Goal: Task Accomplishment & Management: Manage account settings

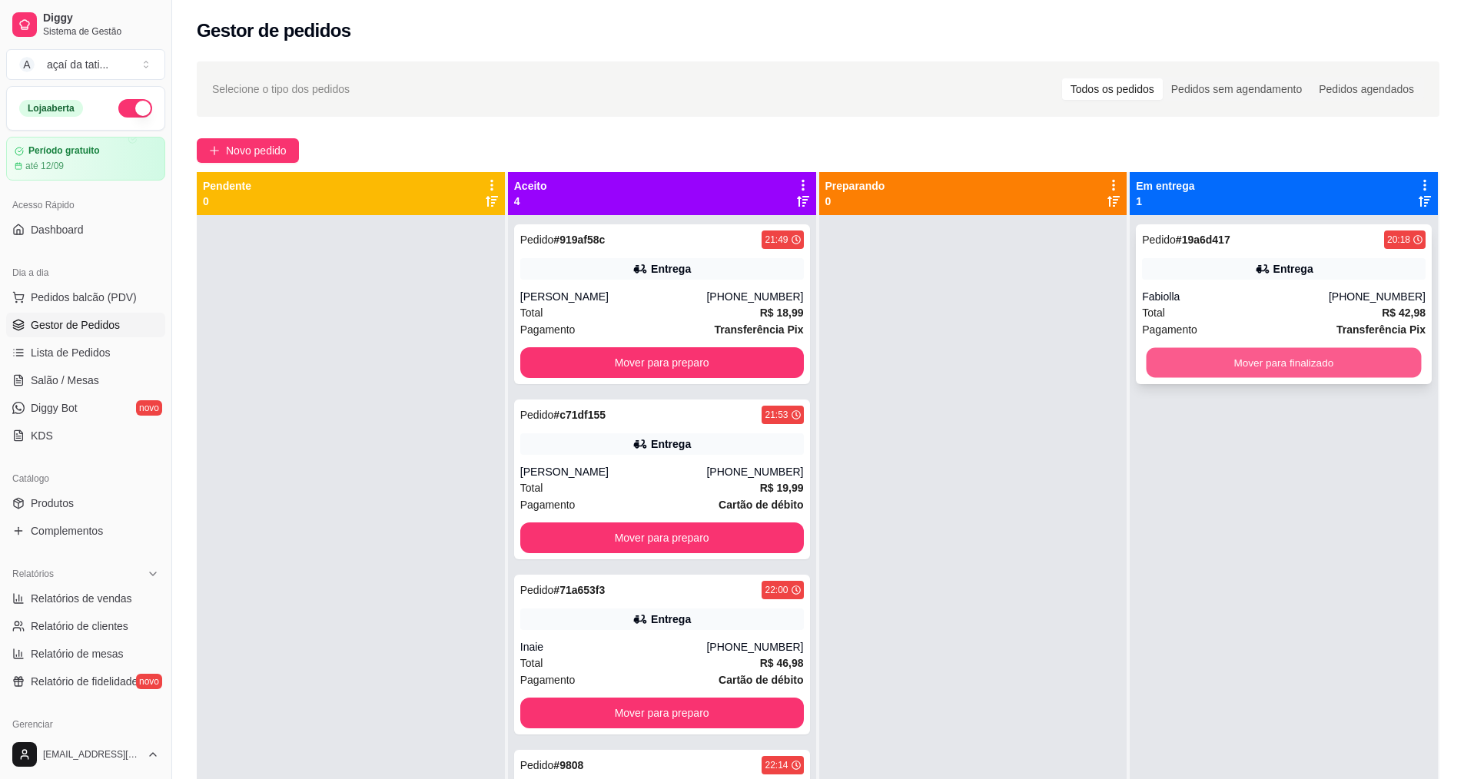
click at [1173, 365] on button "Mover para finalizado" at bounding box center [1284, 363] width 275 height 30
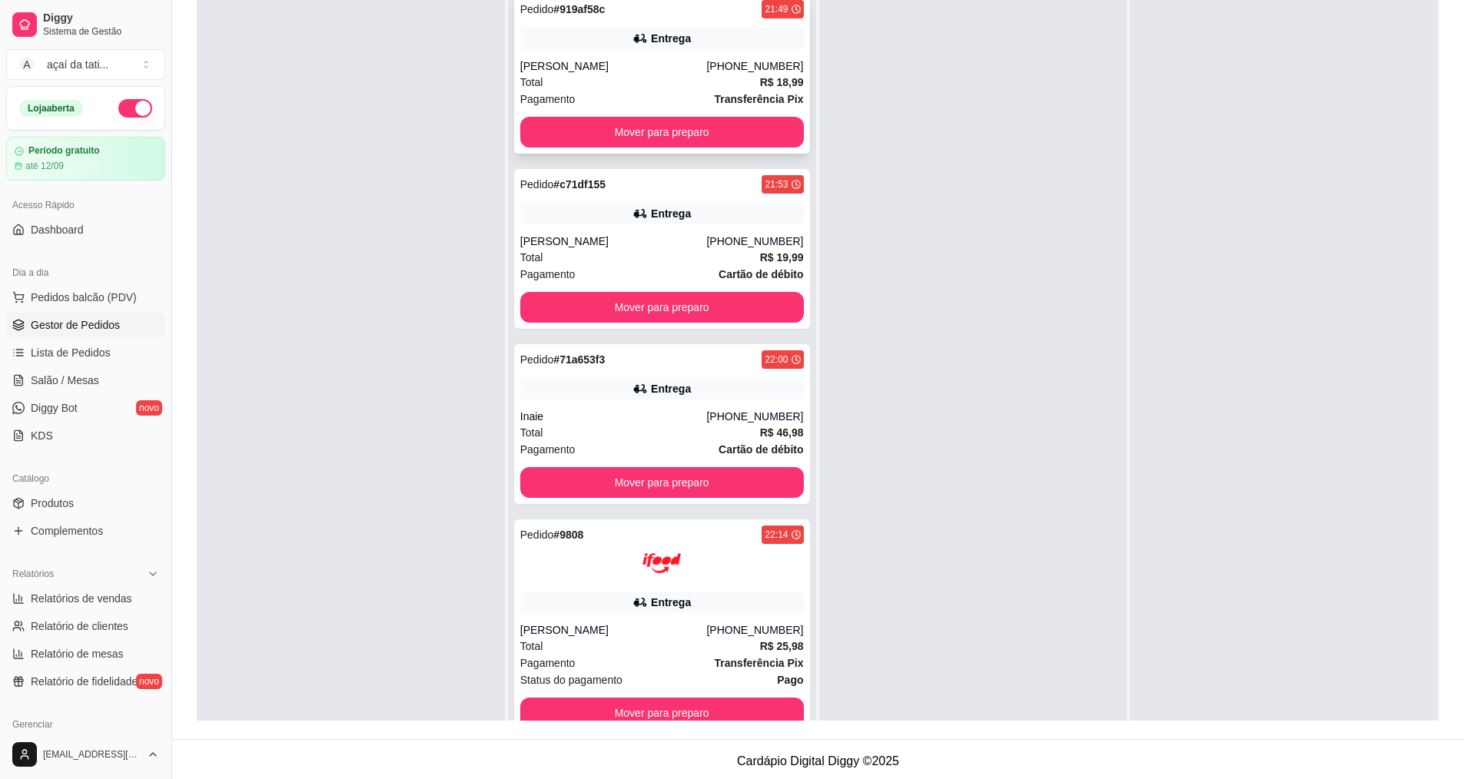
click at [623, 58] on div "[PERSON_NAME]" at bounding box center [613, 65] width 187 height 15
click at [687, 247] on div "[PERSON_NAME]" at bounding box center [613, 241] width 187 height 15
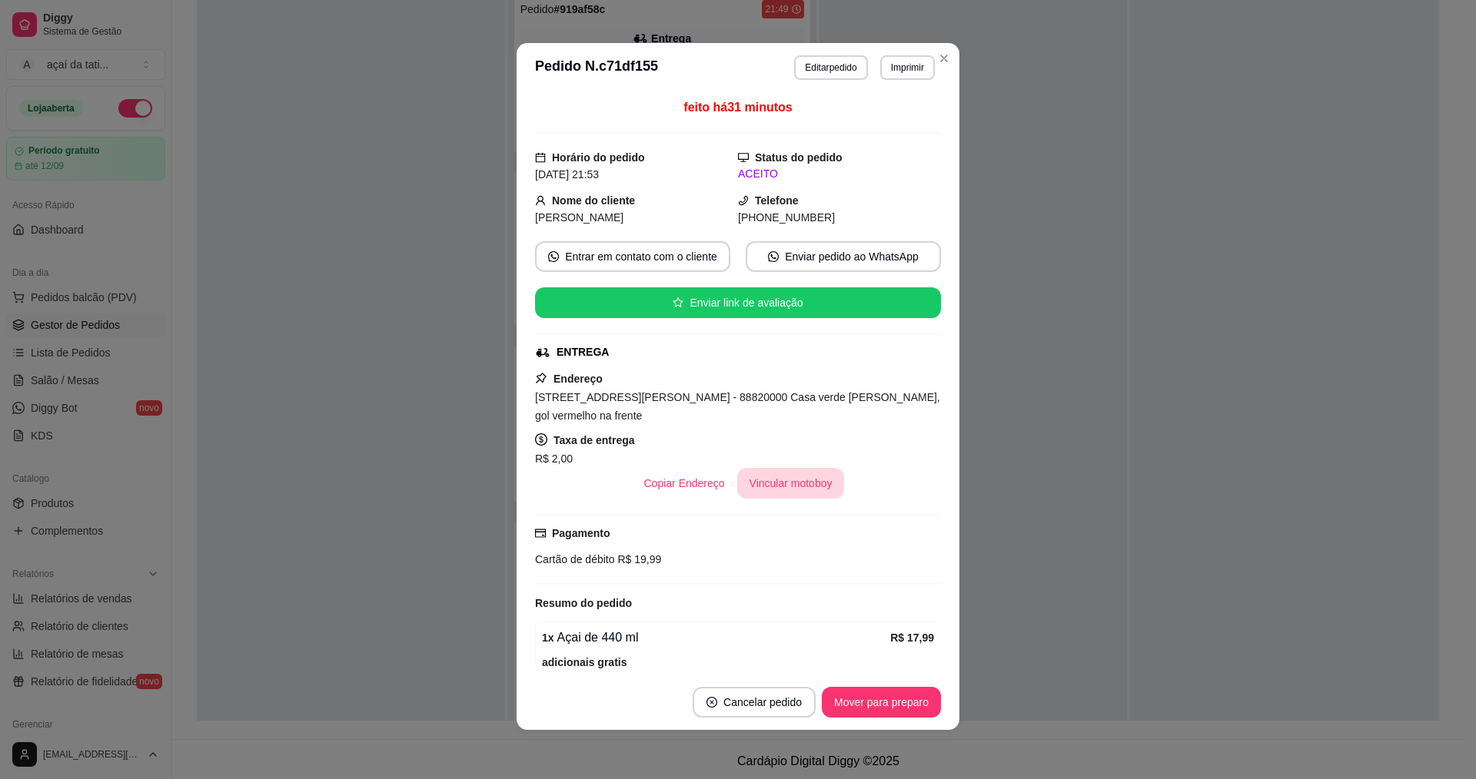
click at [802, 480] on button "Vincular motoboy" at bounding box center [791, 483] width 108 height 31
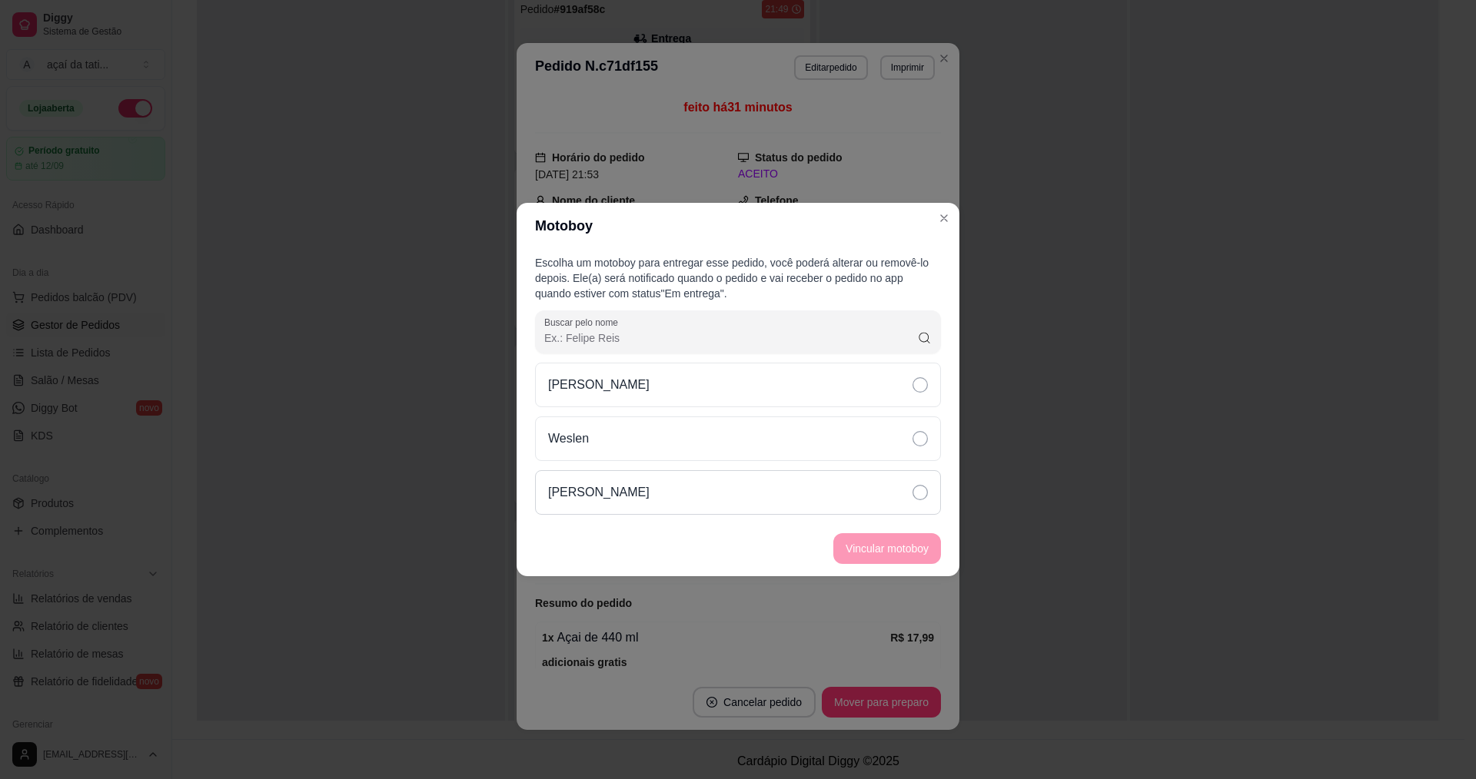
click at [911, 486] on div "[PERSON_NAME]" at bounding box center [738, 492] width 406 height 45
click at [921, 548] on button "Vincular motoboy" at bounding box center [887, 549] width 105 height 30
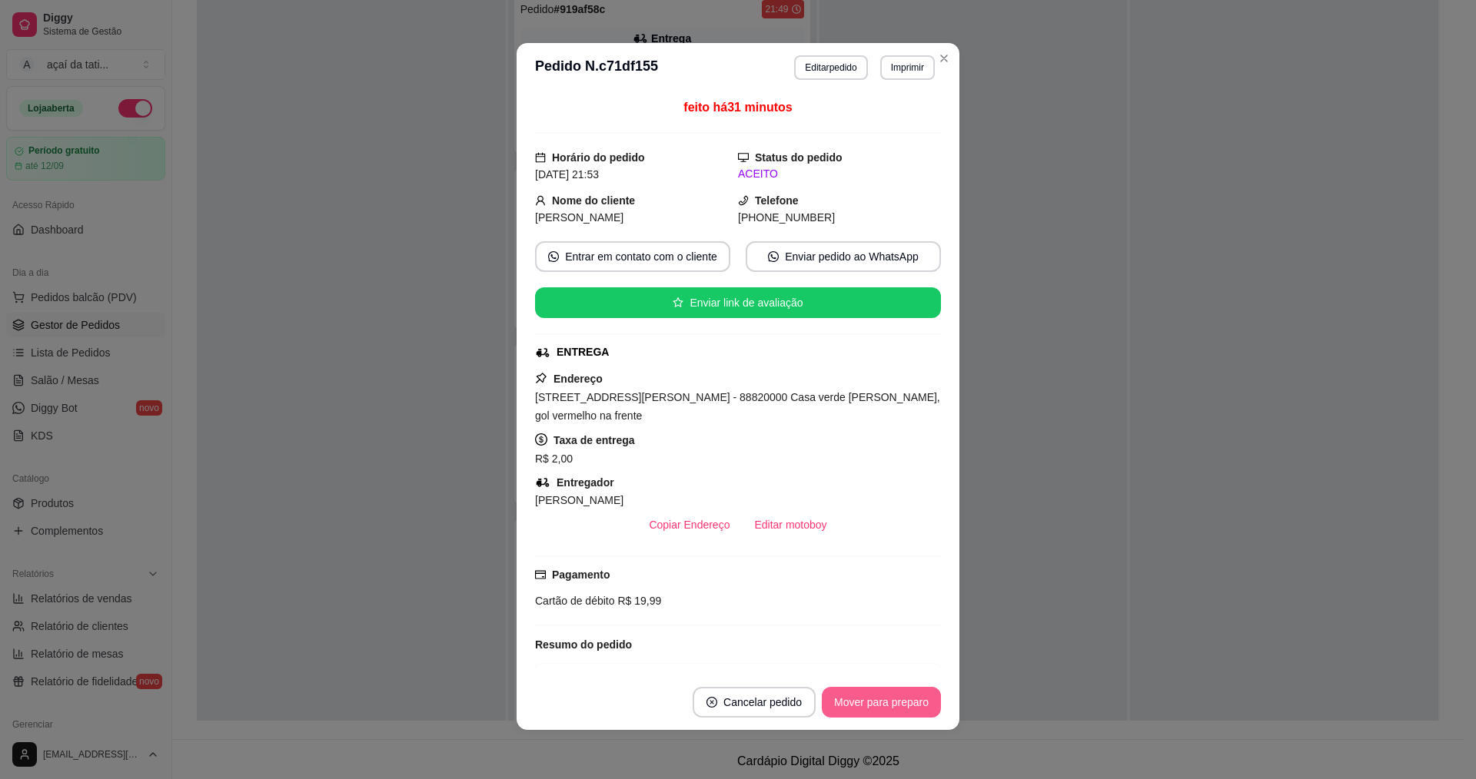
click at [901, 708] on button "Mover para preparo" at bounding box center [881, 702] width 119 height 31
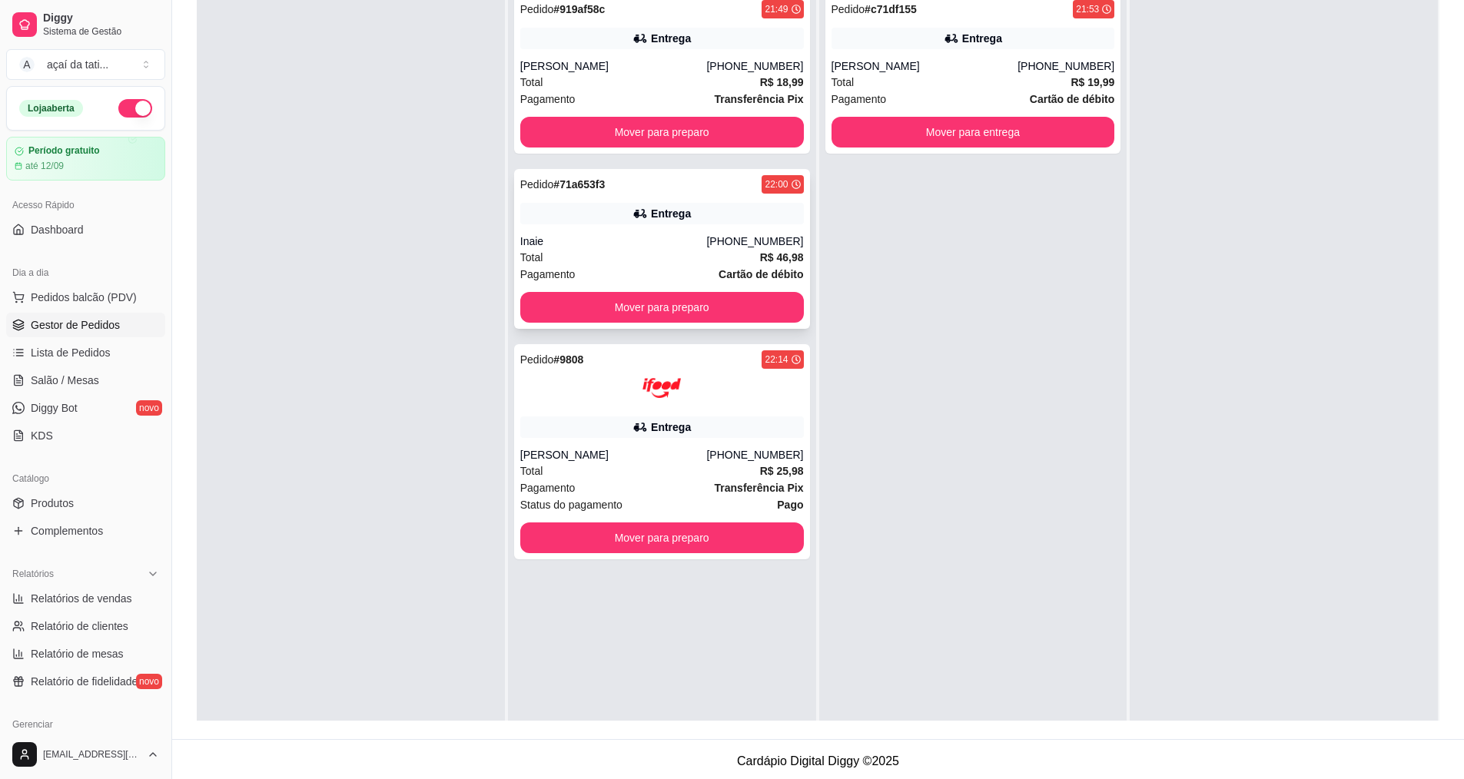
click at [722, 223] on div "Entrega" at bounding box center [662, 214] width 284 height 22
click at [636, 438] on div "Pedido # 9808 22:14 Entrega [PERSON_NAME] [PHONE_NUMBER] Total R$ 25,98 Pagamen…" at bounding box center [662, 451] width 296 height 215
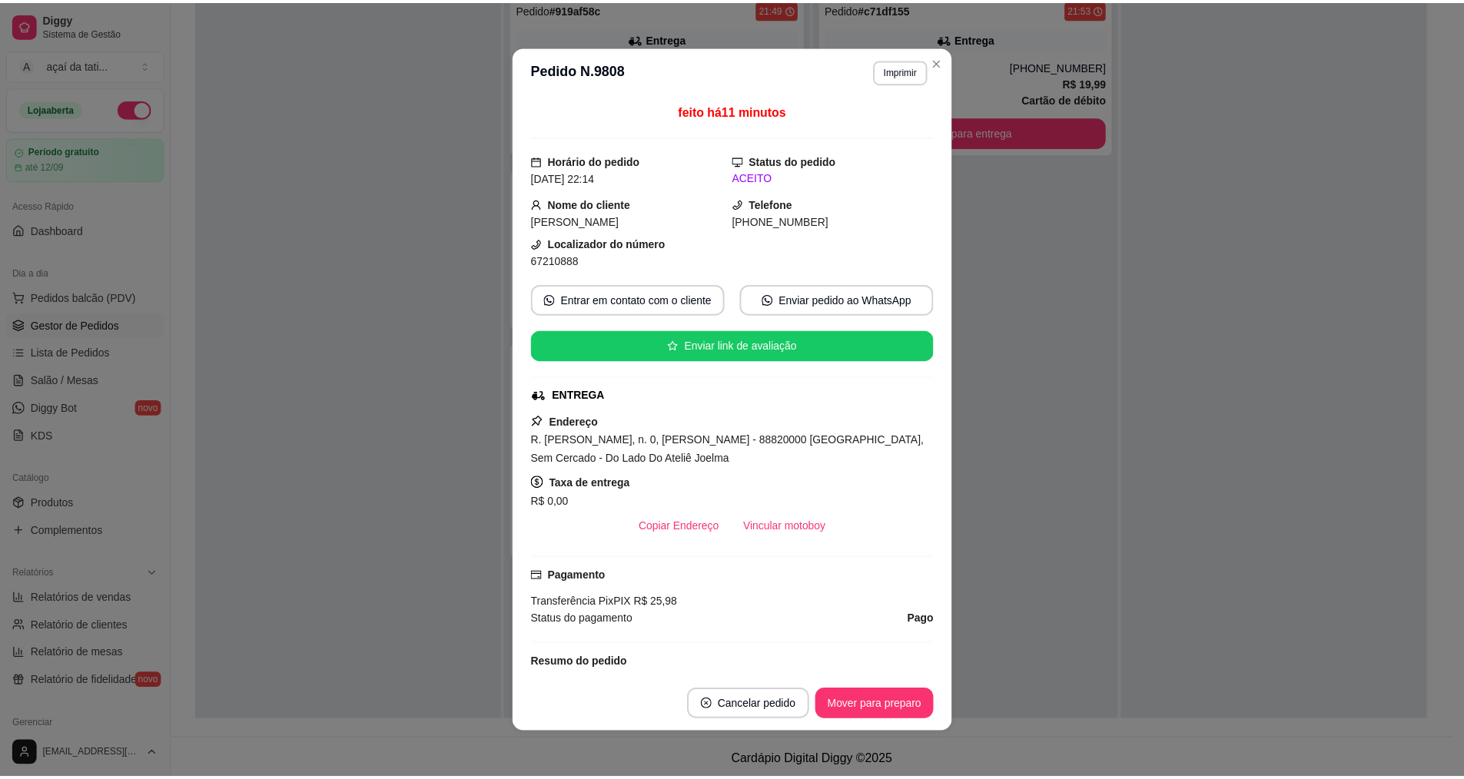
scroll to position [77, 0]
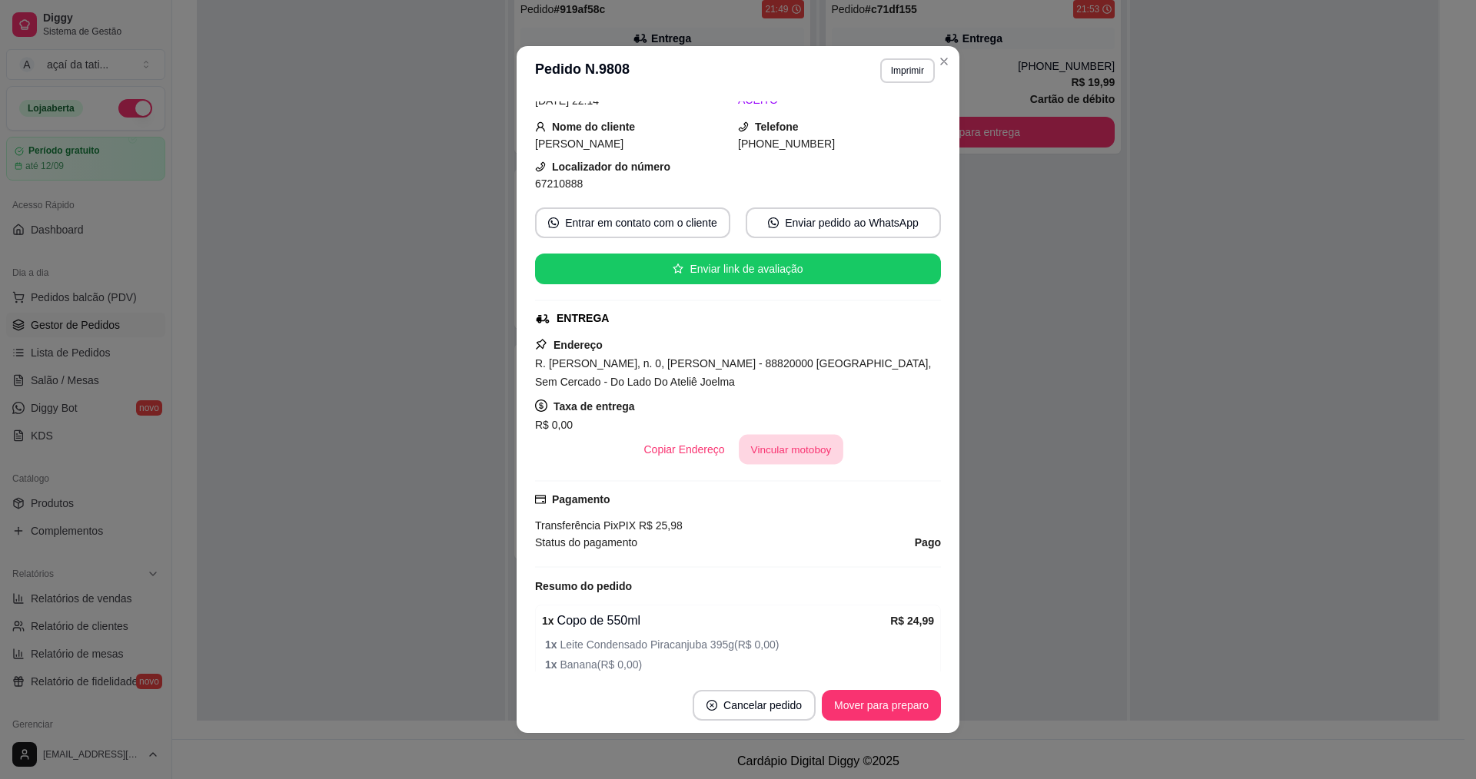
click at [806, 443] on button "Vincular motoboy" at bounding box center [791, 450] width 105 height 30
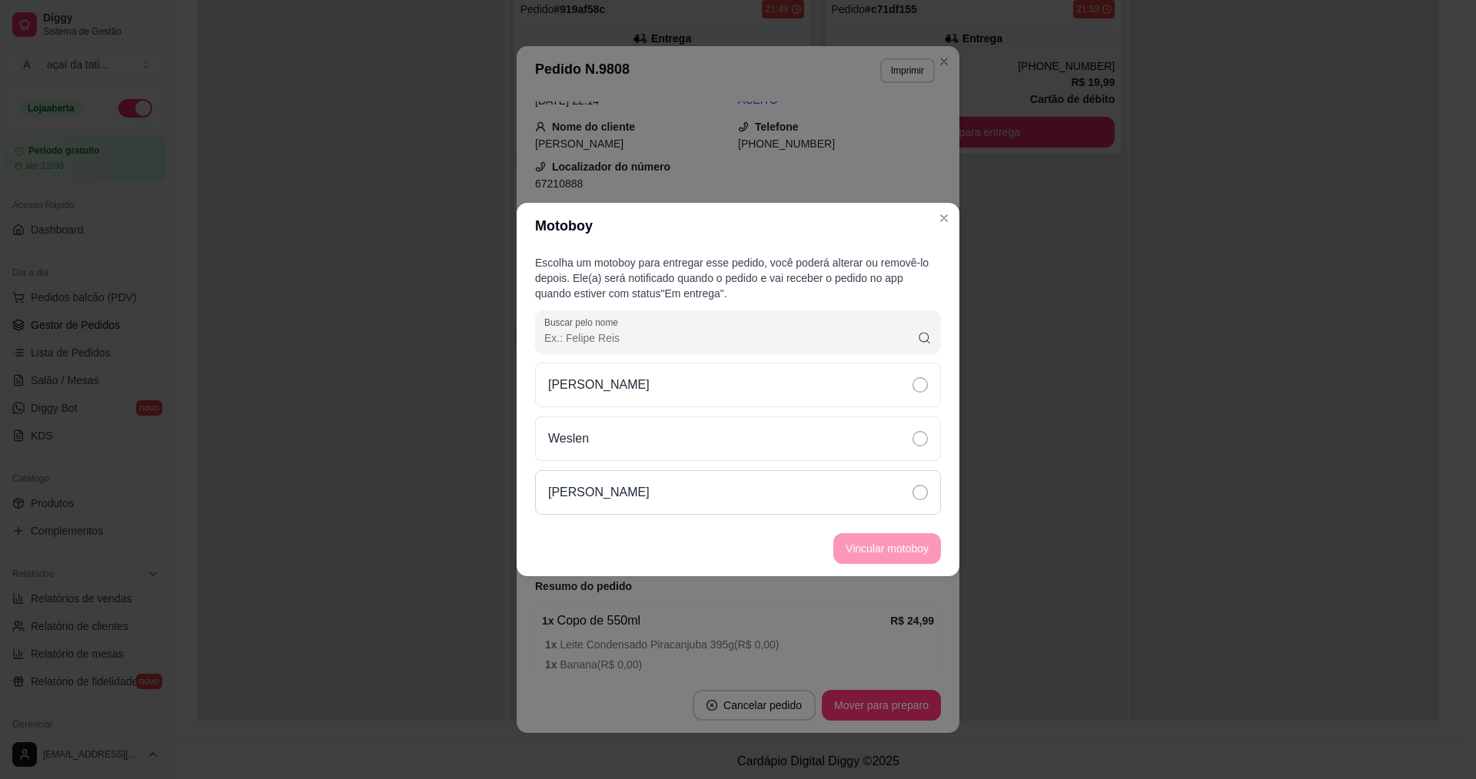
click at [734, 491] on div "[PERSON_NAME]" at bounding box center [738, 492] width 406 height 45
click at [922, 558] on button "Vincular motoboy" at bounding box center [887, 549] width 105 height 30
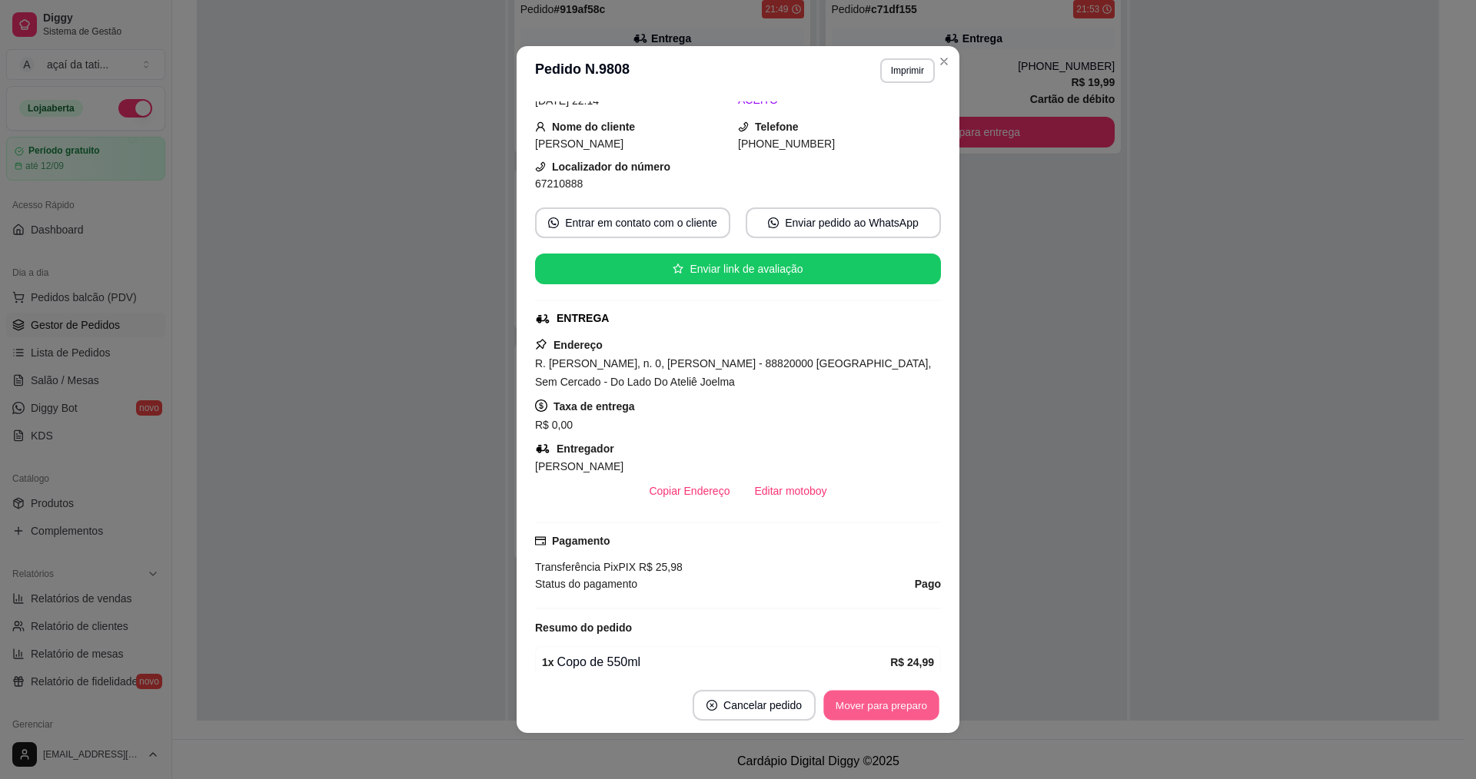
click at [898, 709] on button "Mover para preparo" at bounding box center [880, 706] width 115 height 30
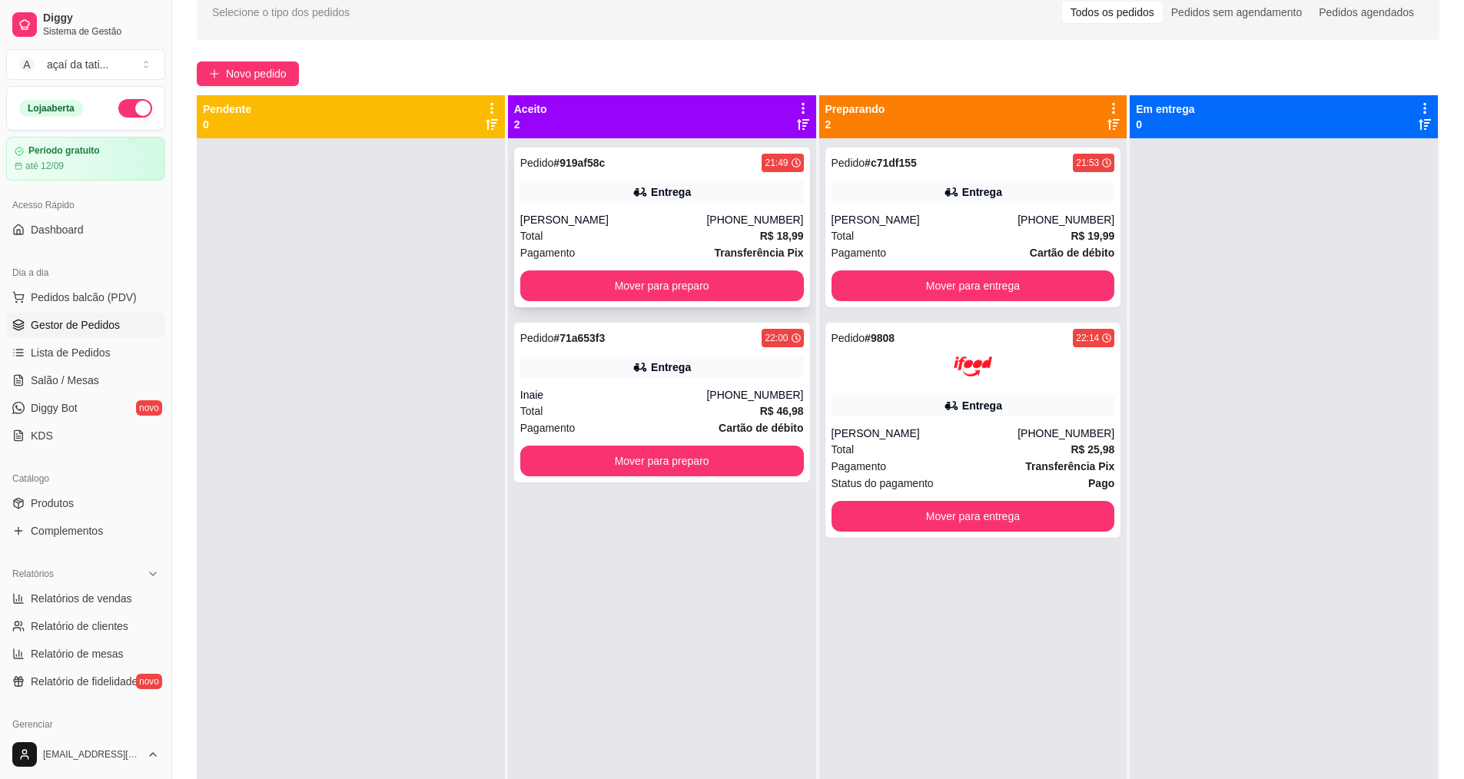
click at [684, 189] on div "Entrega" at bounding box center [671, 191] width 40 height 15
click at [1002, 509] on button "Mover para entrega" at bounding box center [972, 517] width 275 height 30
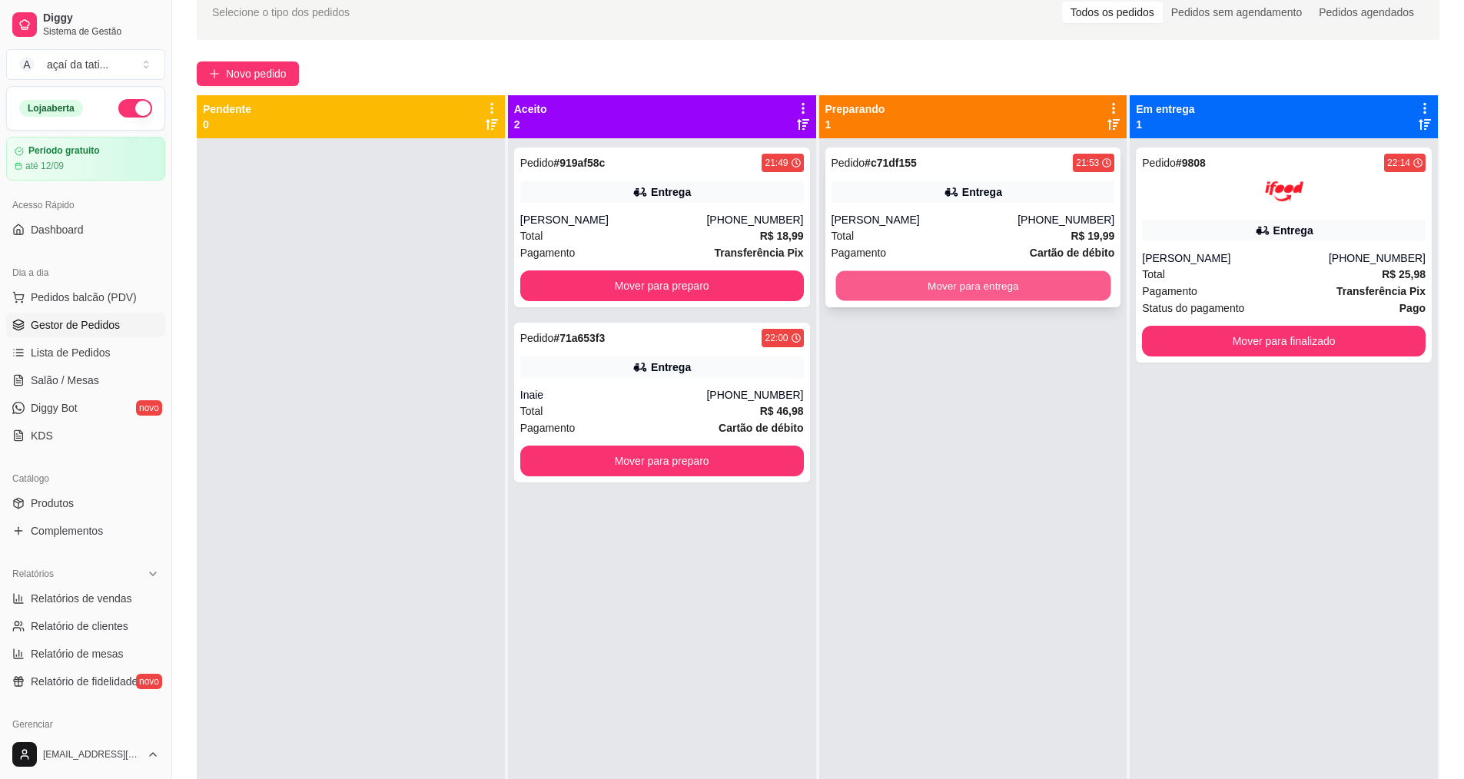
click at [985, 280] on button "Mover para entrega" at bounding box center [972, 286] width 275 height 30
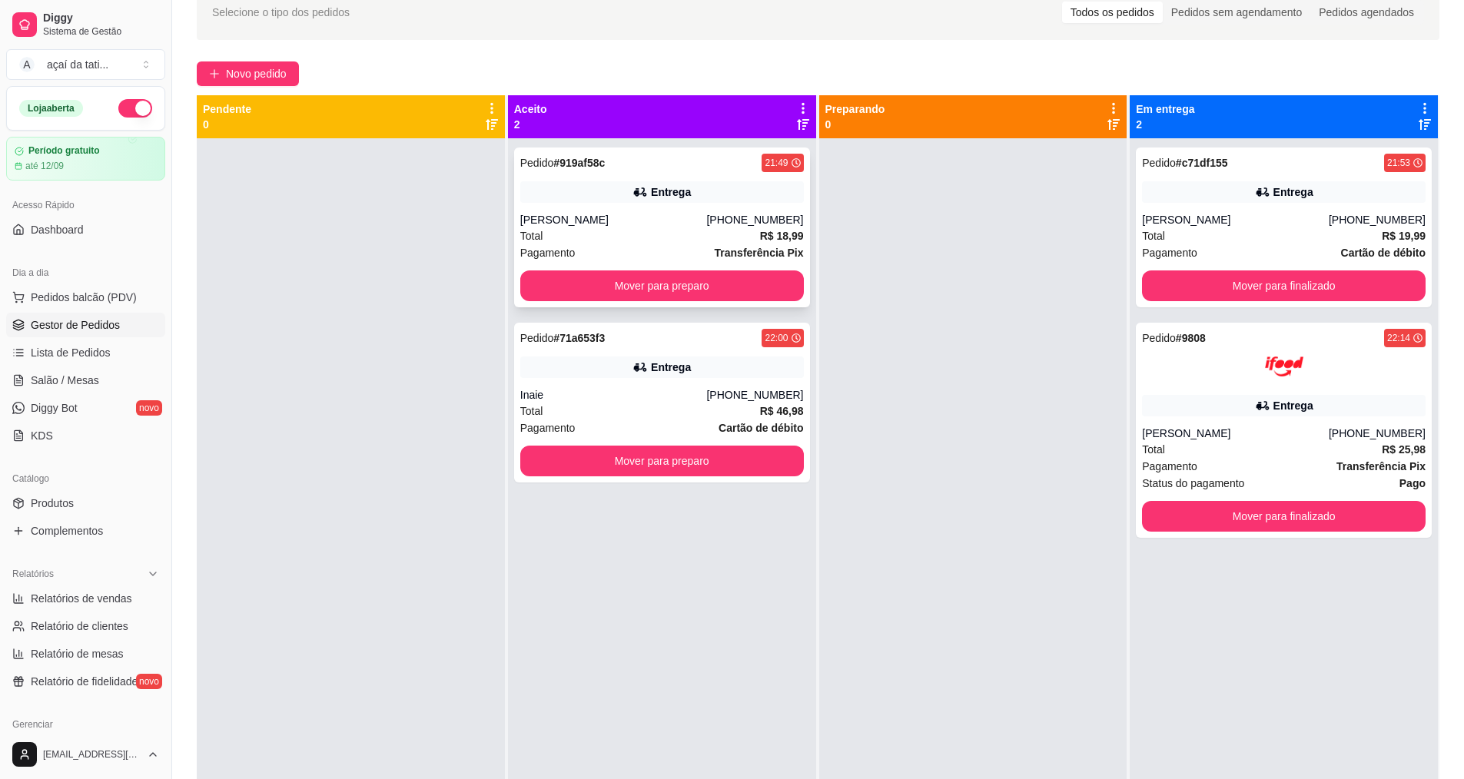
click at [659, 224] on div "[PERSON_NAME]" at bounding box center [613, 219] width 187 height 15
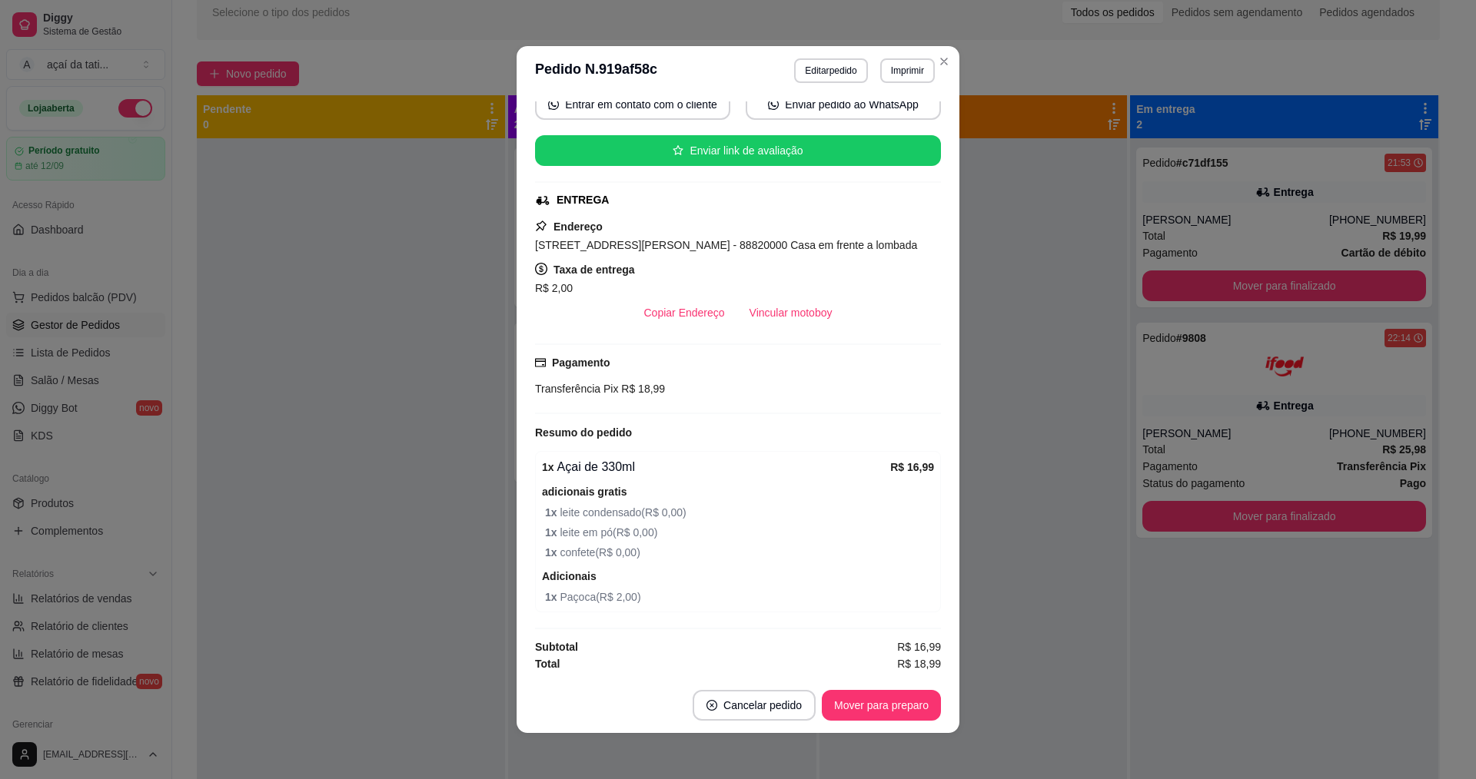
scroll to position [156, 0]
click at [904, 703] on button "Mover para preparo" at bounding box center [881, 705] width 119 height 31
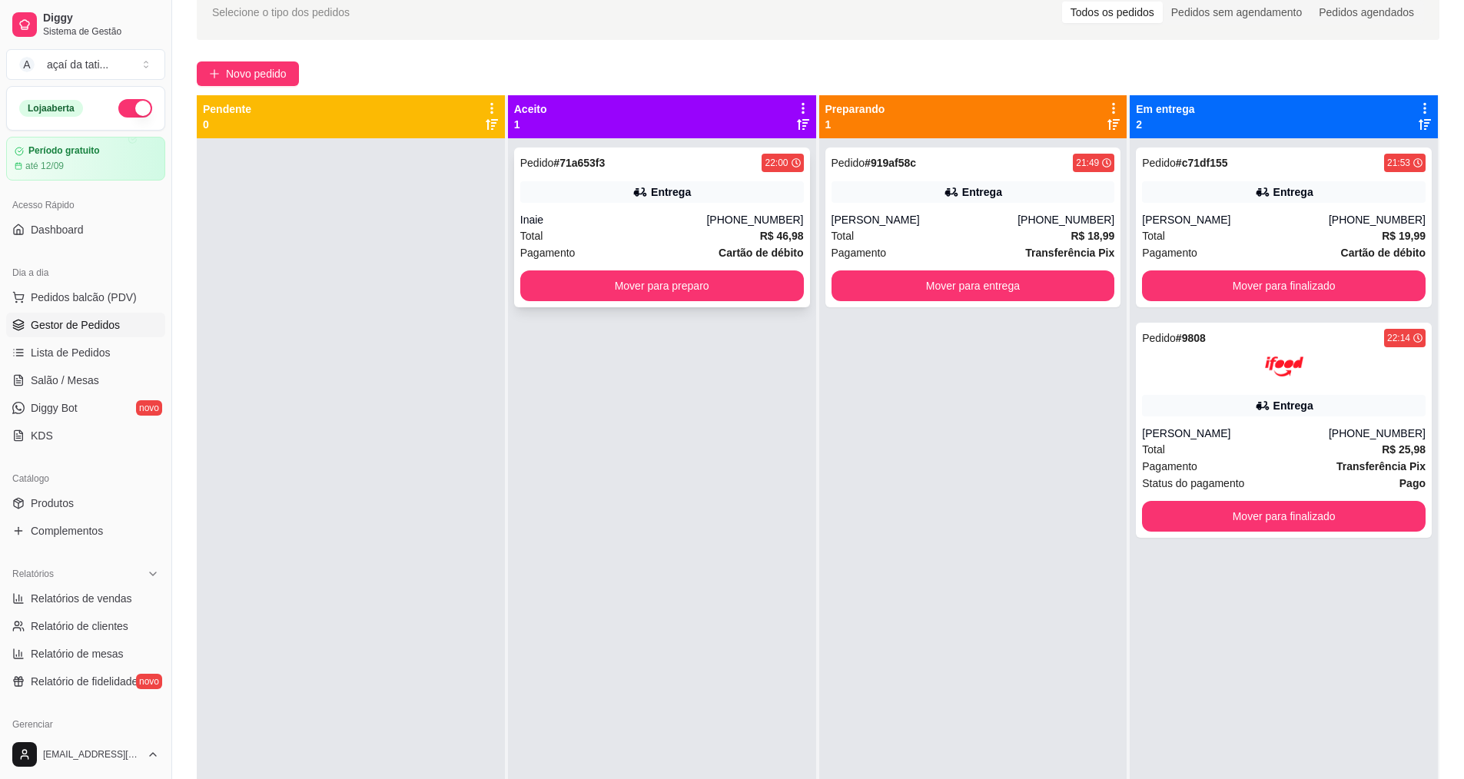
click at [655, 211] on div "Pedido # 71a653f3 22:00 Entrega Inaie [PHONE_NUMBER] Total R$ 46,98 Pagamento C…" at bounding box center [662, 228] width 296 height 160
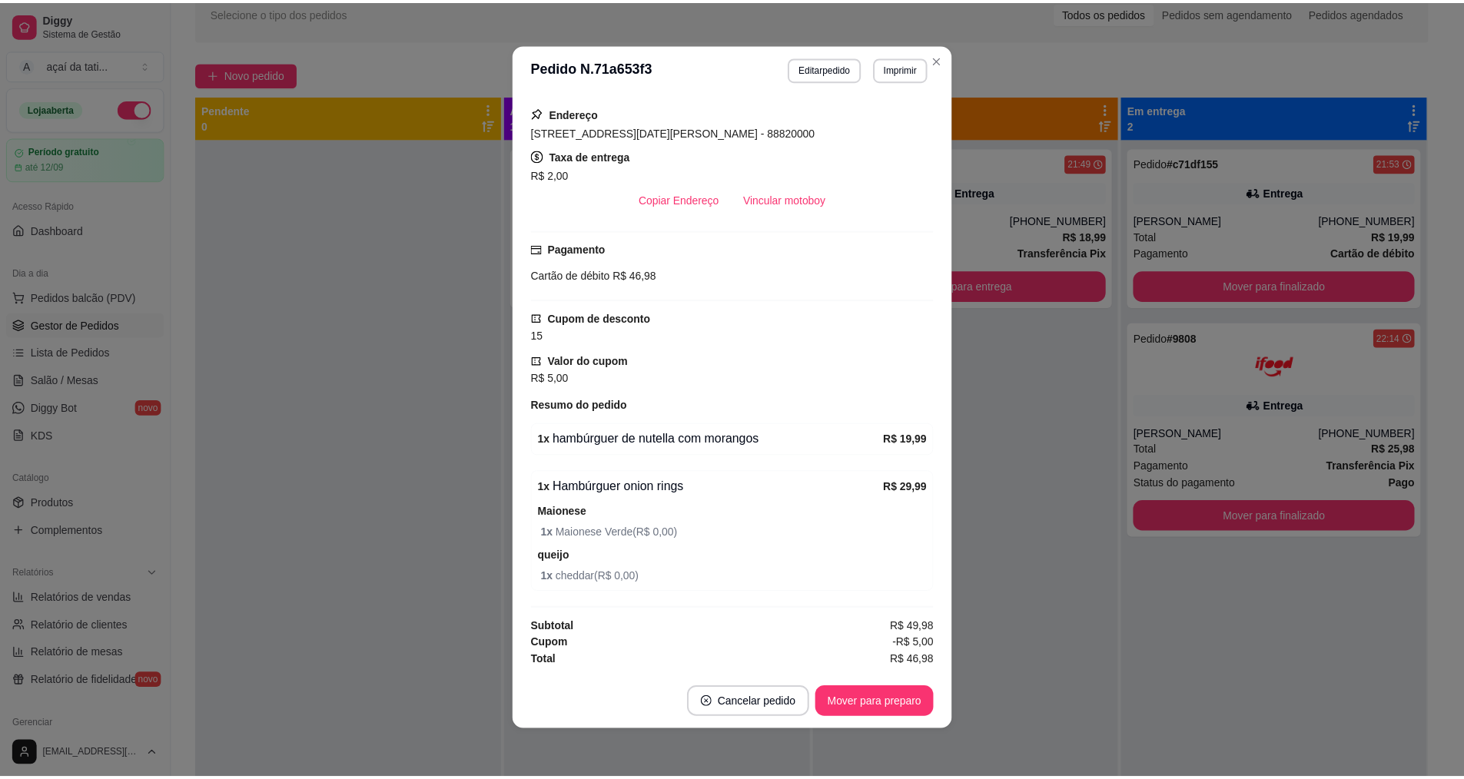
scroll to position [3, 0]
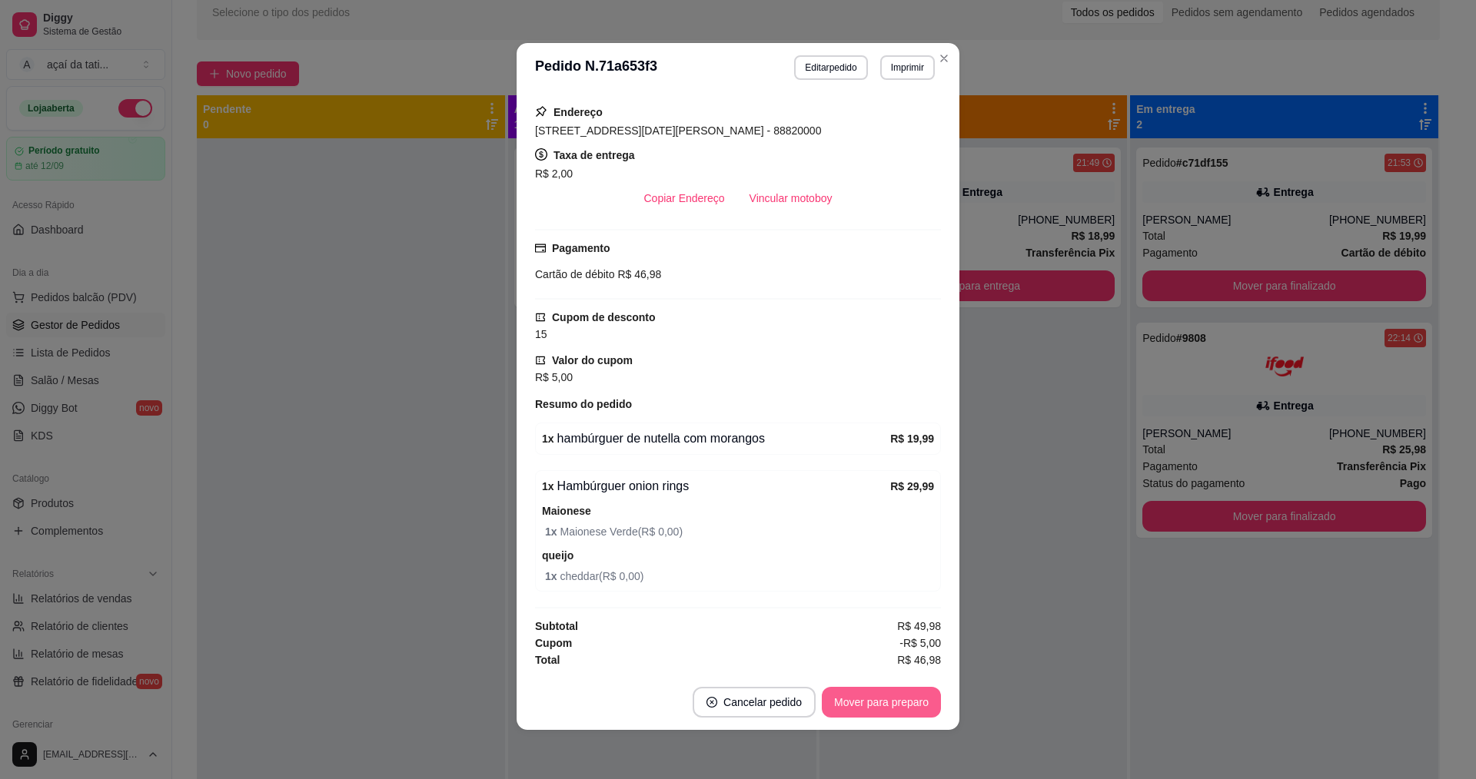
click at [913, 704] on button "Mover para preparo" at bounding box center [881, 702] width 119 height 31
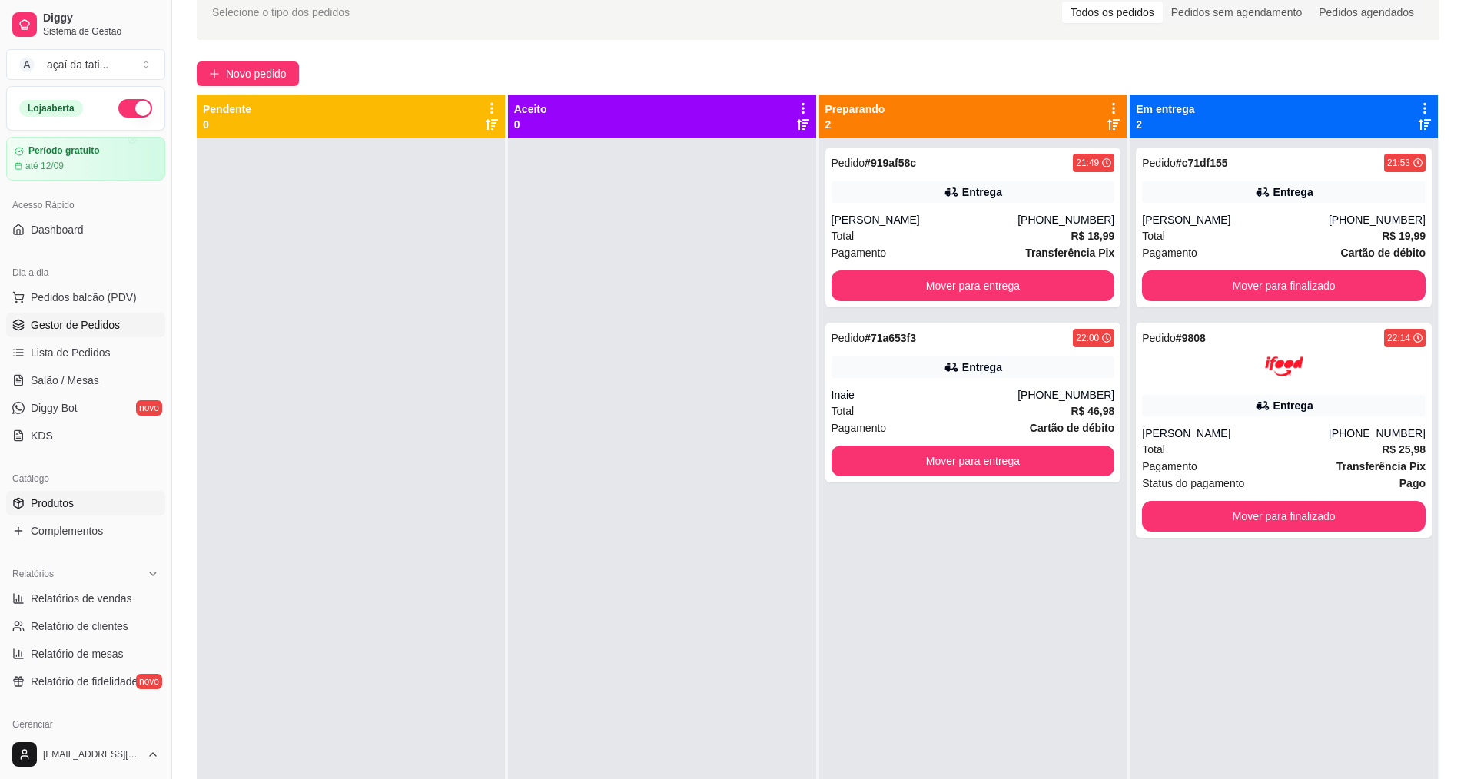
click at [101, 503] on link "Produtos" at bounding box center [85, 503] width 159 height 25
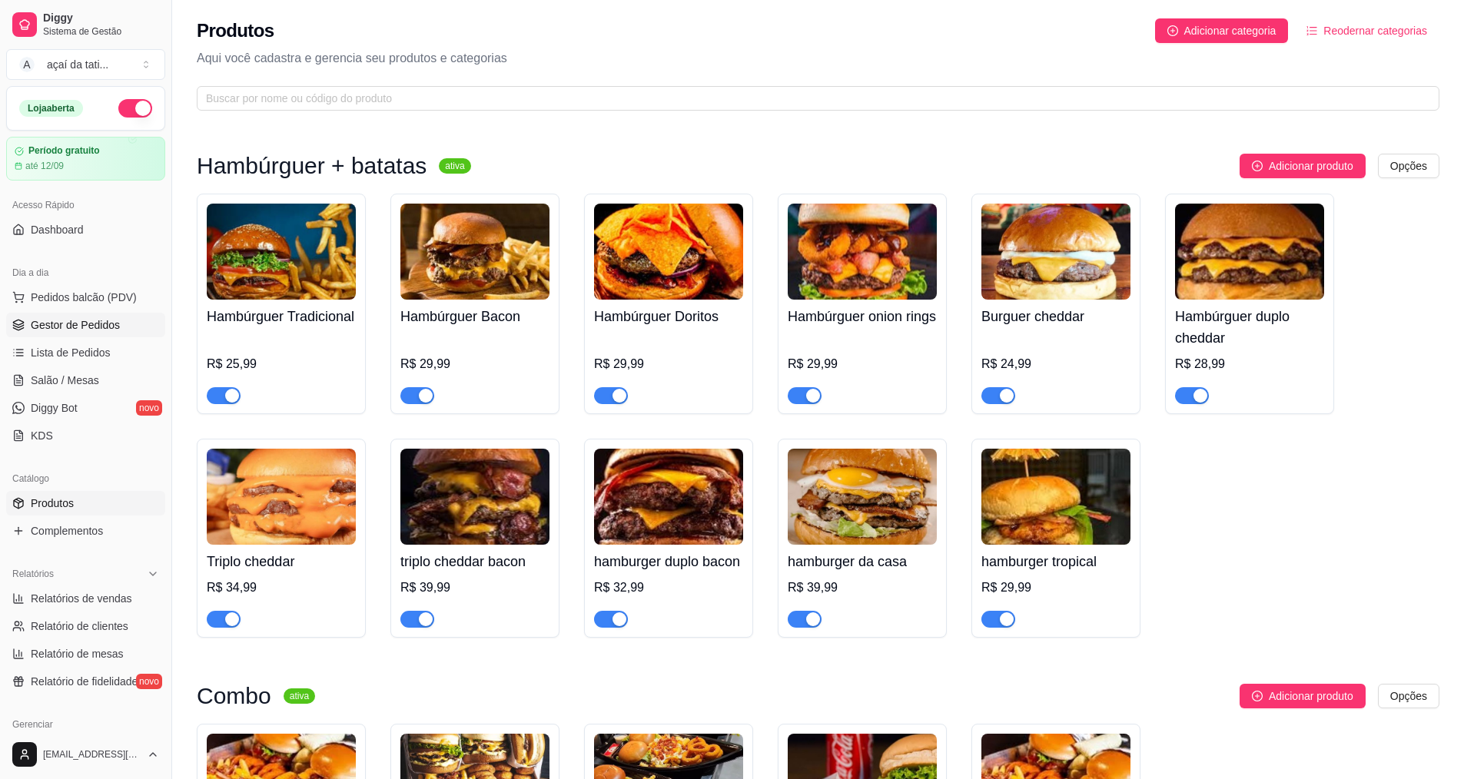
click at [76, 322] on span "Gestor de Pedidos" at bounding box center [75, 324] width 89 height 15
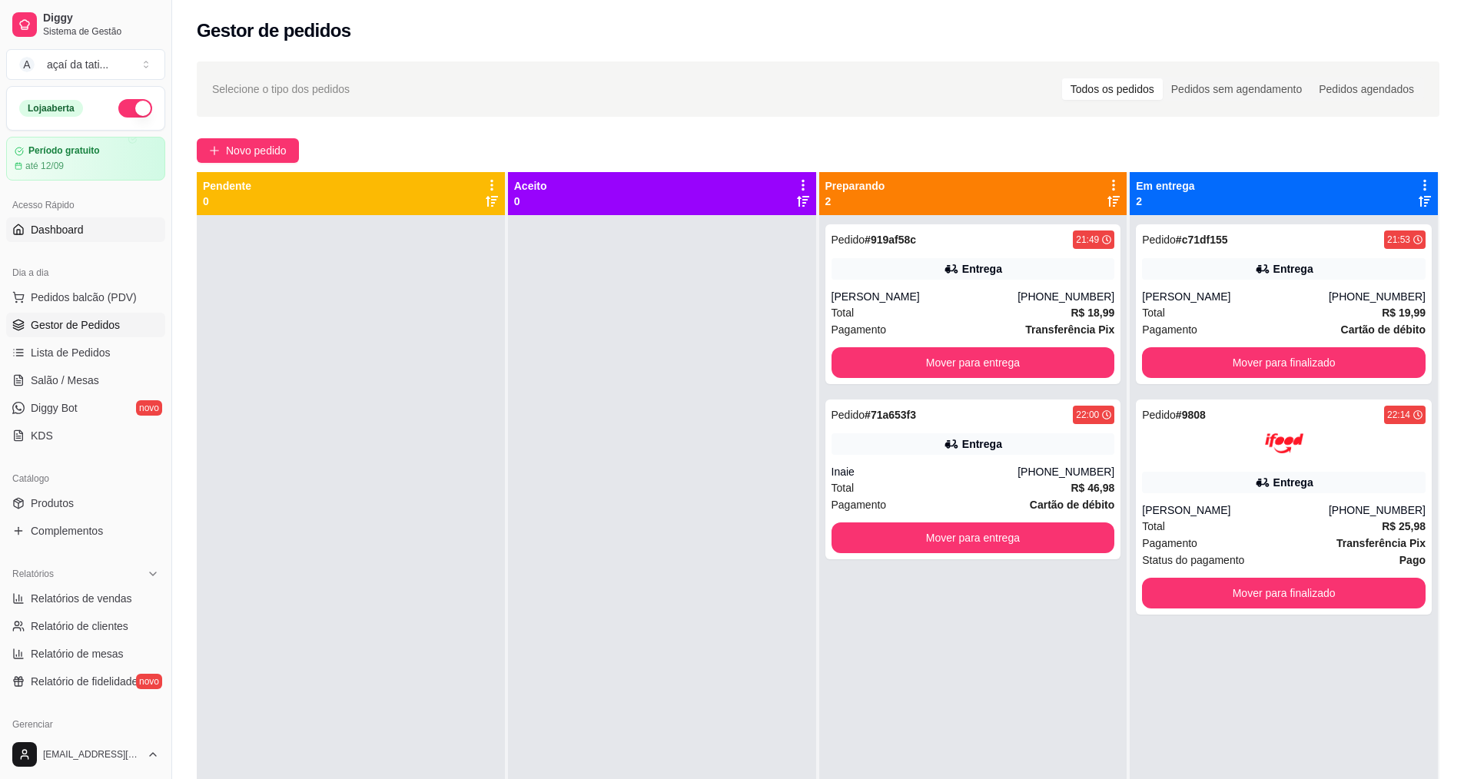
click at [42, 231] on span "Dashboard" at bounding box center [57, 229] width 53 height 15
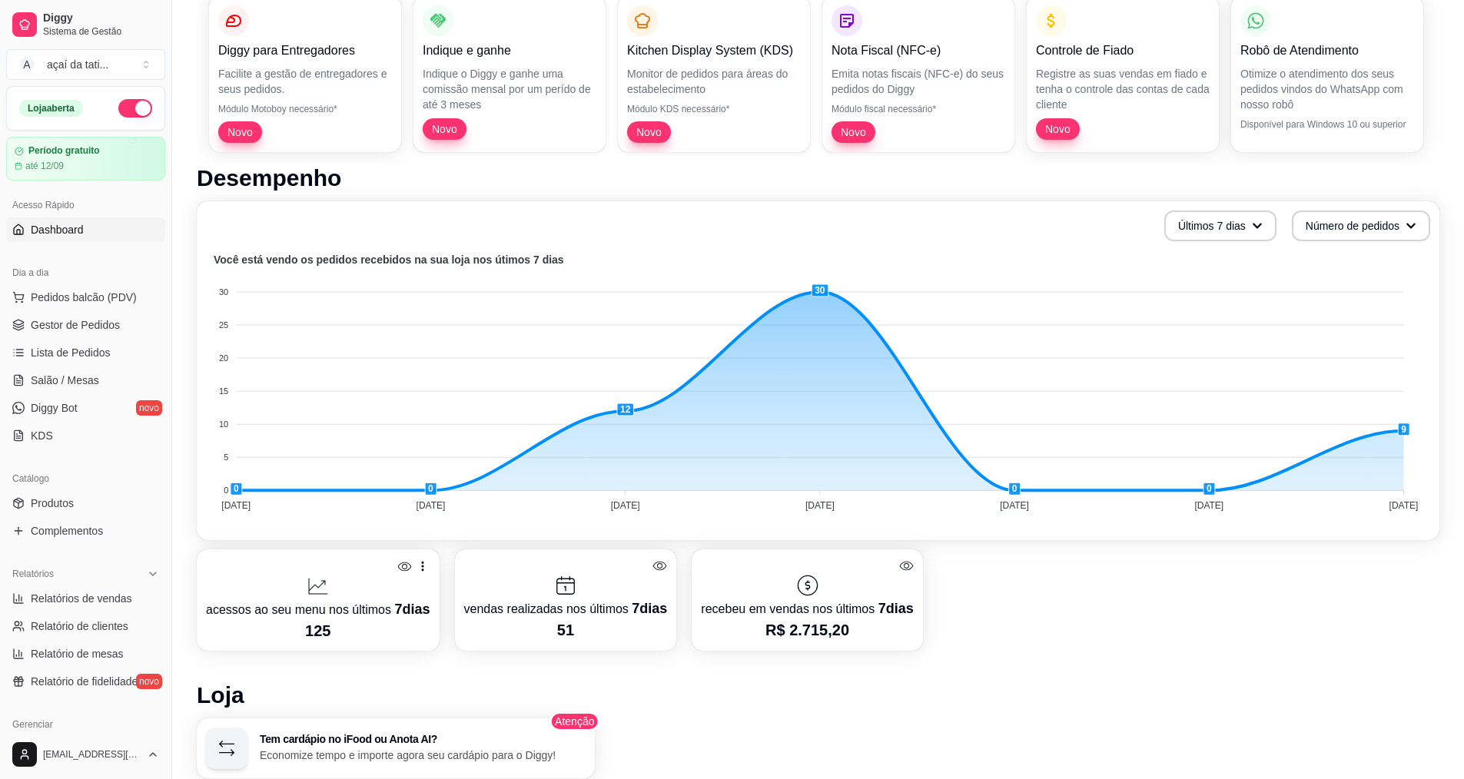
scroll to position [384, 0]
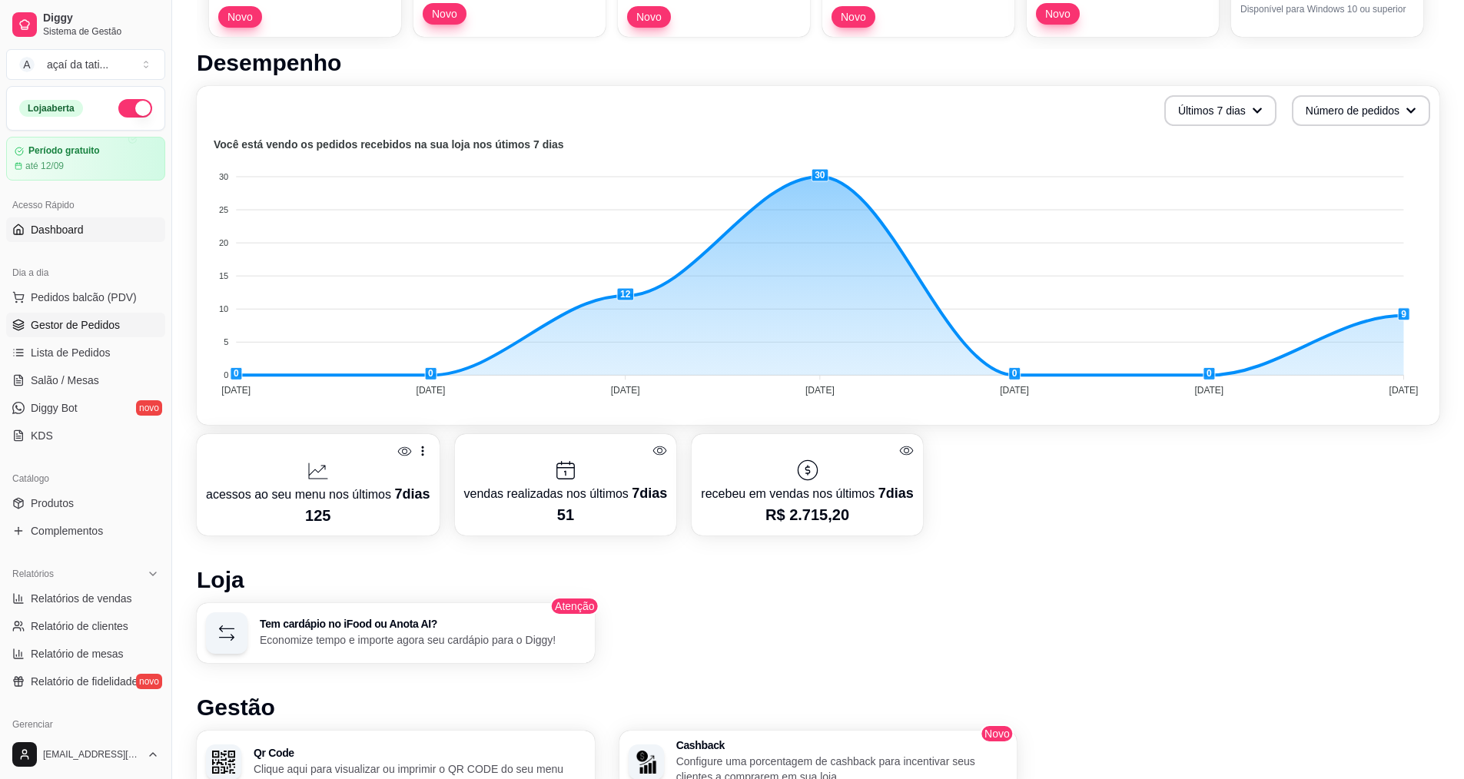
click at [81, 326] on span "Gestor de Pedidos" at bounding box center [75, 324] width 89 height 15
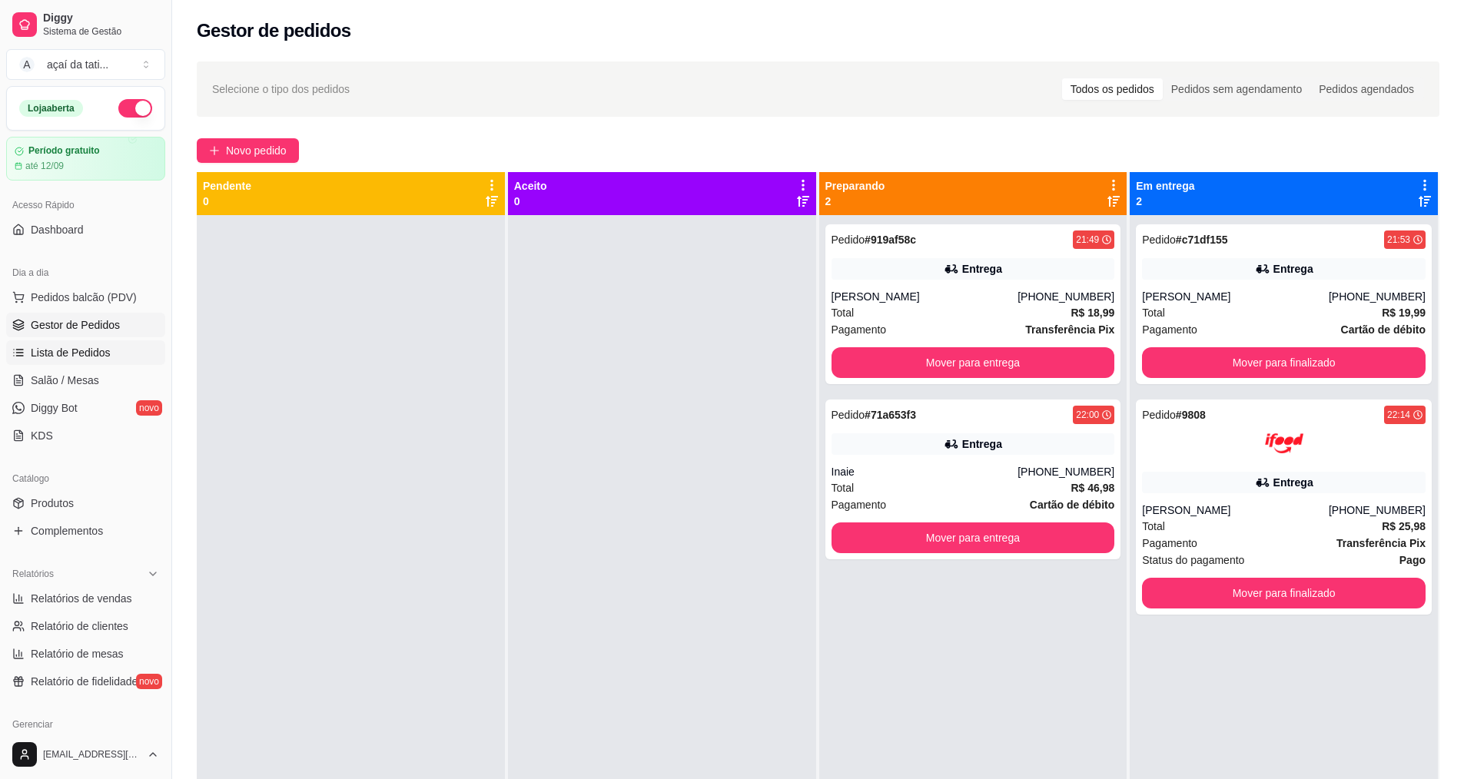
click at [91, 357] on span "Lista de Pedidos" at bounding box center [71, 352] width 80 height 15
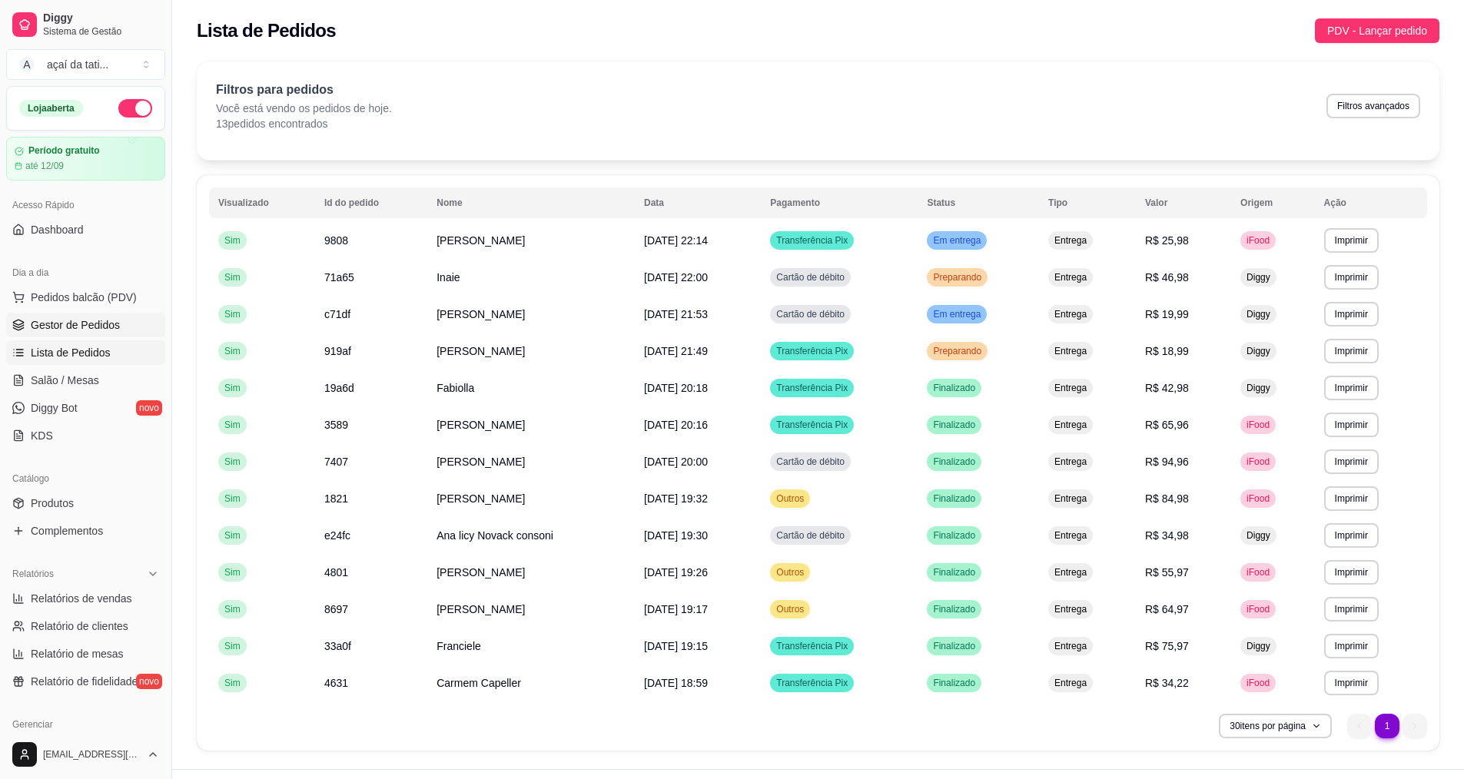
click at [91, 330] on span "Gestor de Pedidos" at bounding box center [75, 324] width 89 height 15
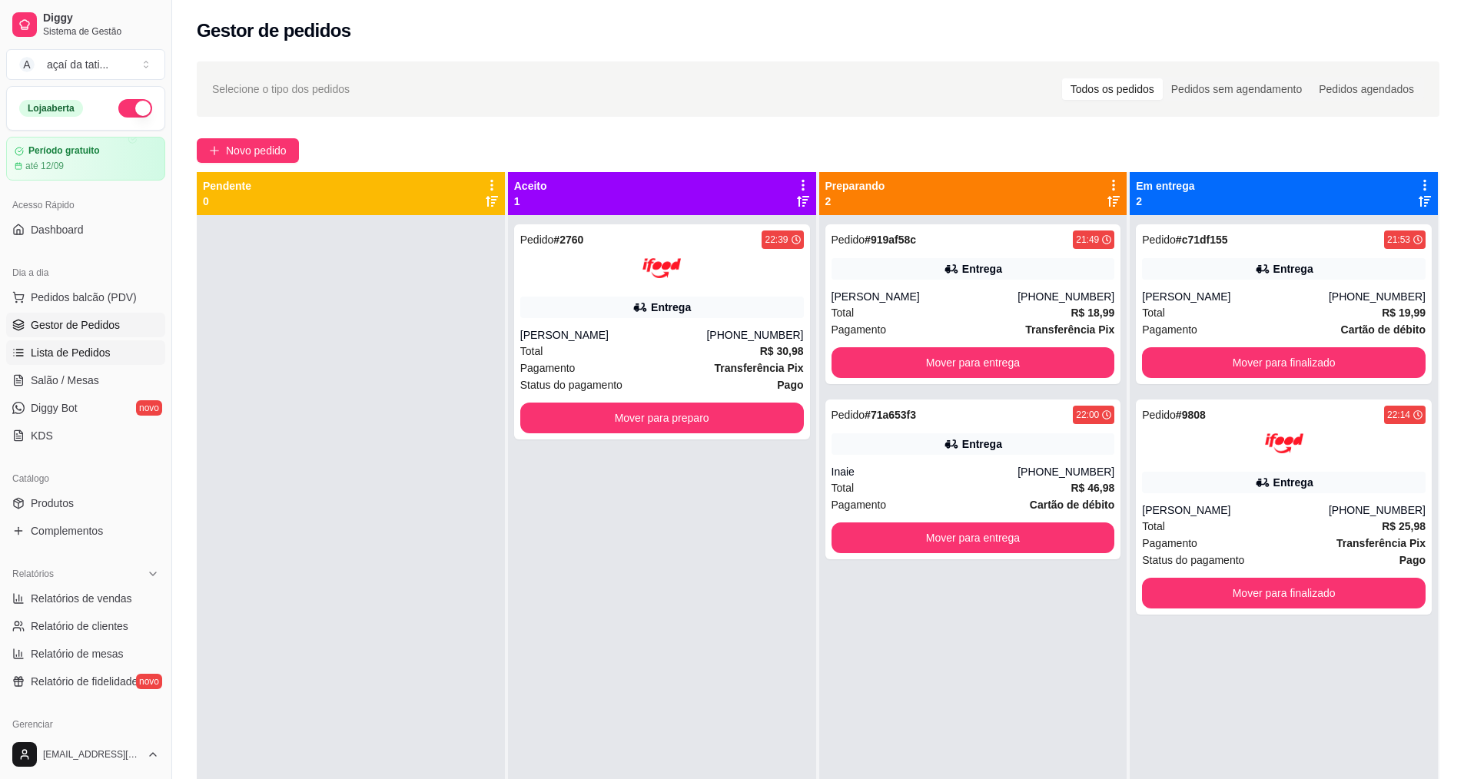
click at [85, 359] on span "Lista de Pedidos" at bounding box center [71, 352] width 80 height 15
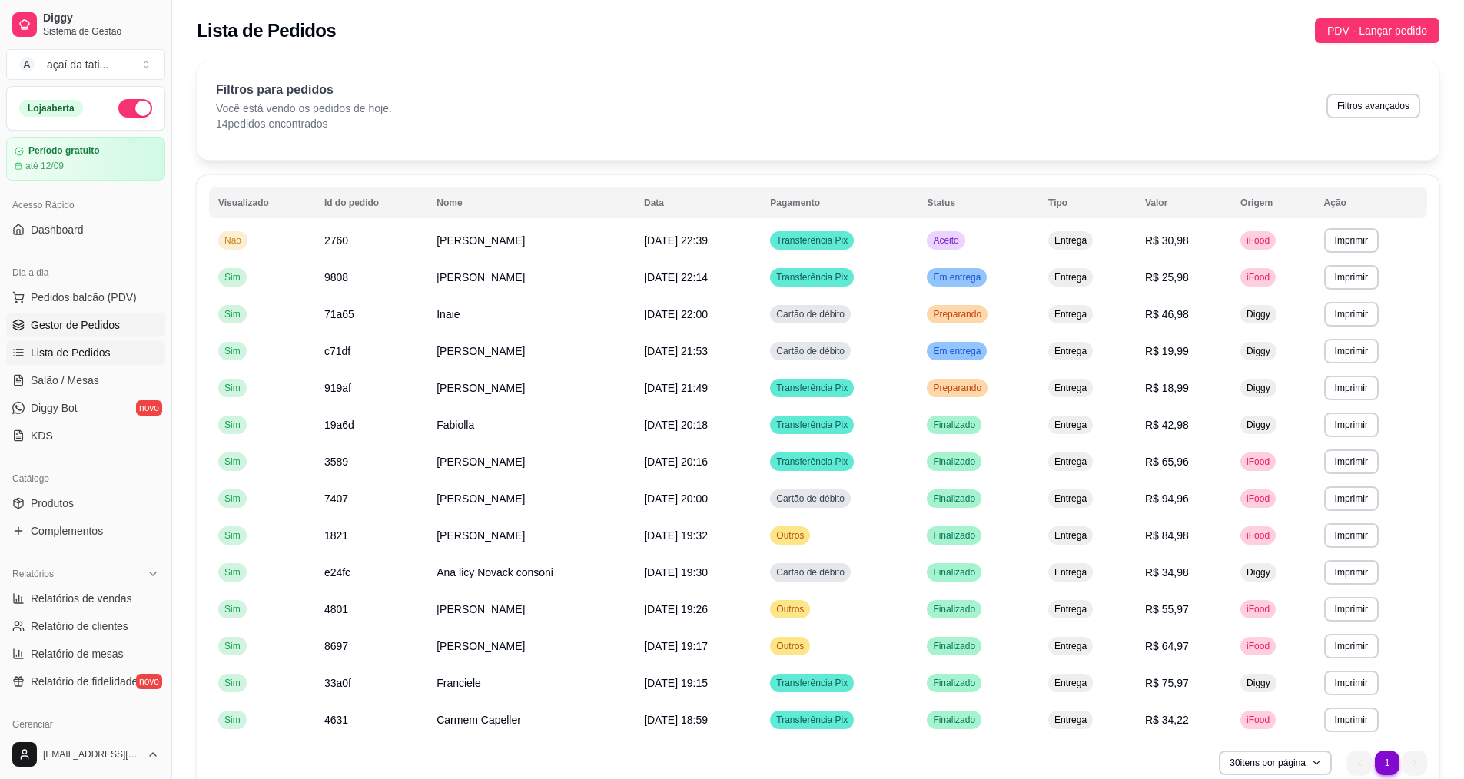
click at [65, 333] on link "Gestor de Pedidos" at bounding box center [85, 325] width 159 height 25
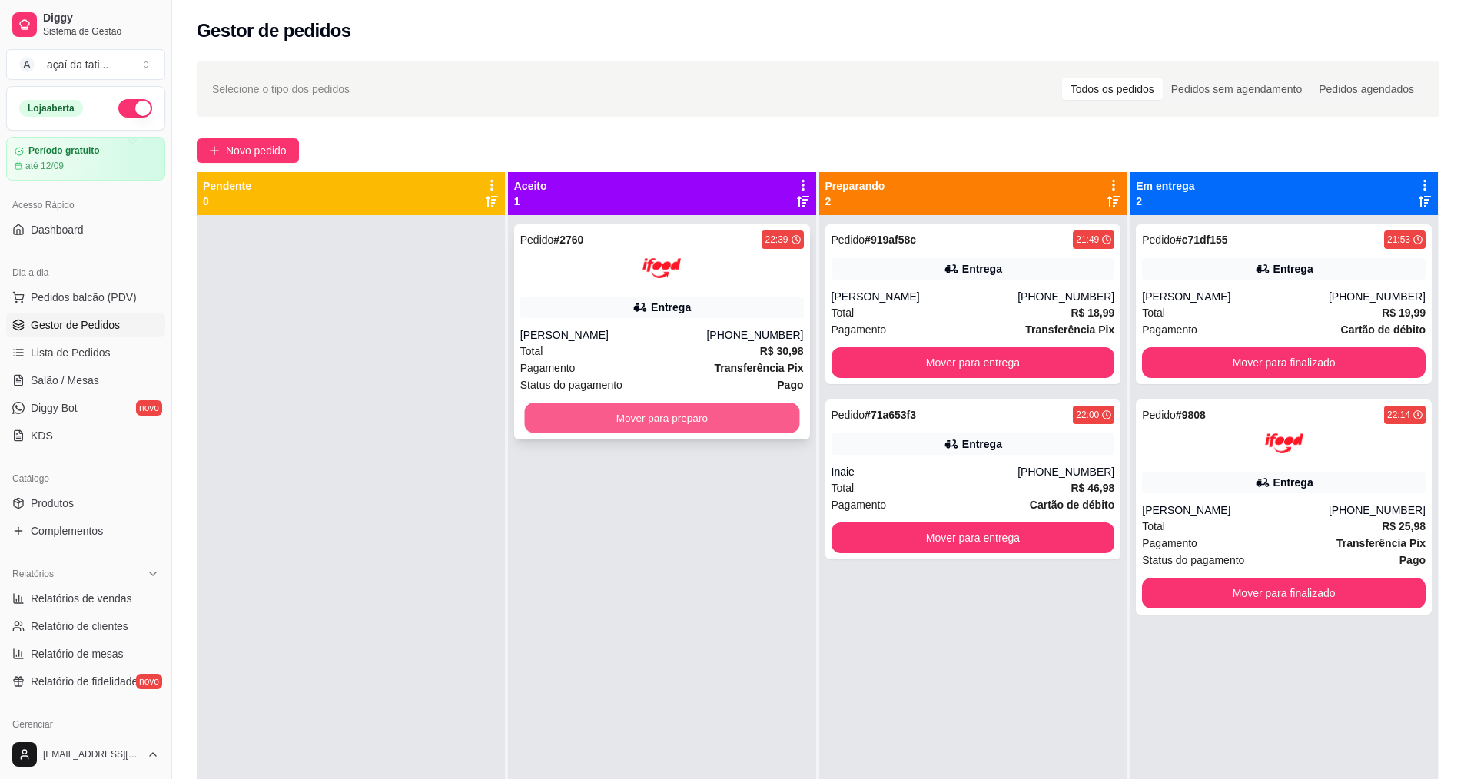
click at [634, 412] on button "Mover para preparo" at bounding box center [661, 418] width 275 height 30
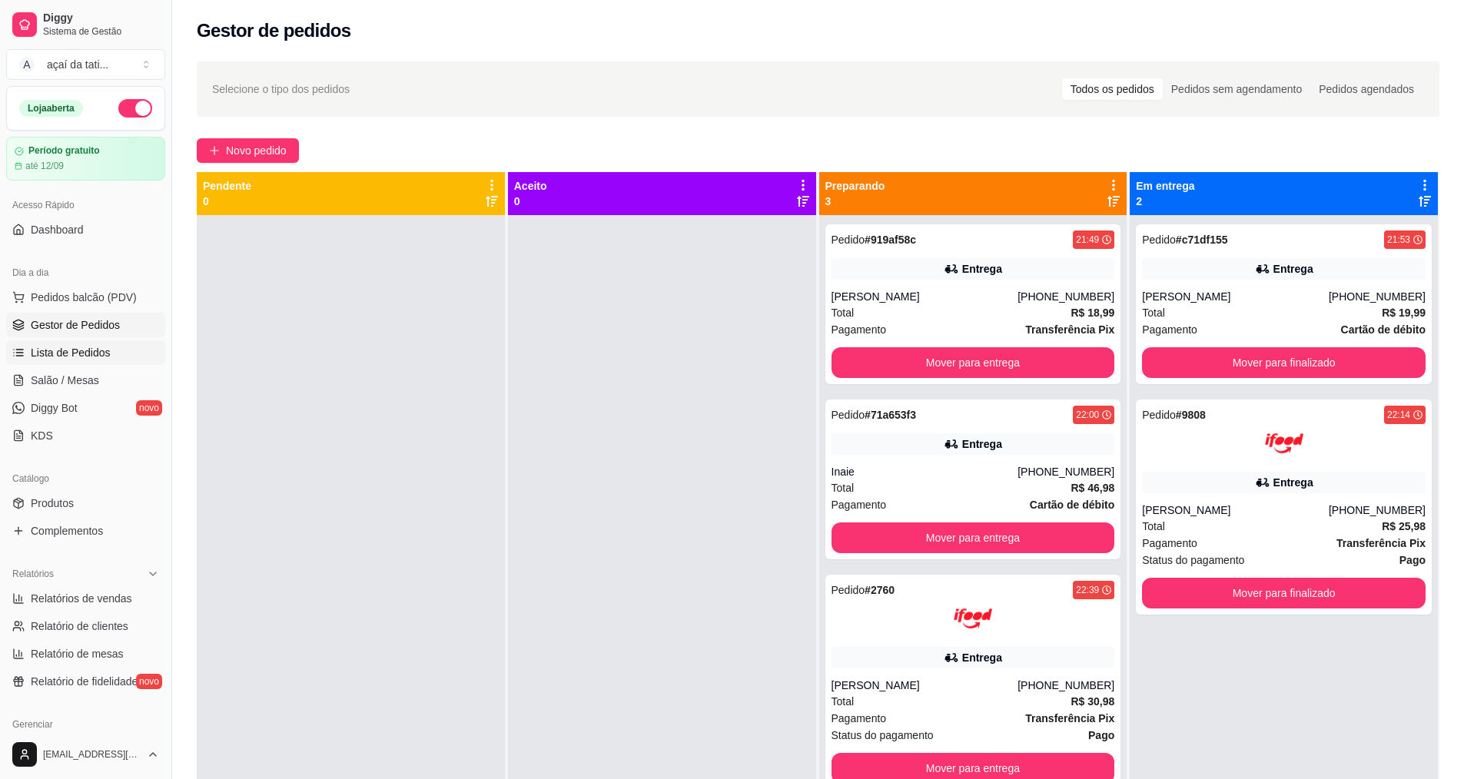
click at [125, 359] on link "Lista de Pedidos" at bounding box center [85, 352] width 159 height 25
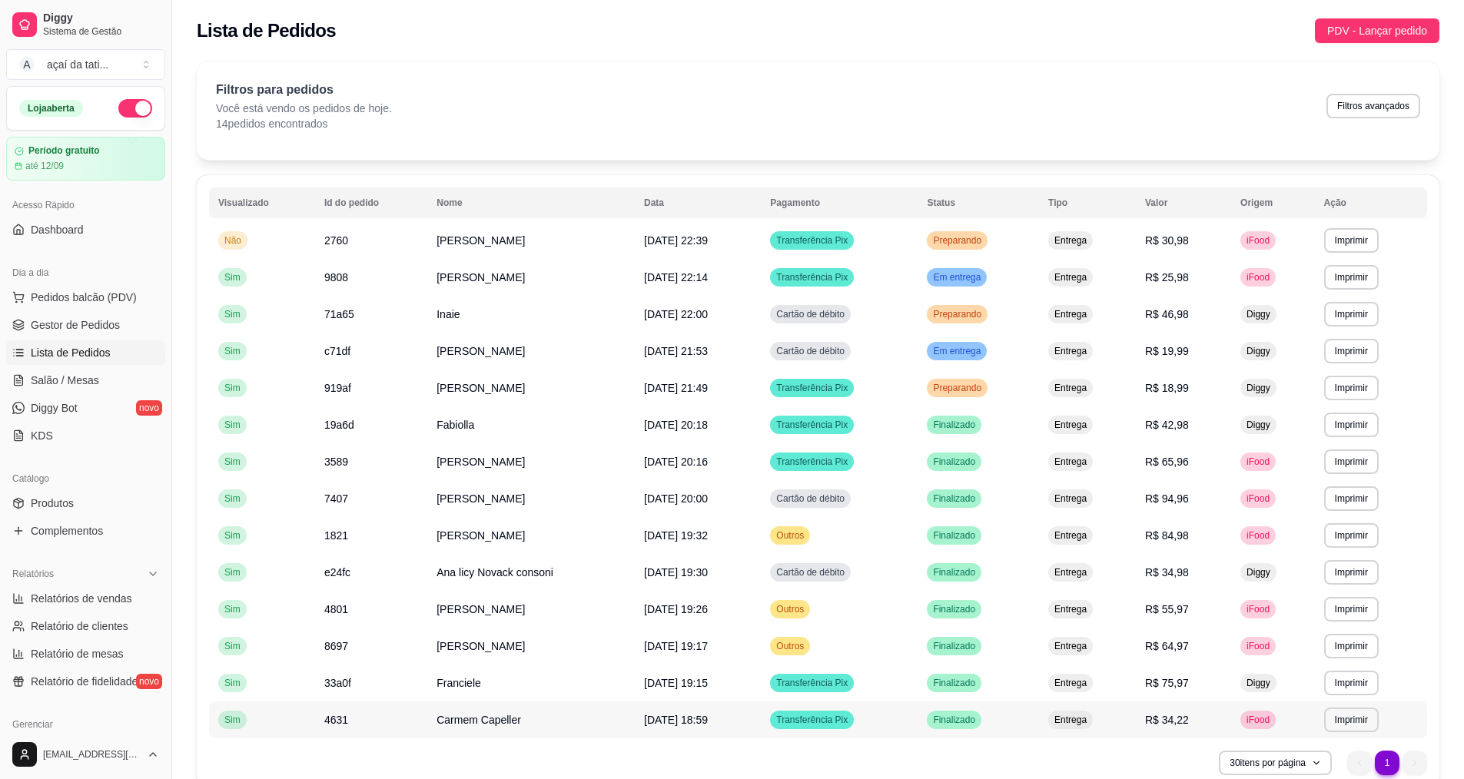
scroll to position [71, 0]
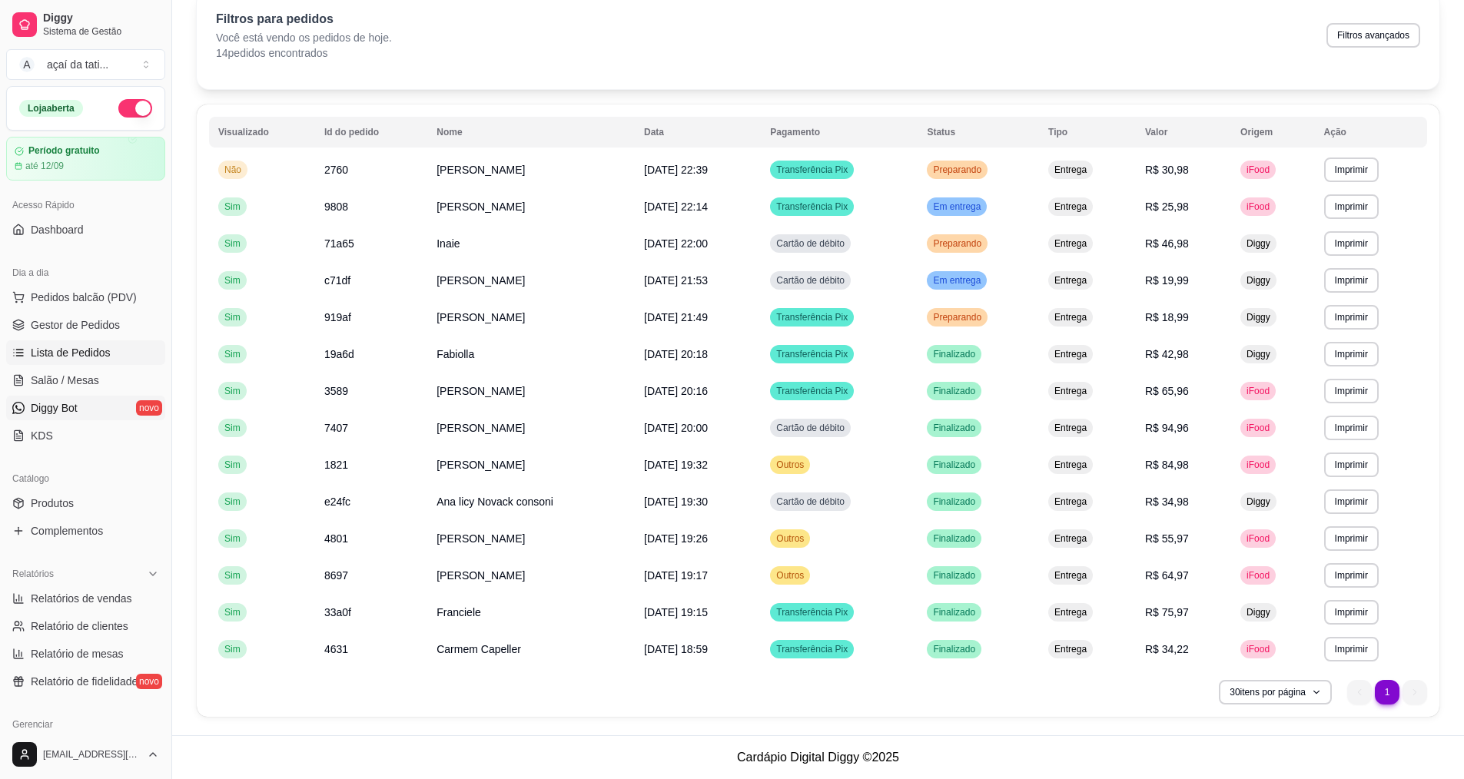
click at [98, 410] on link "Diggy Bot novo" at bounding box center [85, 408] width 159 height 25
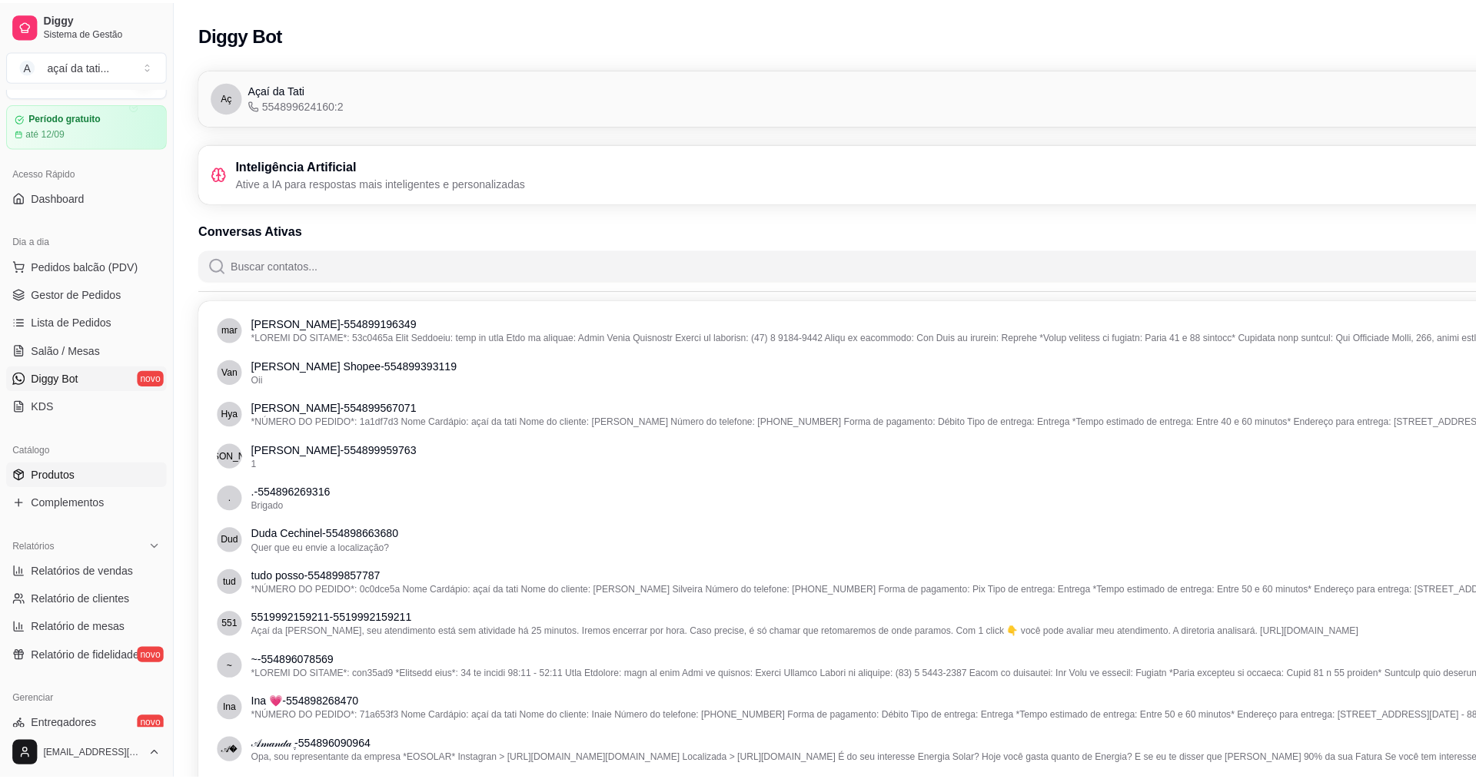
scroll to position [154, 0]
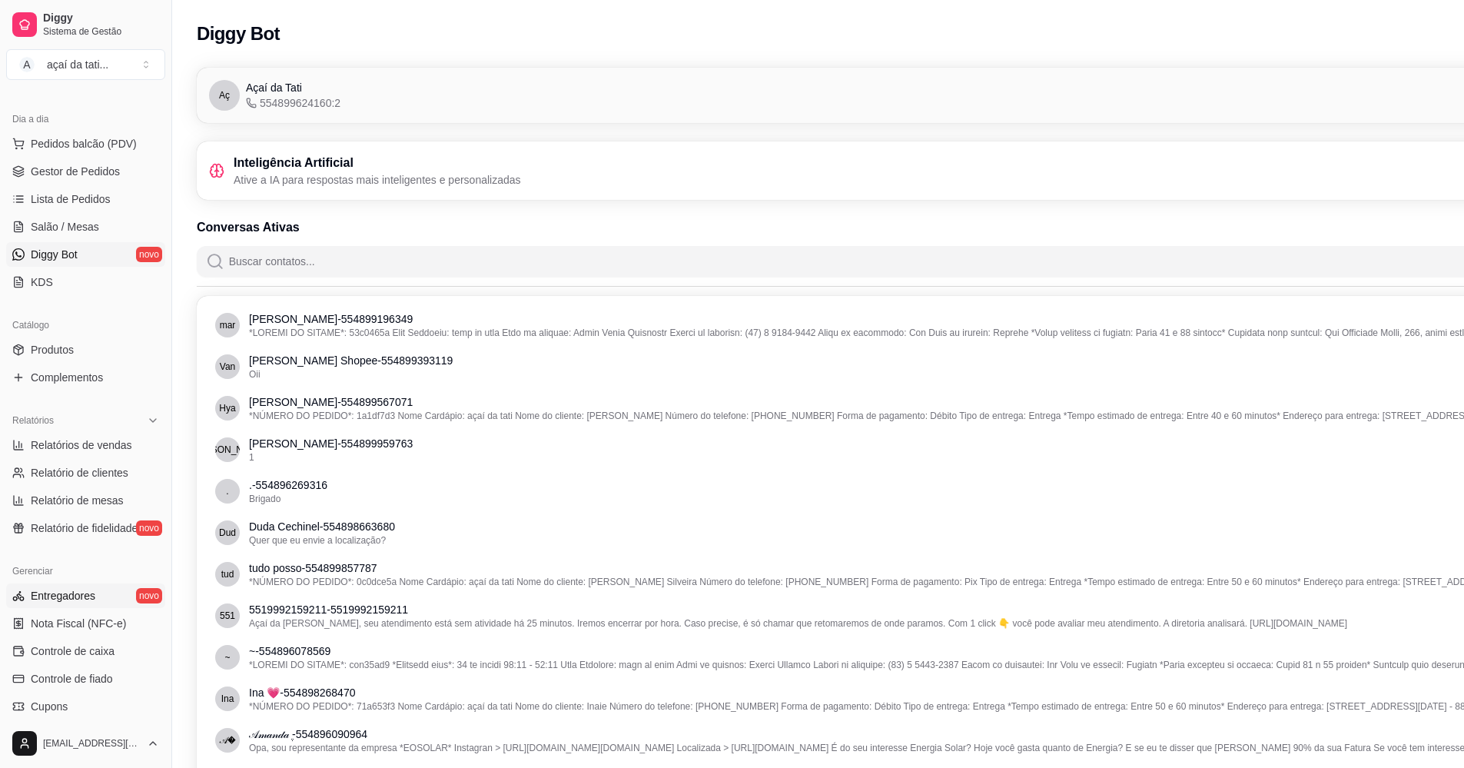
click at [47, 596] on span "Entregadores" at bounding box center [63, 595] width 65 height 15
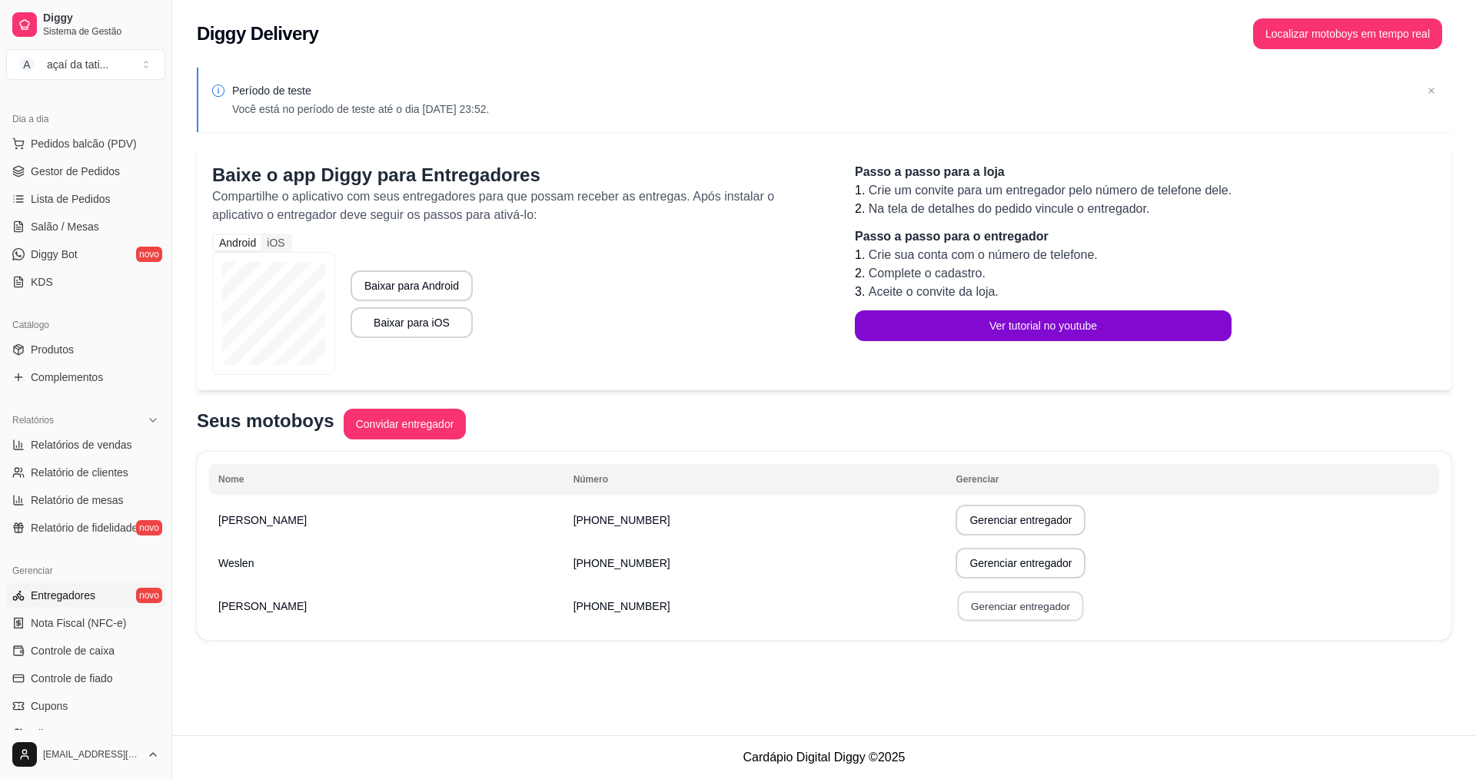
click at [958, 614] on button "Gerenciar entregador" at bounding box center [1021, 607] width 126 height 30
select select "30"
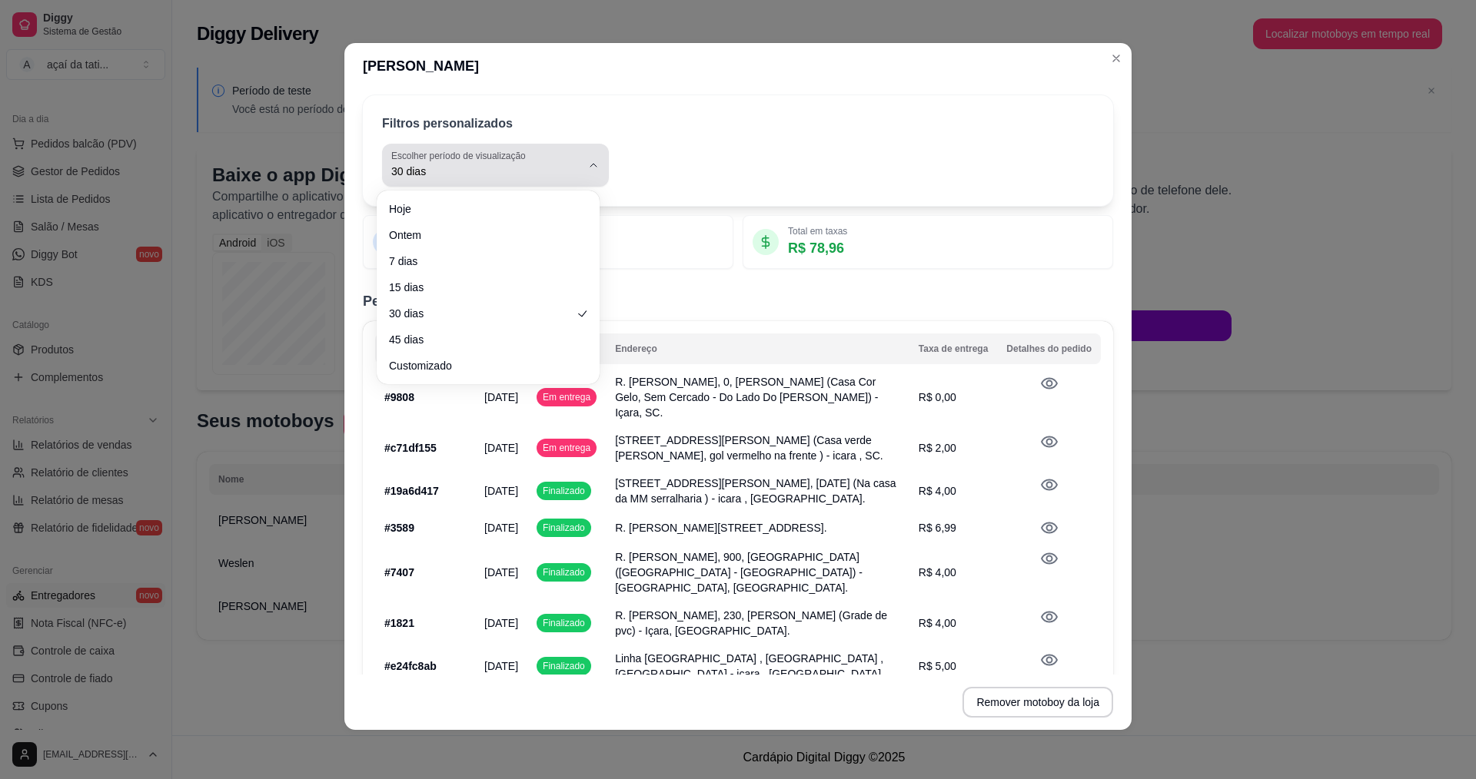
click at [587, 162] on icon "button" at bounding box center [593, 165] width 12 height 12
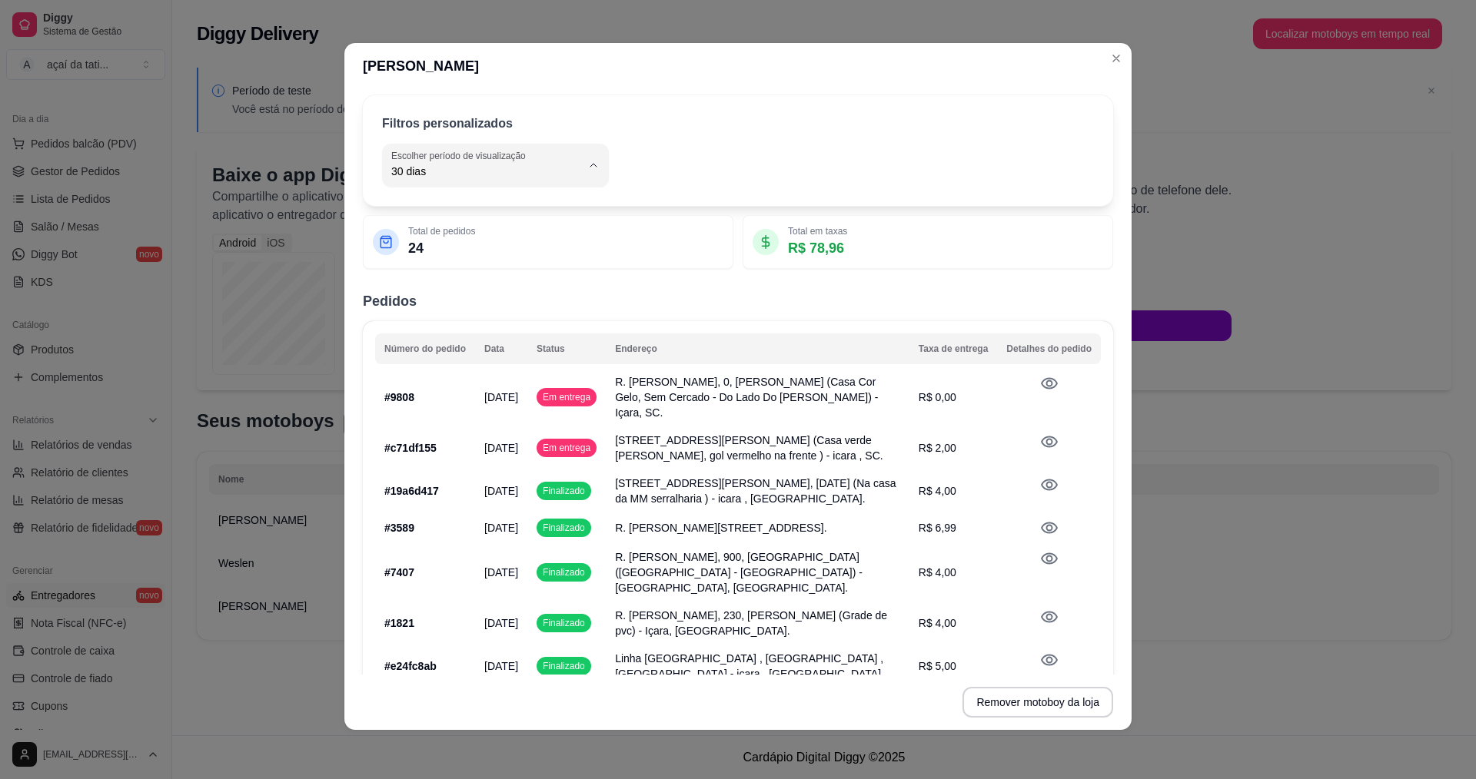
click at [468, 198] on li "Hoje" at bounding box center [488, 209] width 202 height 24
type input "0"
select select "0"
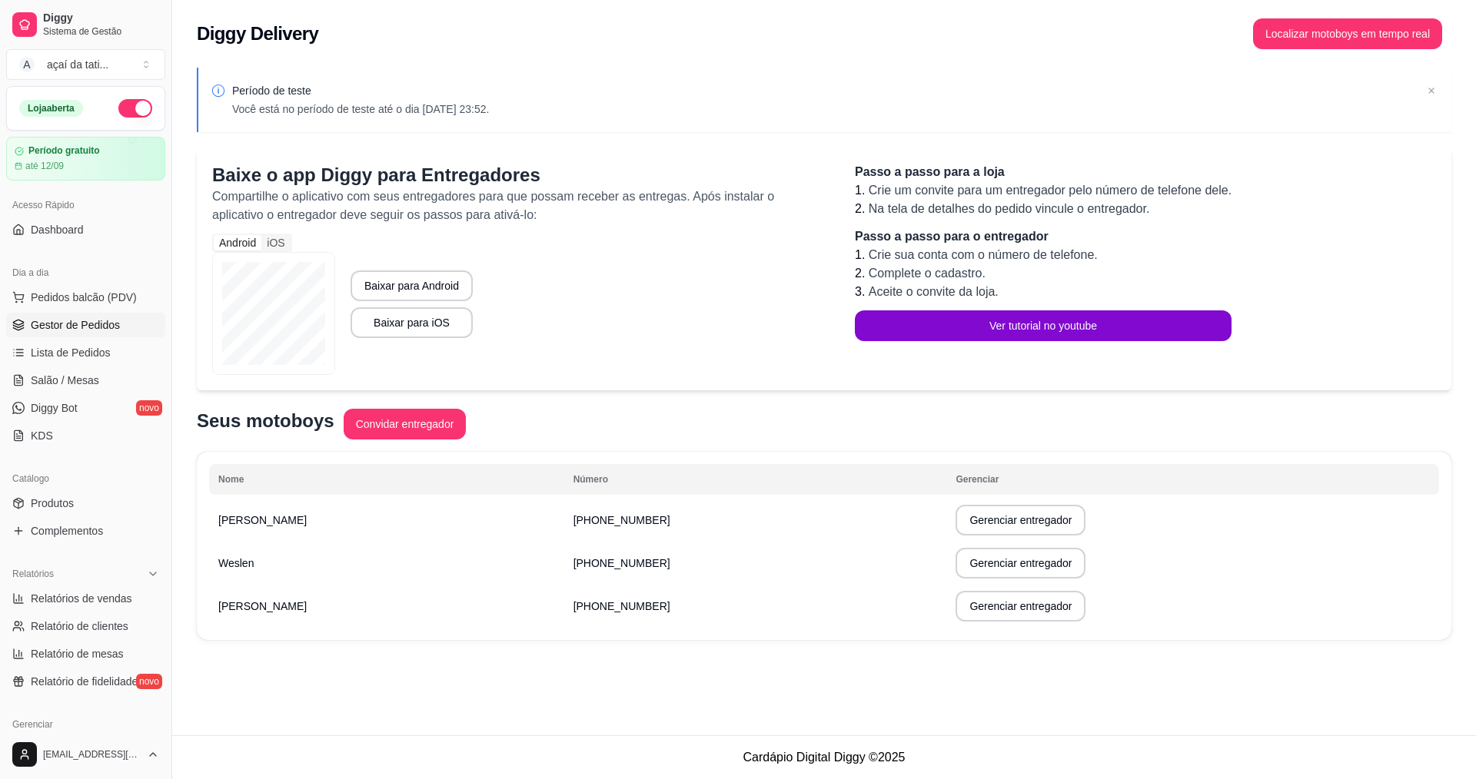
click at [108, 337] on link "Gestor de Pedidos" at bounding box center [85, 325] width 159 height 25
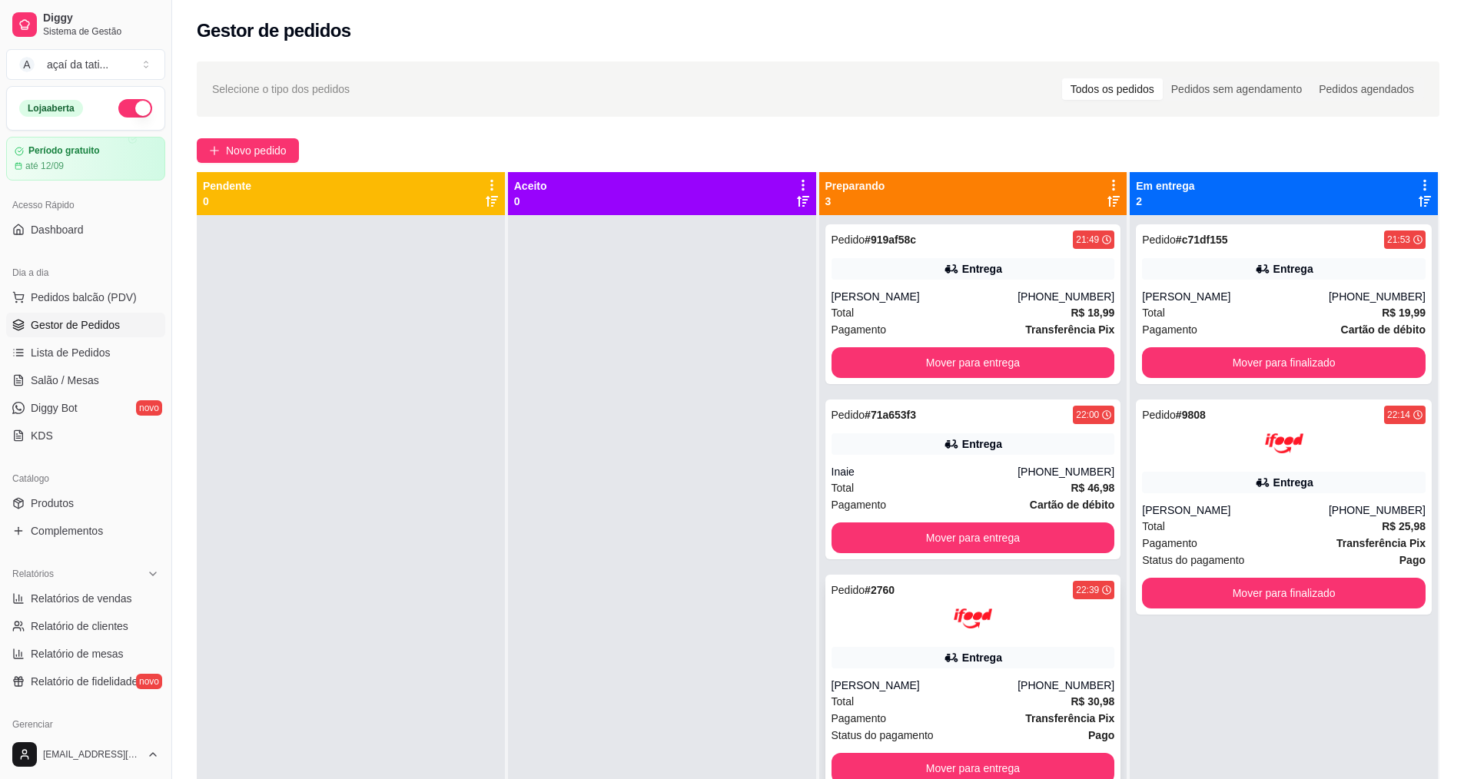
click at [894, 626] on div at bounding box center [974, 618] width 284 height 38
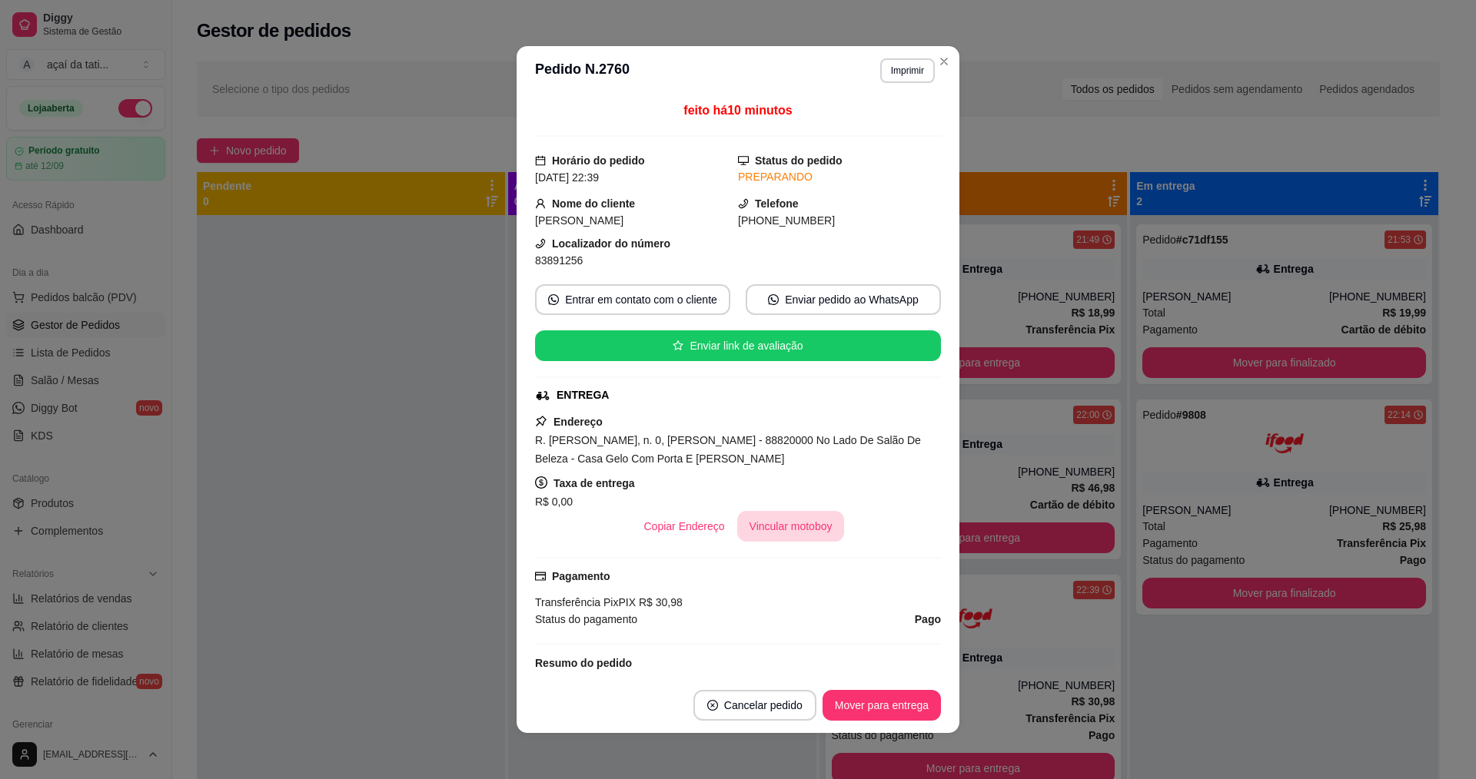
click at [770, 526] on button "Vincular motoboy" at bounding box center [791, 526] width 108 height 31
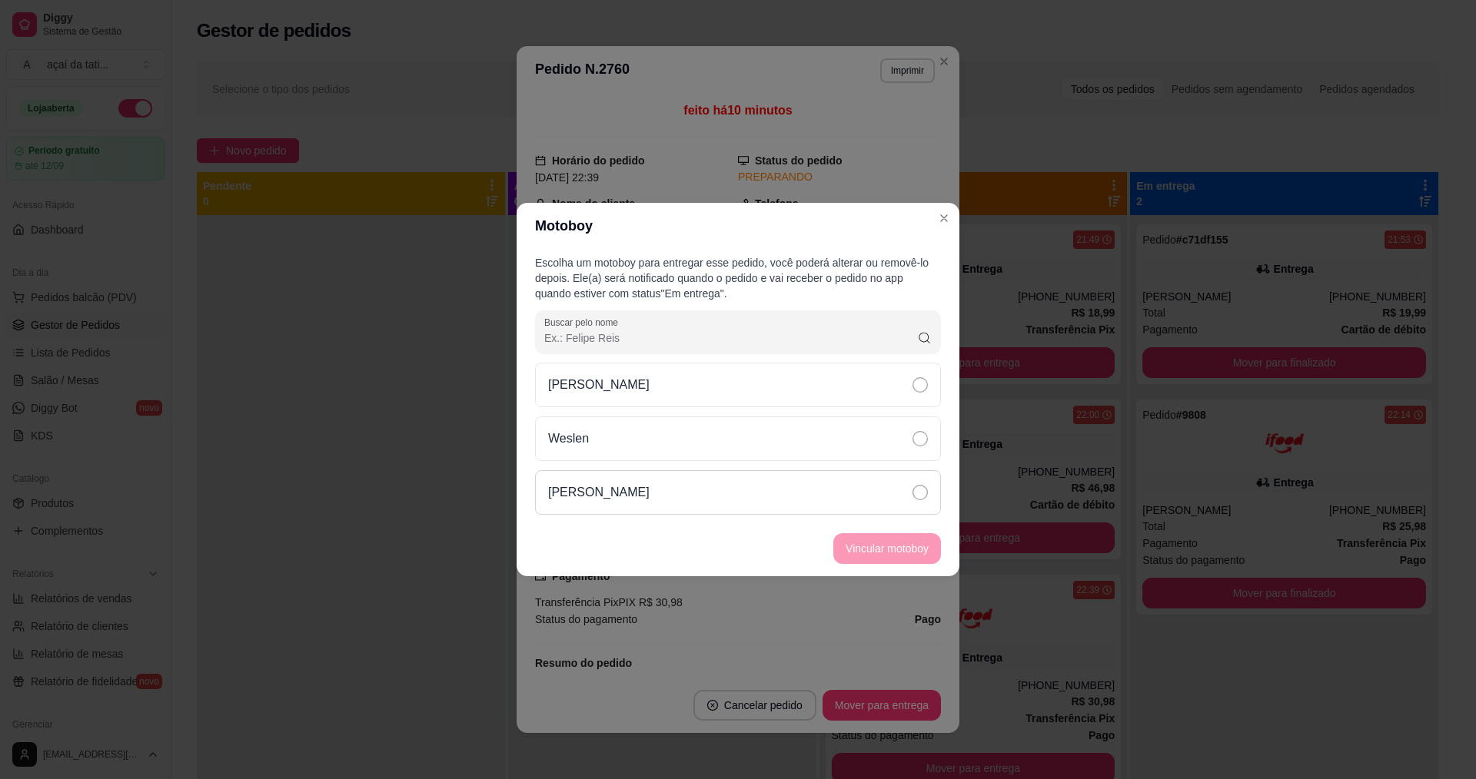
click at [804, 498] on div "[PERSON_NAME]" at bounding box center [738, 492] width 406 height 45
click at [881, 543] on button "Vincular motoboy" at bounding box center [887, 549] width 105 height 30
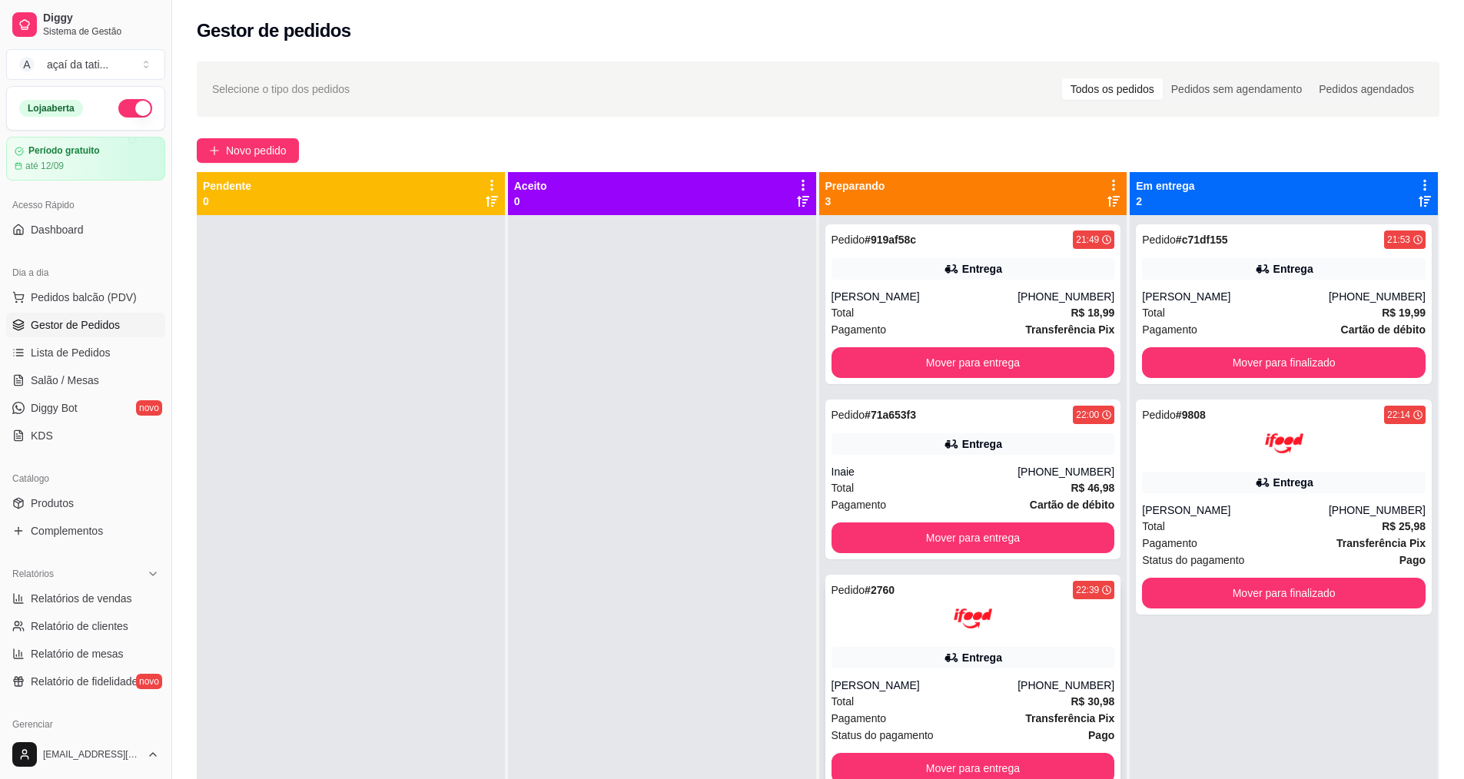
click at [994, 667] on div "Entrega" at bounding box center [974, 658] width 284 height 22
click at [914, 446] on div "Entrega" at bounding box center [974, 444] width 284 height 22
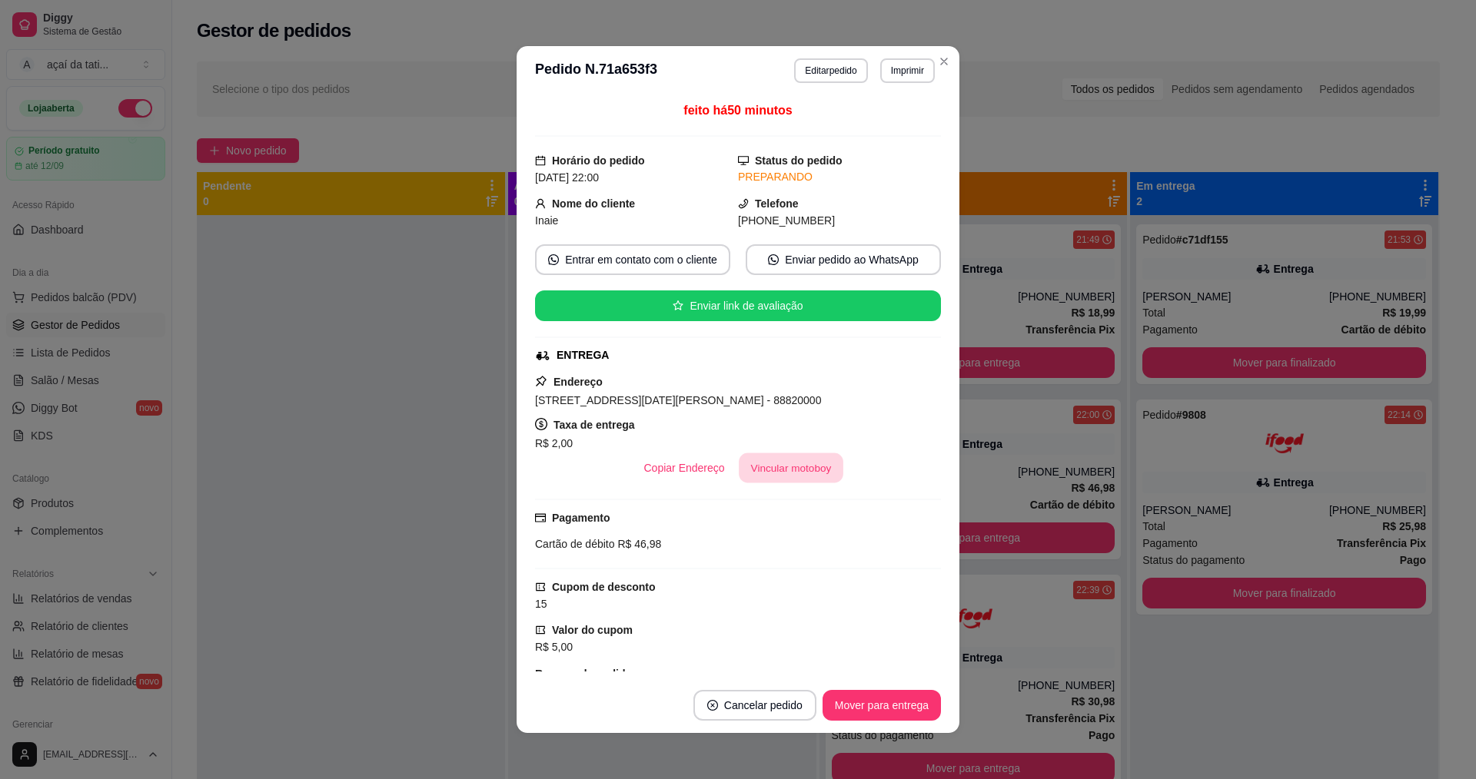
click at [801, 460] on button "Vincular motoboy" at bounding box center [791, 468] width 105 height 30
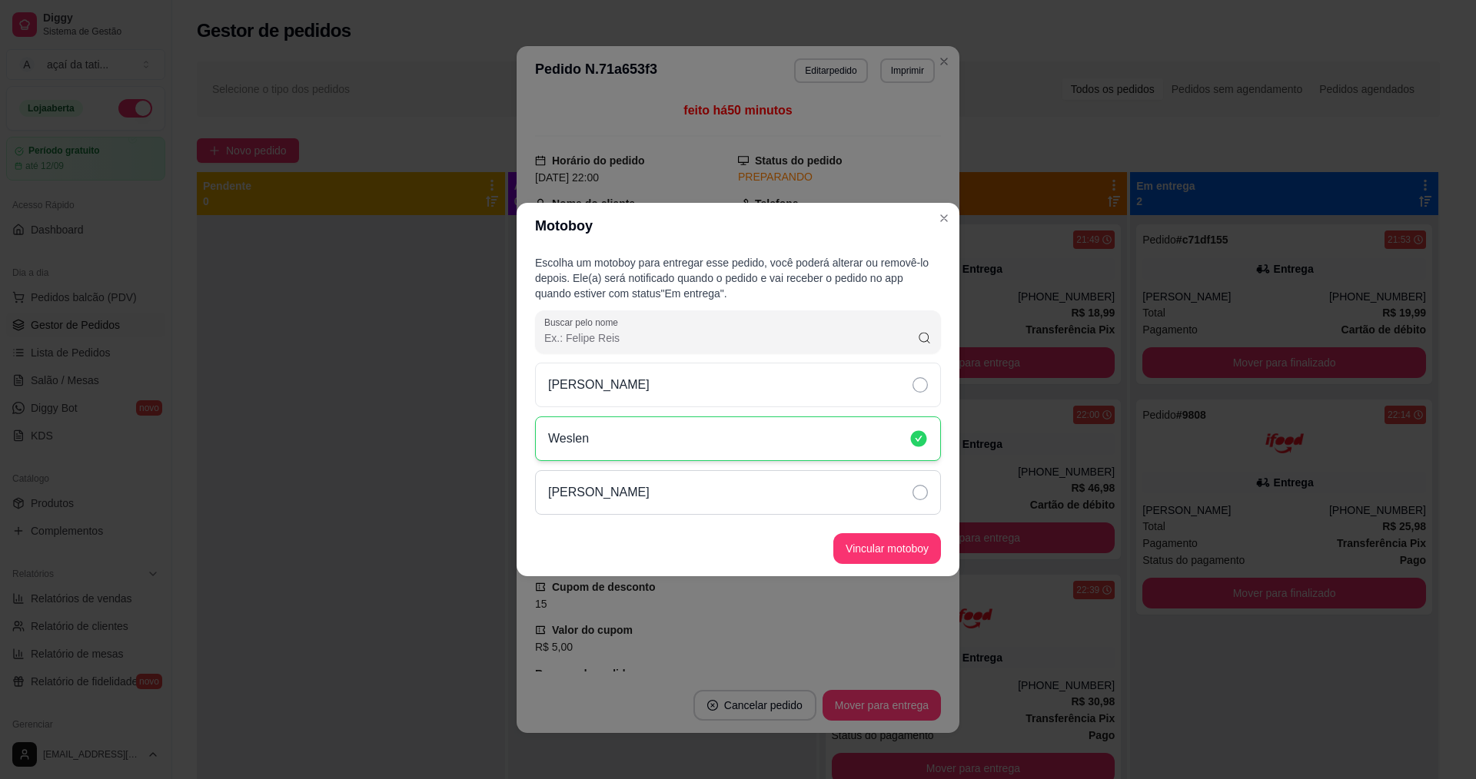
drag, startPoint x: 774, startPoint y: 487, endPoint x: 803, endPoint y: 495, distance: 30.2
click at [782, 490] on div "[PERSON_NAME]" at bounding box center [738, 492] width 406 height 45
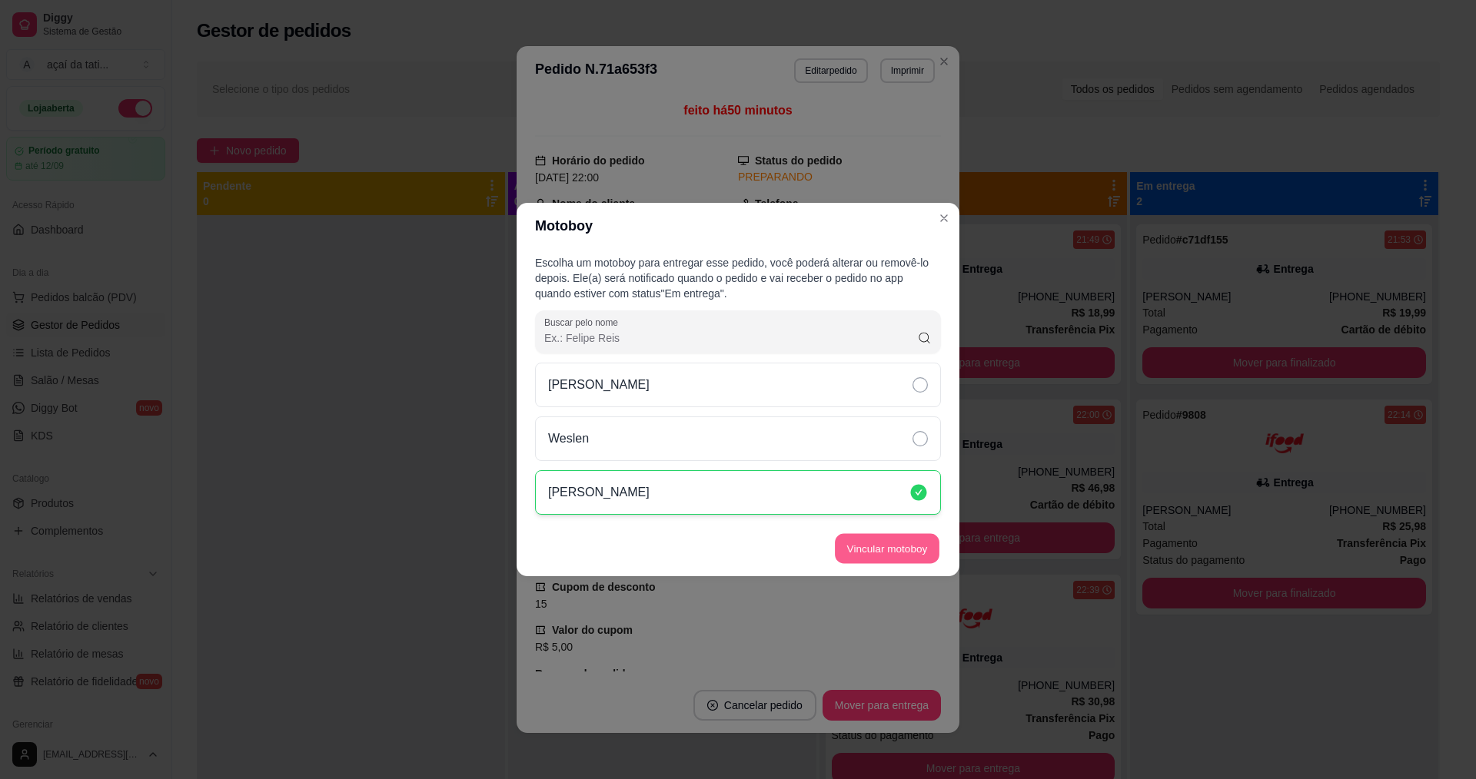
click at [881, 547] on button "Vincular motoboy" at bounding box center [887, 549] width 105 height 30
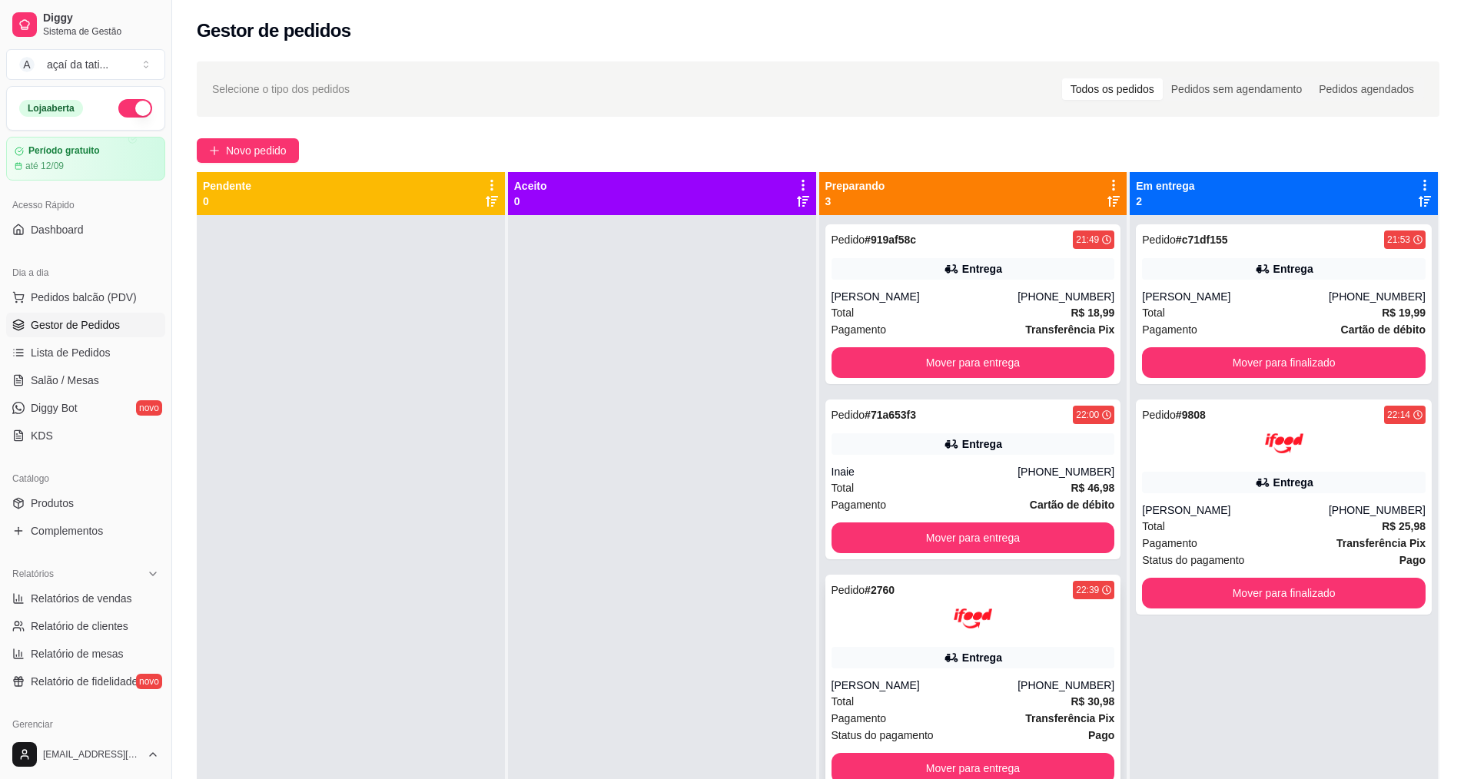
click at [1011, 597] on div "Pedido # 2760 22:39" at bounding box center [974, 590] width 284 height 18
click at [1021, 651] on div "Entrega" at bounding box center [974, 658] width 284 height 22
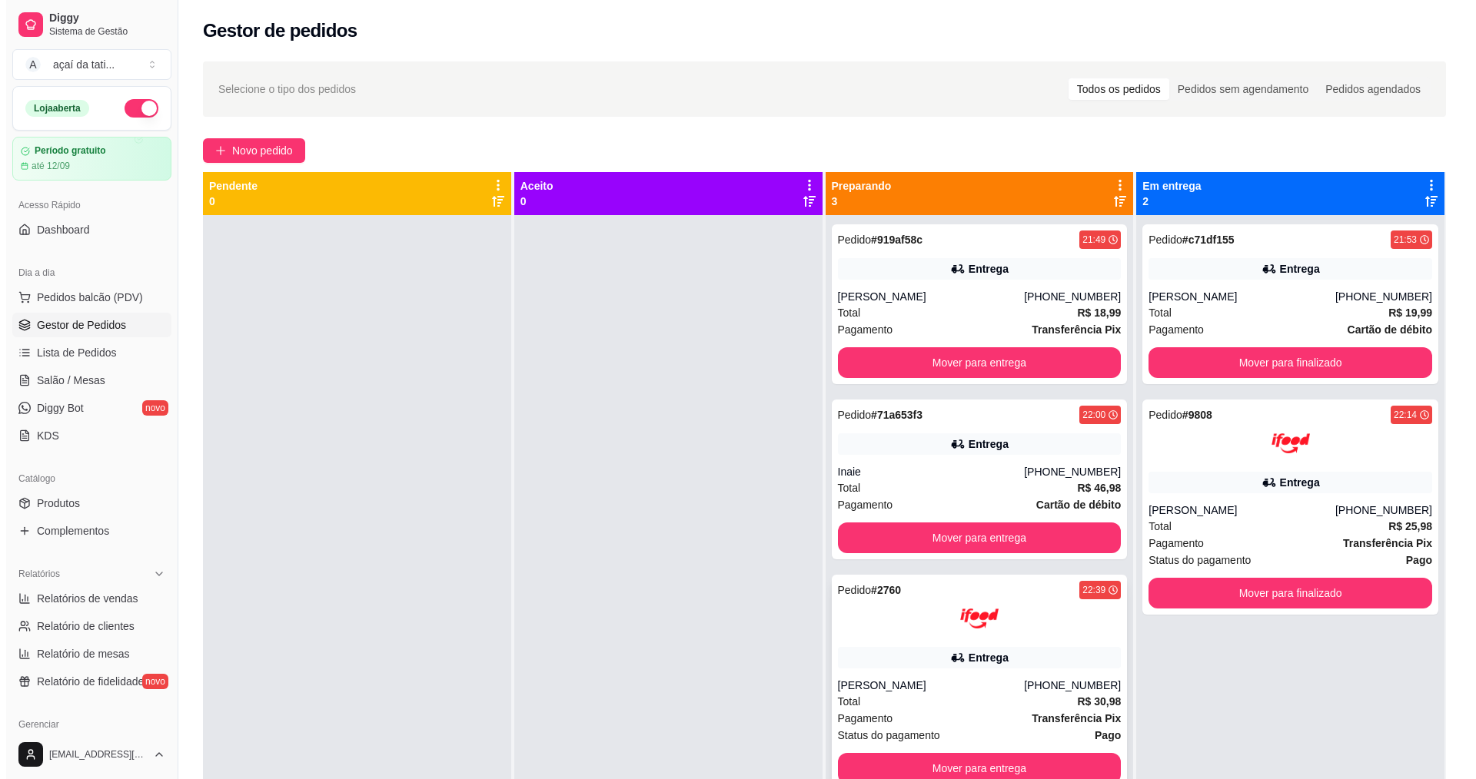
scroll to position [43, 0]
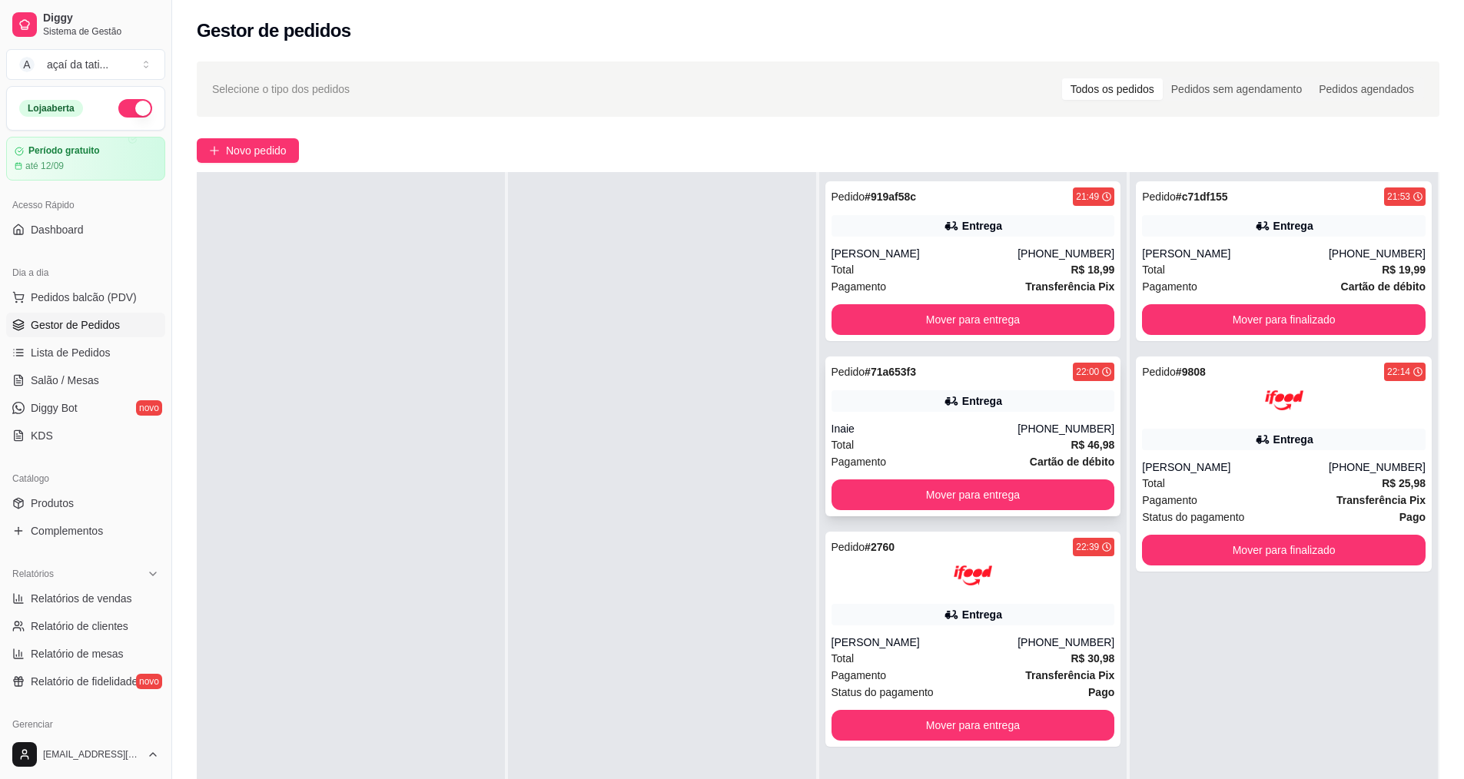
click at [947, 423] on div "Inaie" at bounding box center [925, 428] width 187 height 15
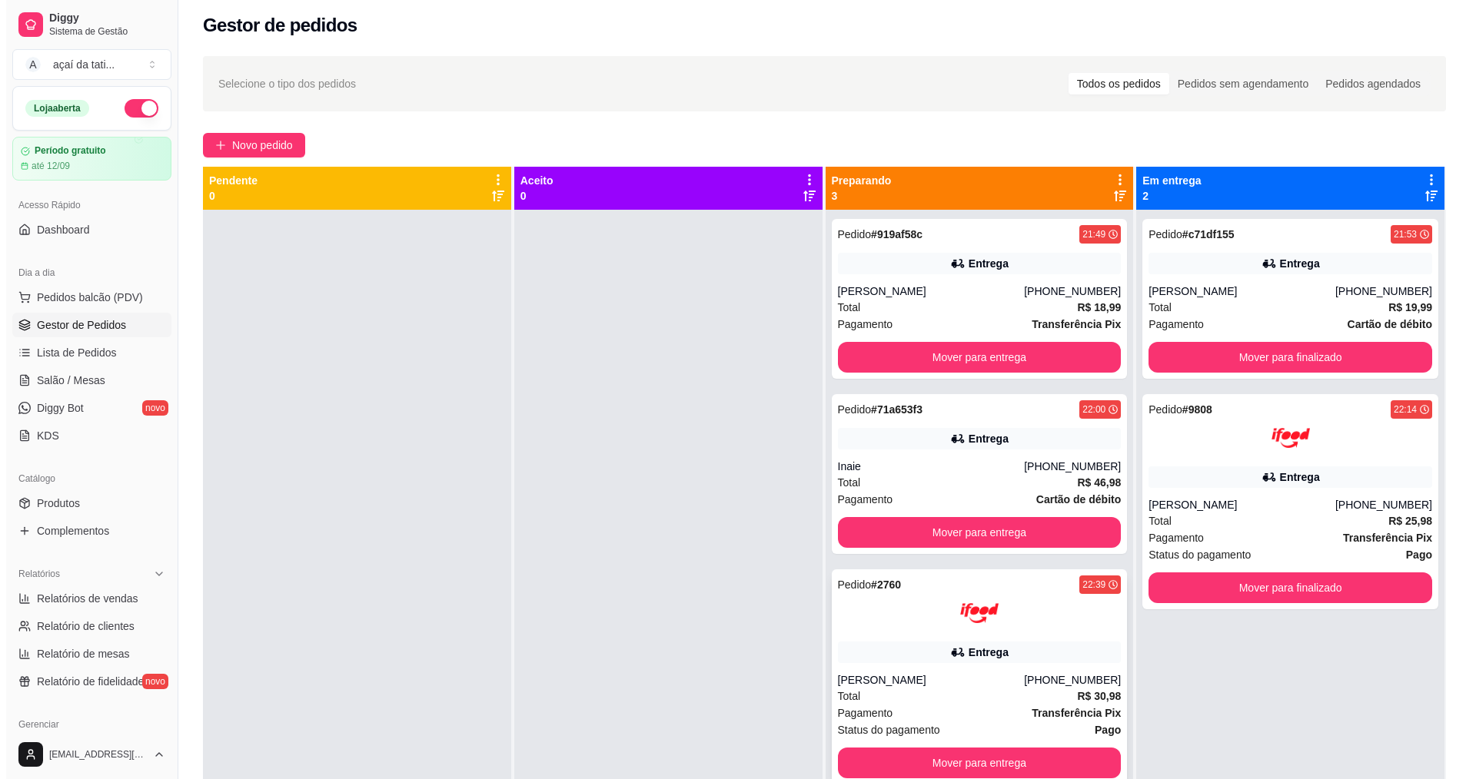
scroll to position [0, 0]
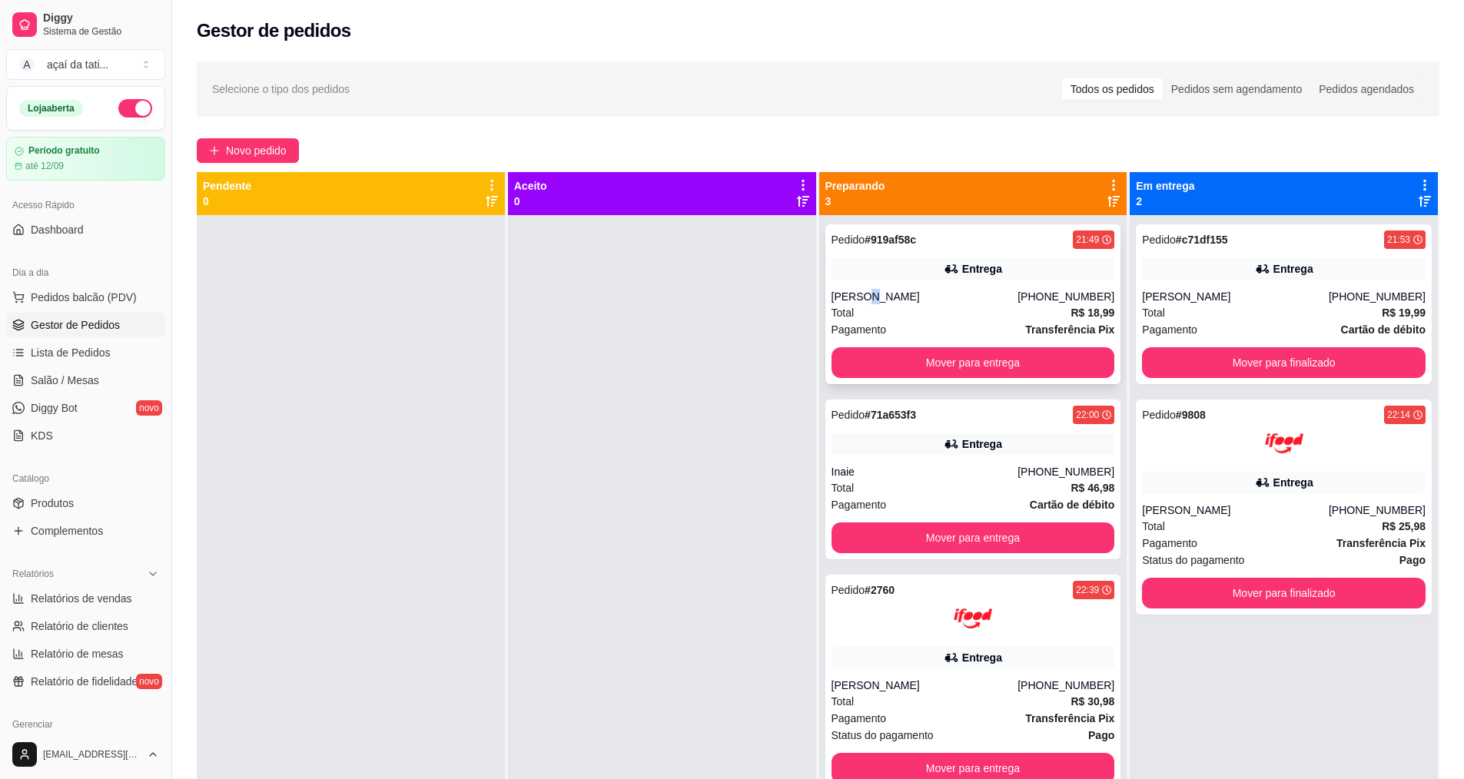
click at [860, 300] on div "[PERSON_NAME]" at bounding box center [925, 296] width 187 height 15
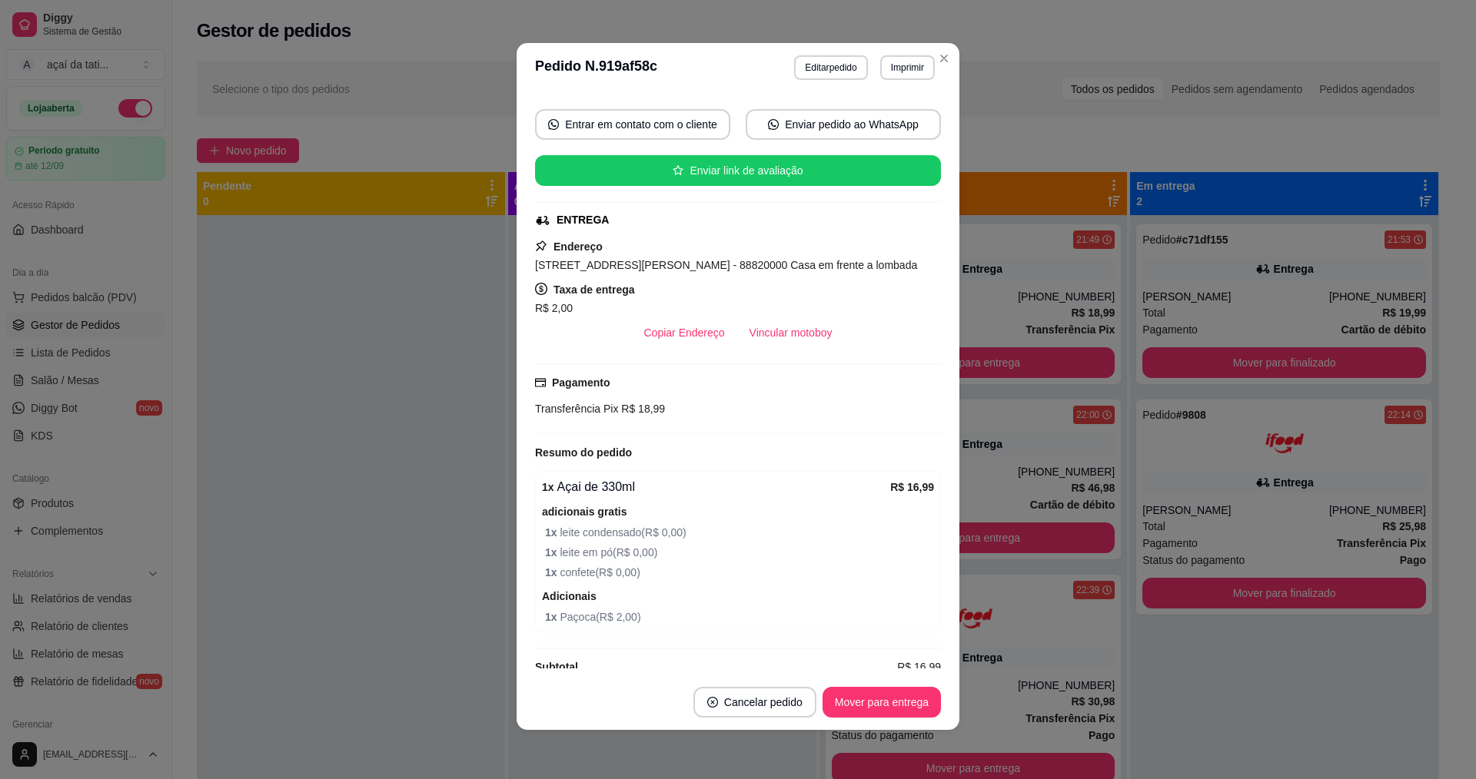
scroll to position [156, 0]
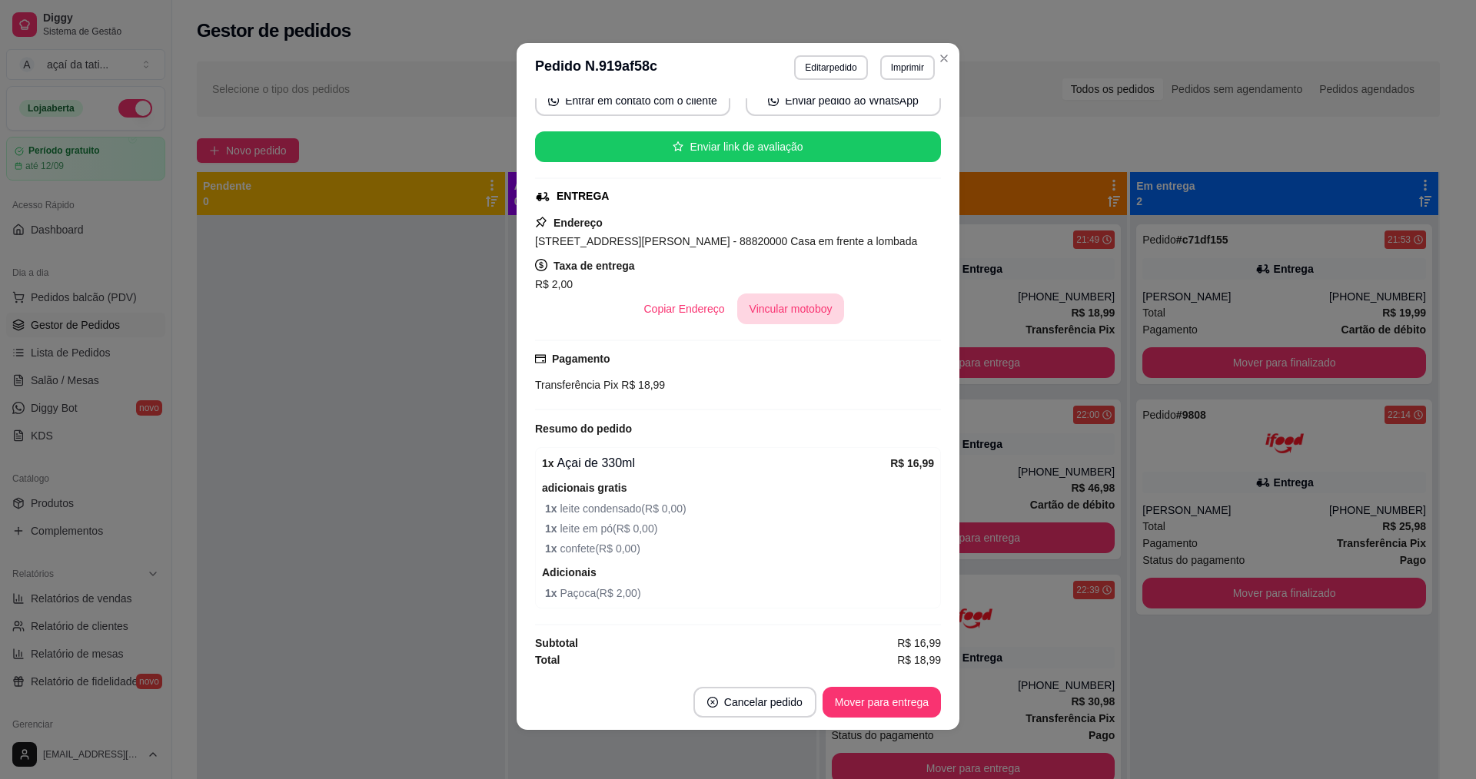
click at [795, 315] on button "Vincular motoboy" at bounding box center [791, 309] width 108 height 31
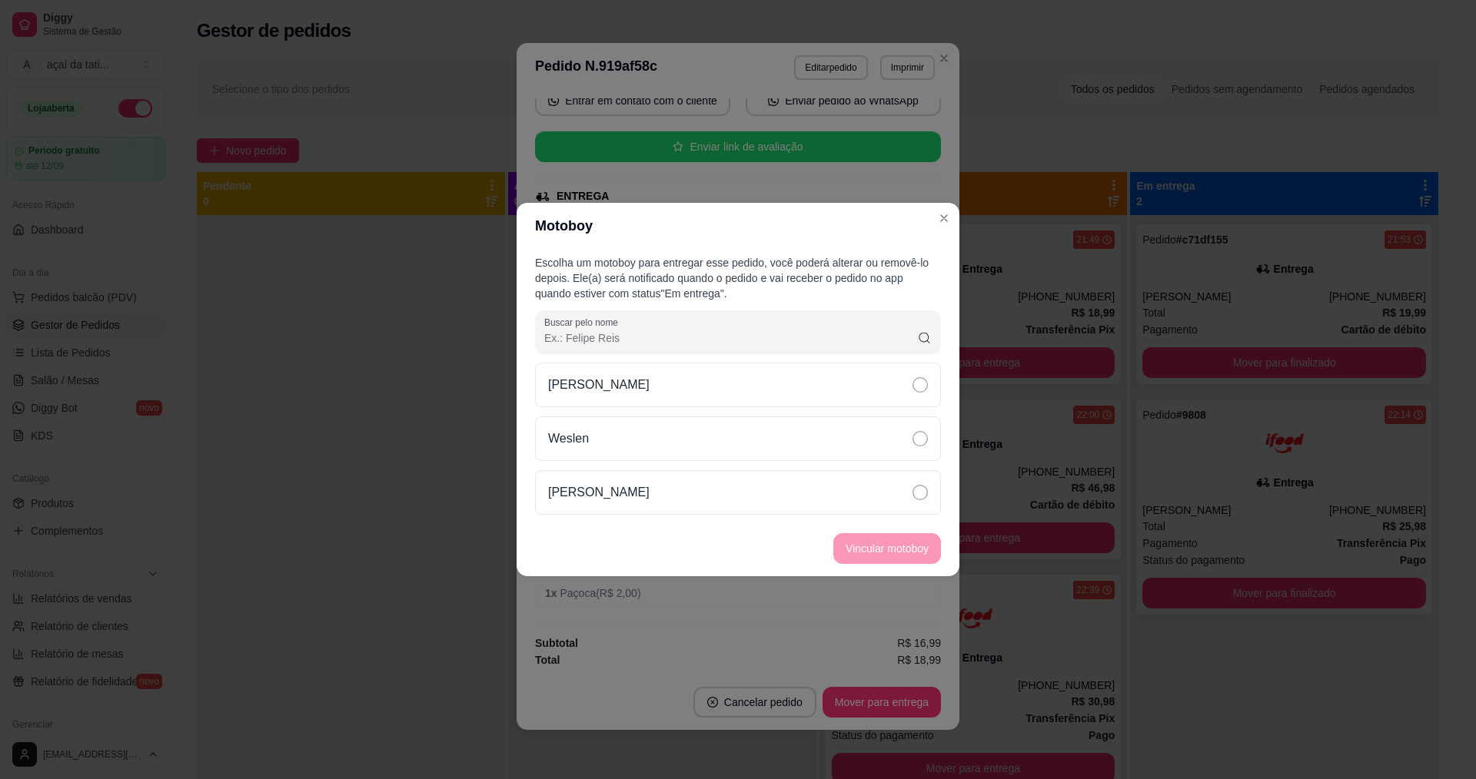
drag, startPoint x: 649, startPoint y: 486, endPoint x: 759, endPoint y: 552, distance: 128.2
click at [659, 493] on div "[PERSON_NAME]" at bounding box center [738, 492] width 406 height 45
click at [852, 556] on button "Vincular motoboy" at bounding box center [887, 549] width 105 height 30
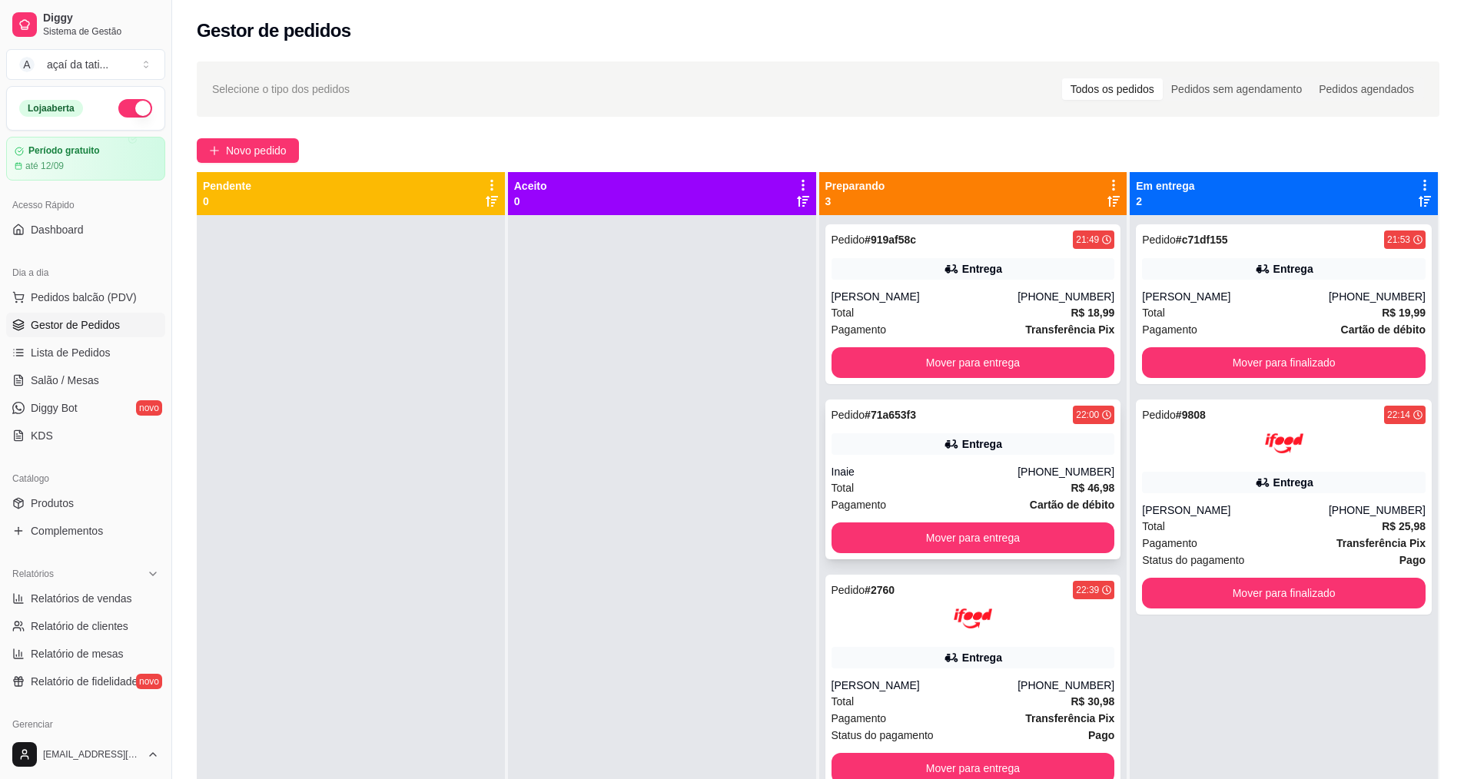
click at [930, 486] on div "Total R$ 46,98" at bounding box center [974, 488] width 284 height 17
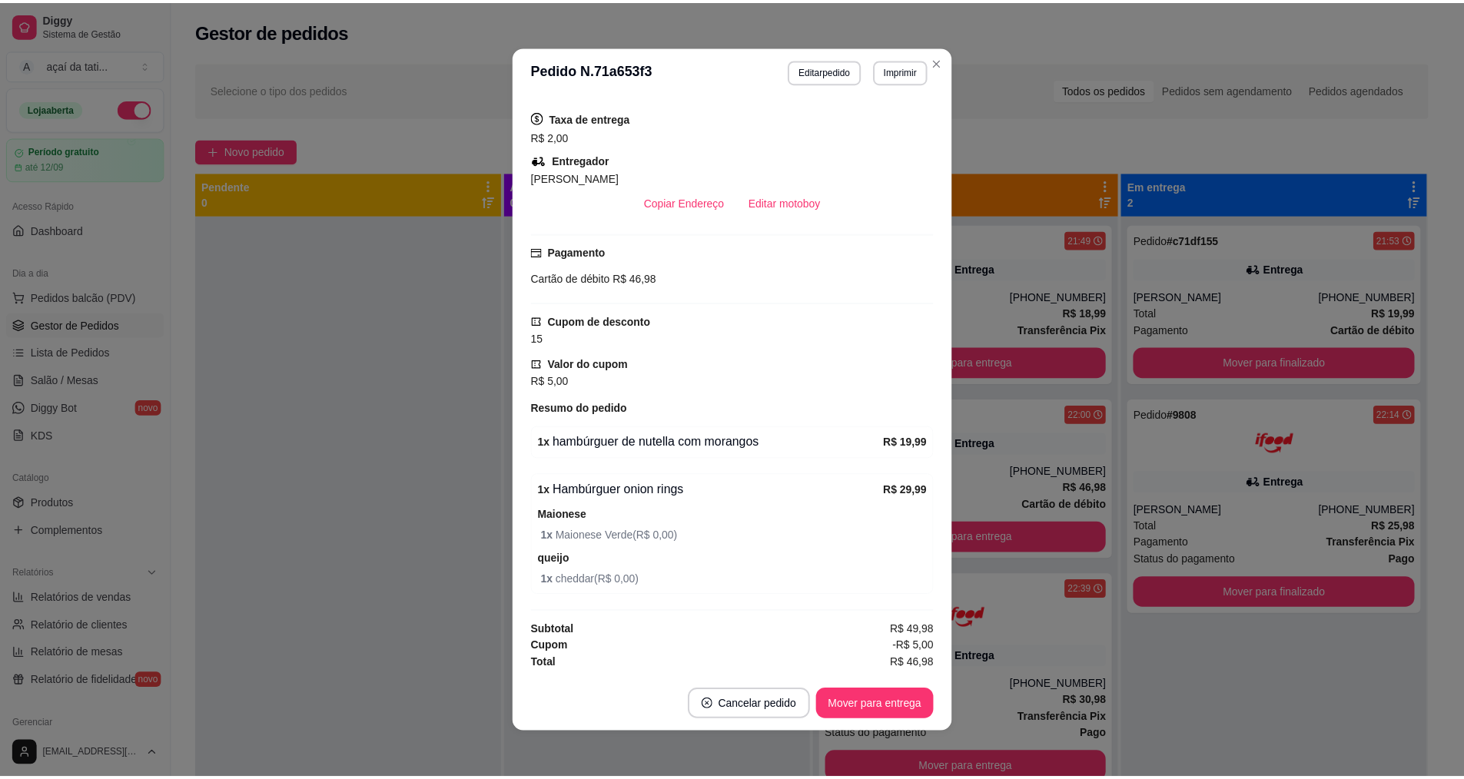
scroll to position [308, 0]
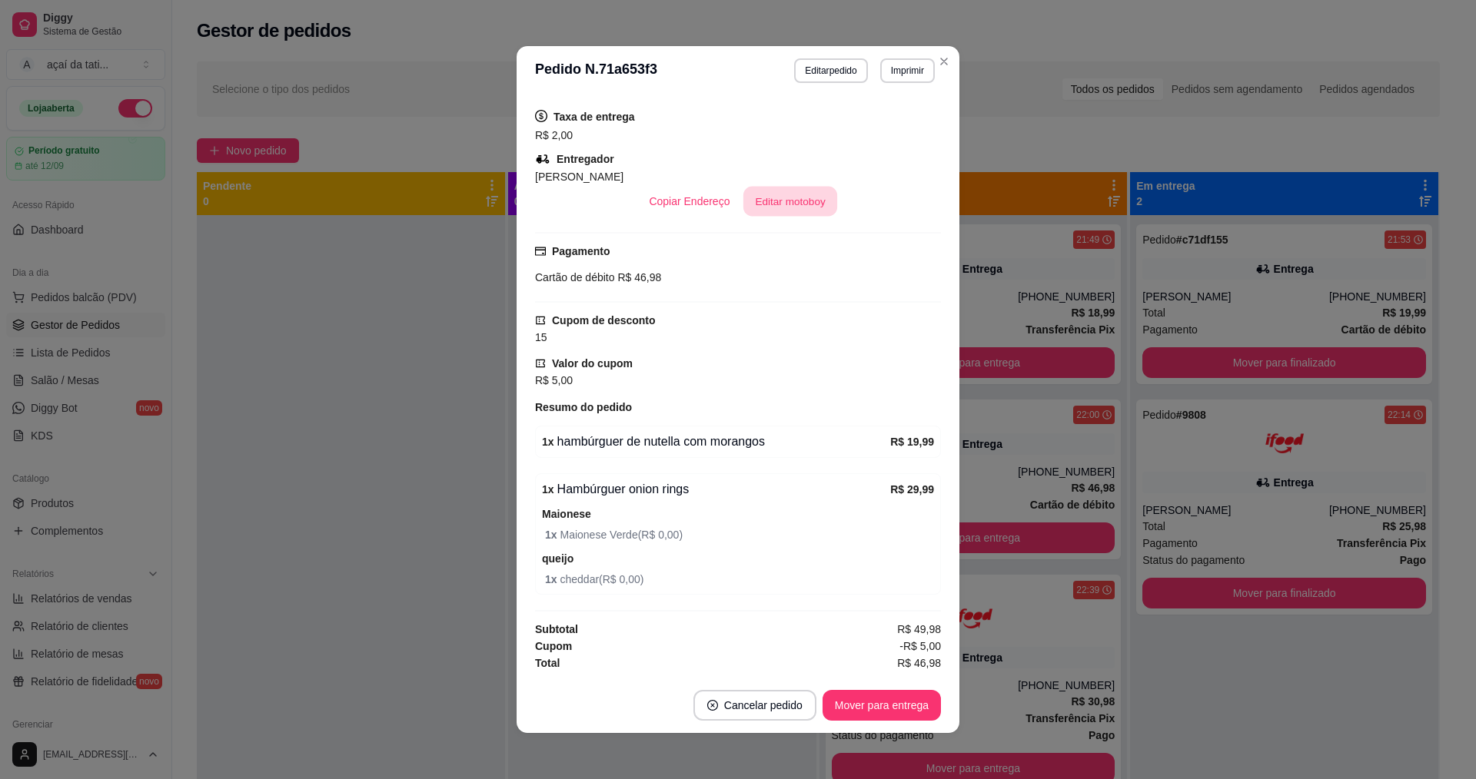
click at [743, 206] on button "Editar motoboy" at bounding box center [790, 202] width 94 height 30
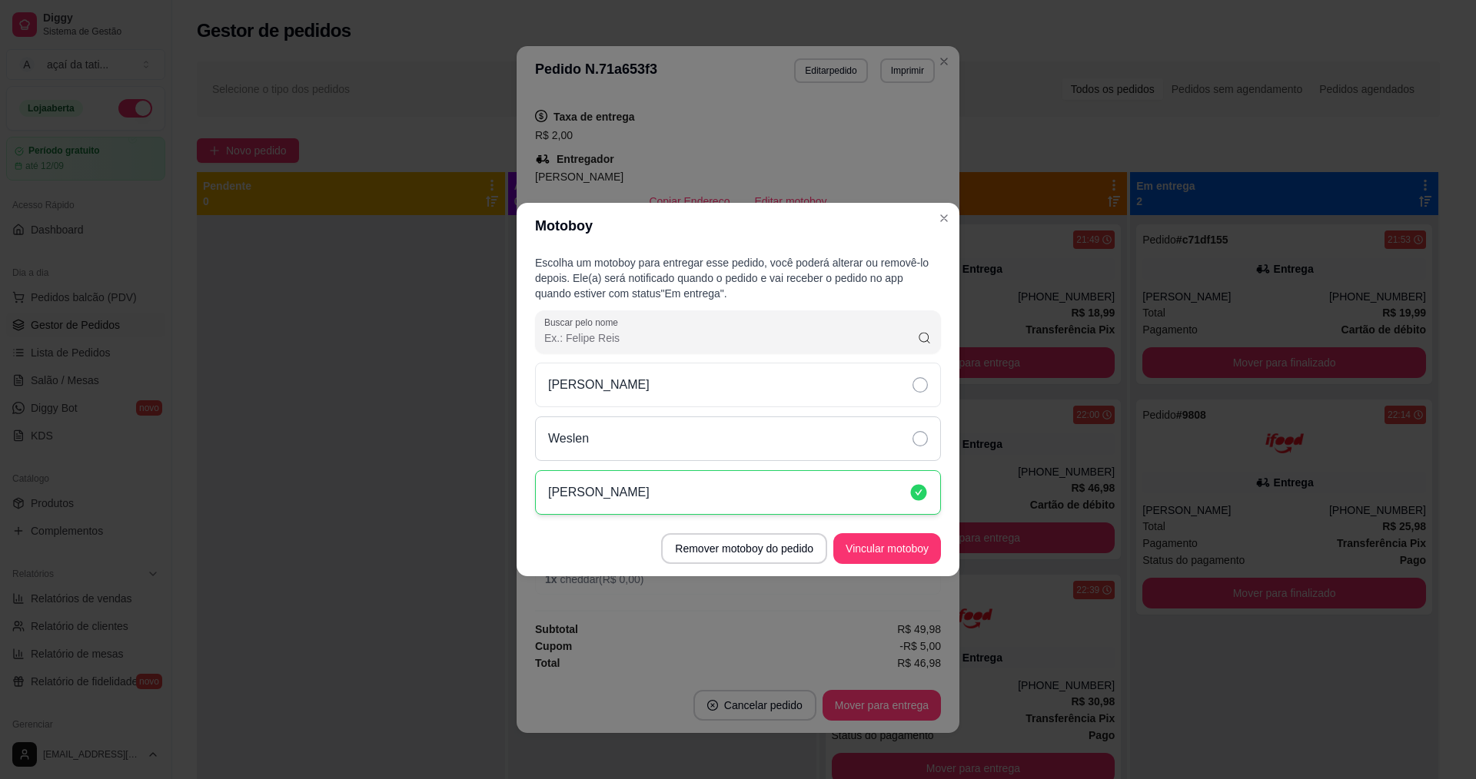
click at [775, 439] on div "Weslen" at bounding box center [738, 439] width 406 height 45
click at [878, 550] on button "Vincular motoboy" at bounding box center [887, 549] width 105 height 30
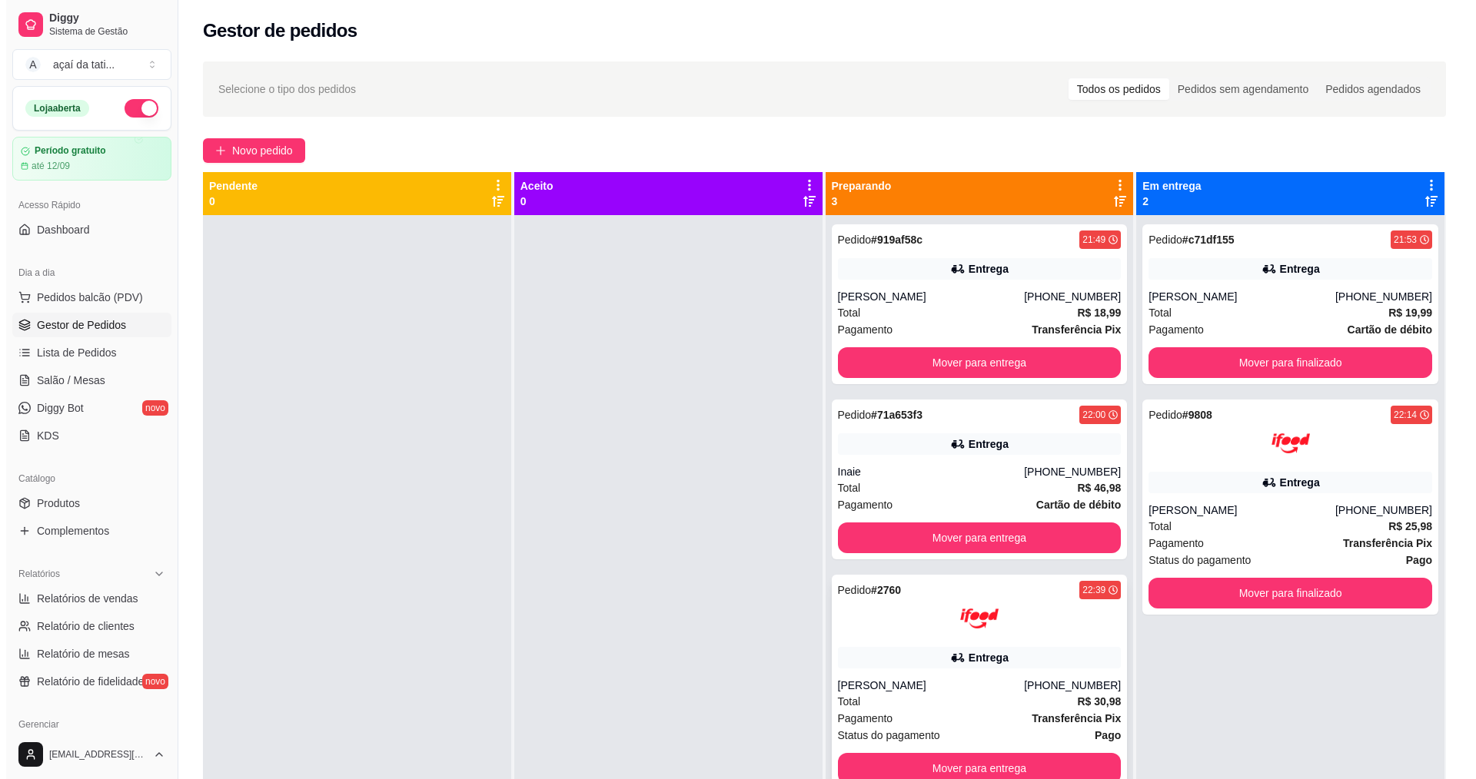
scroll to position [43, 0]
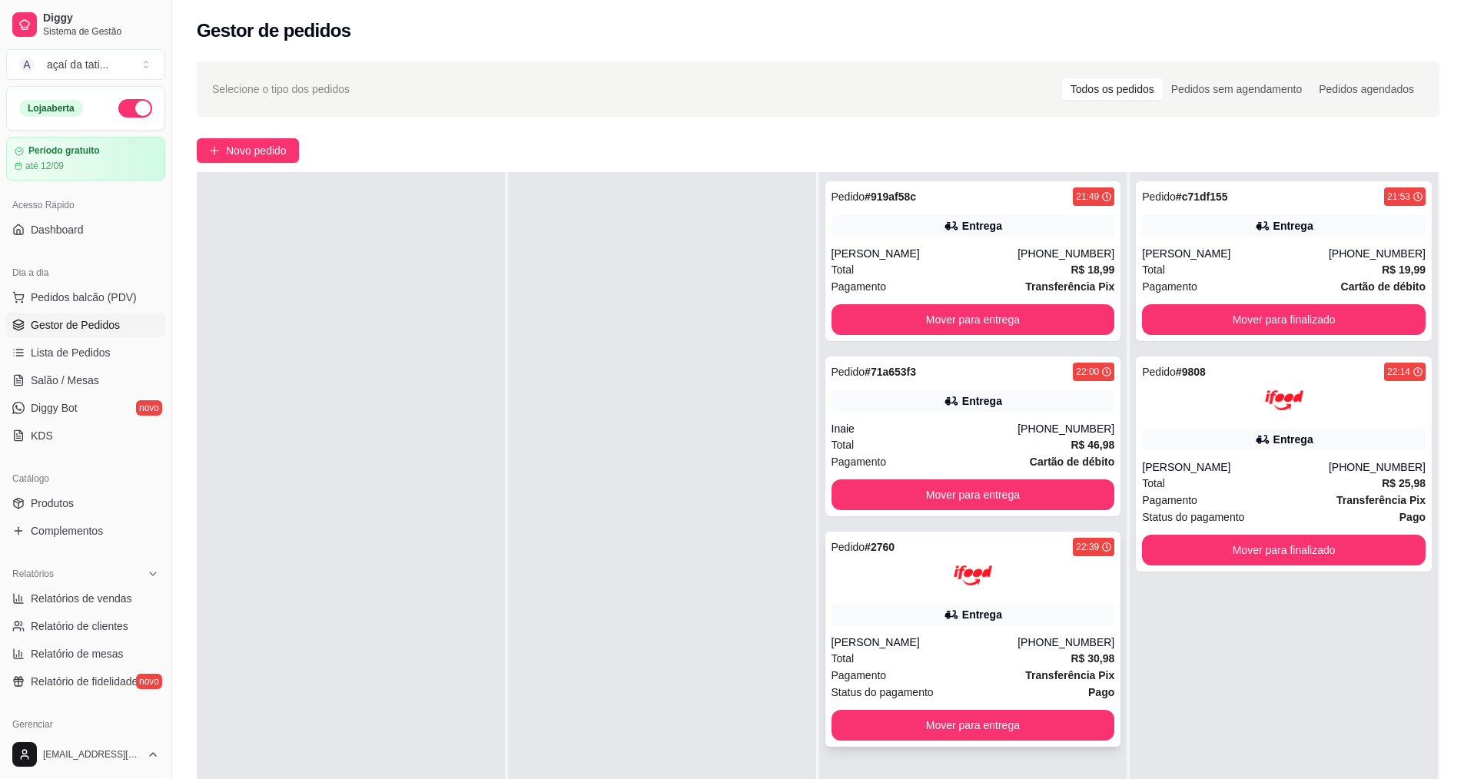
click at [946, 629] on div "Pedido # 2760 22:39 Entrega [PERSON_NAME] [PHONE_NUMBER] Total R$ 30,98 Pagamen…" at bounding box center [973, 639] width 296 height 215
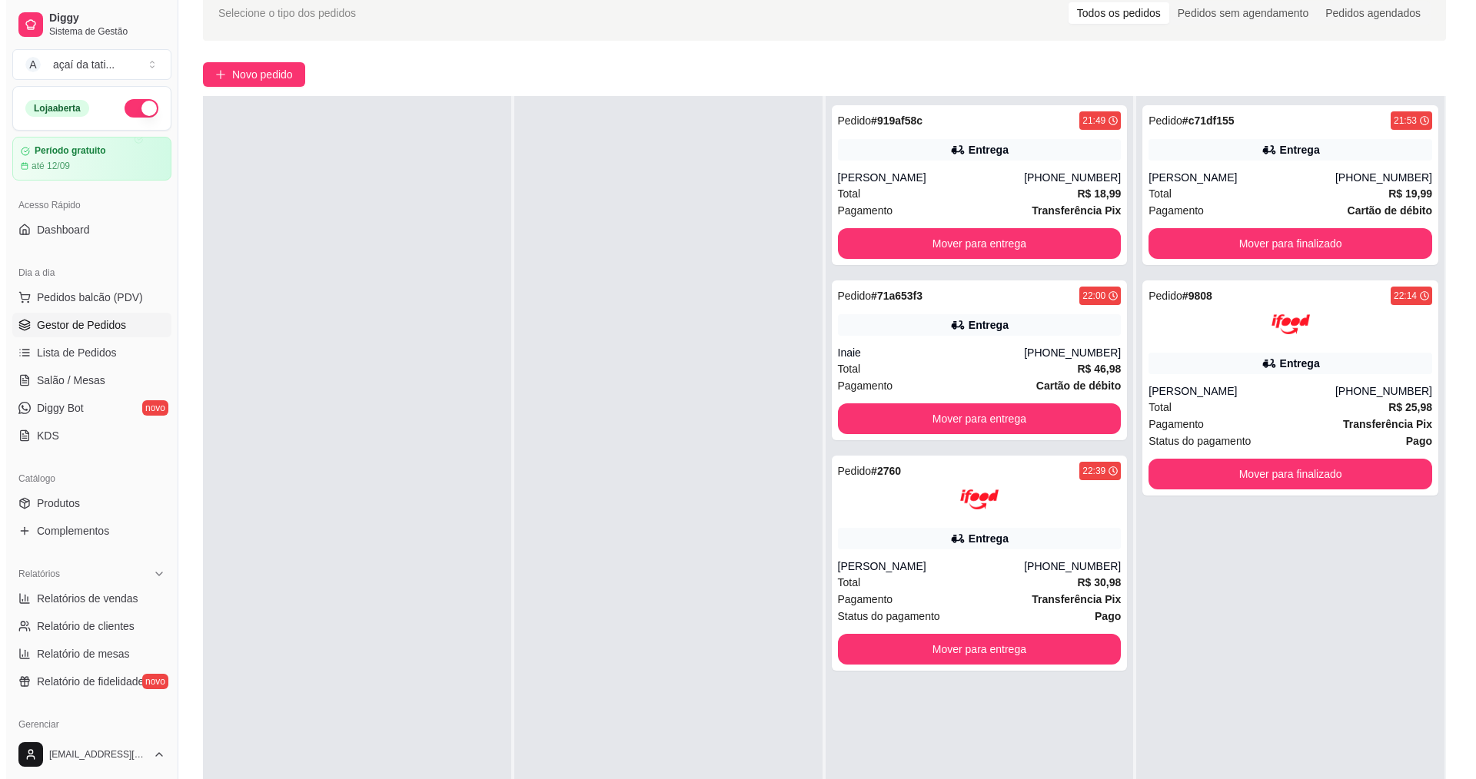
scroll to position [77, 0]
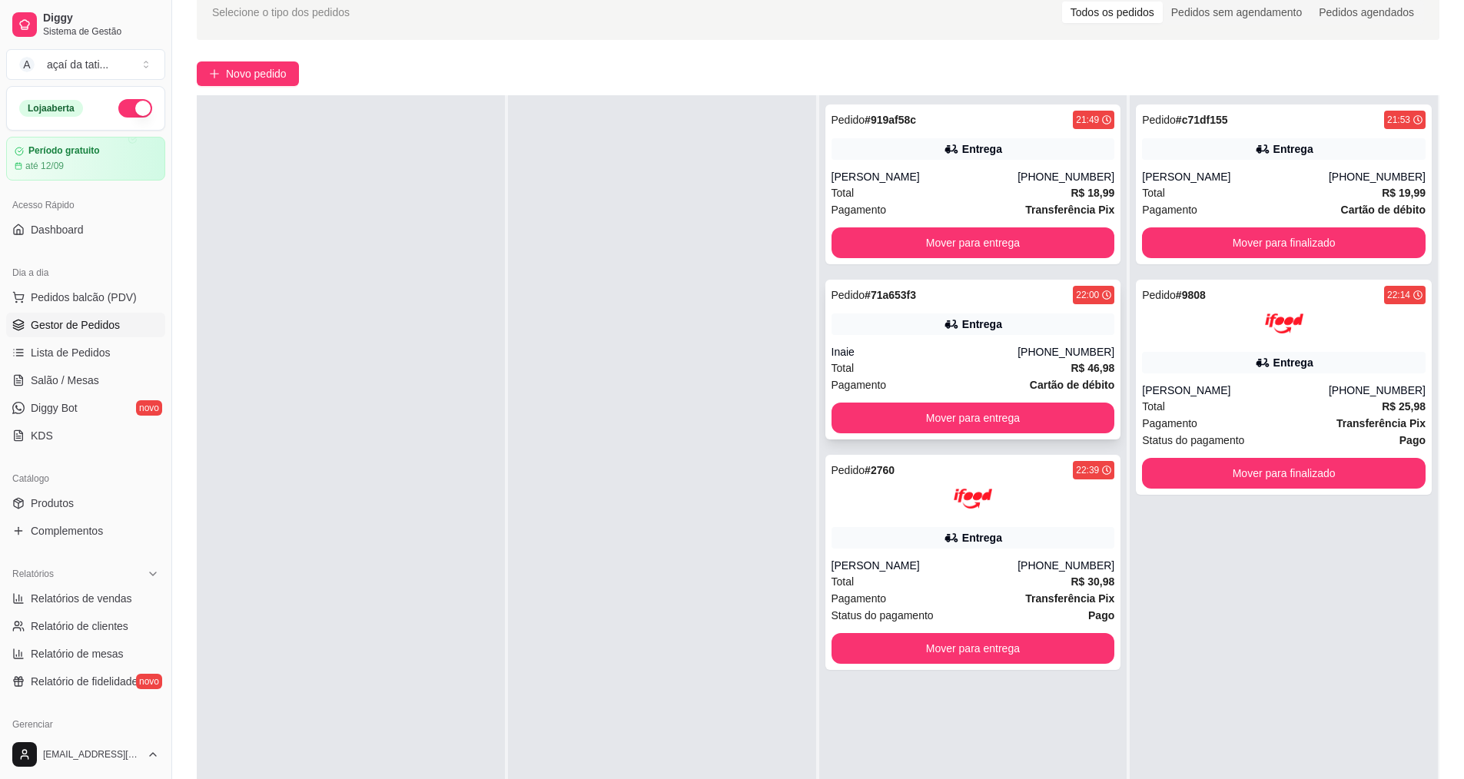
click at [941, 347] on div "Inaie" at bounding box center [925, 351] width 187 height 15
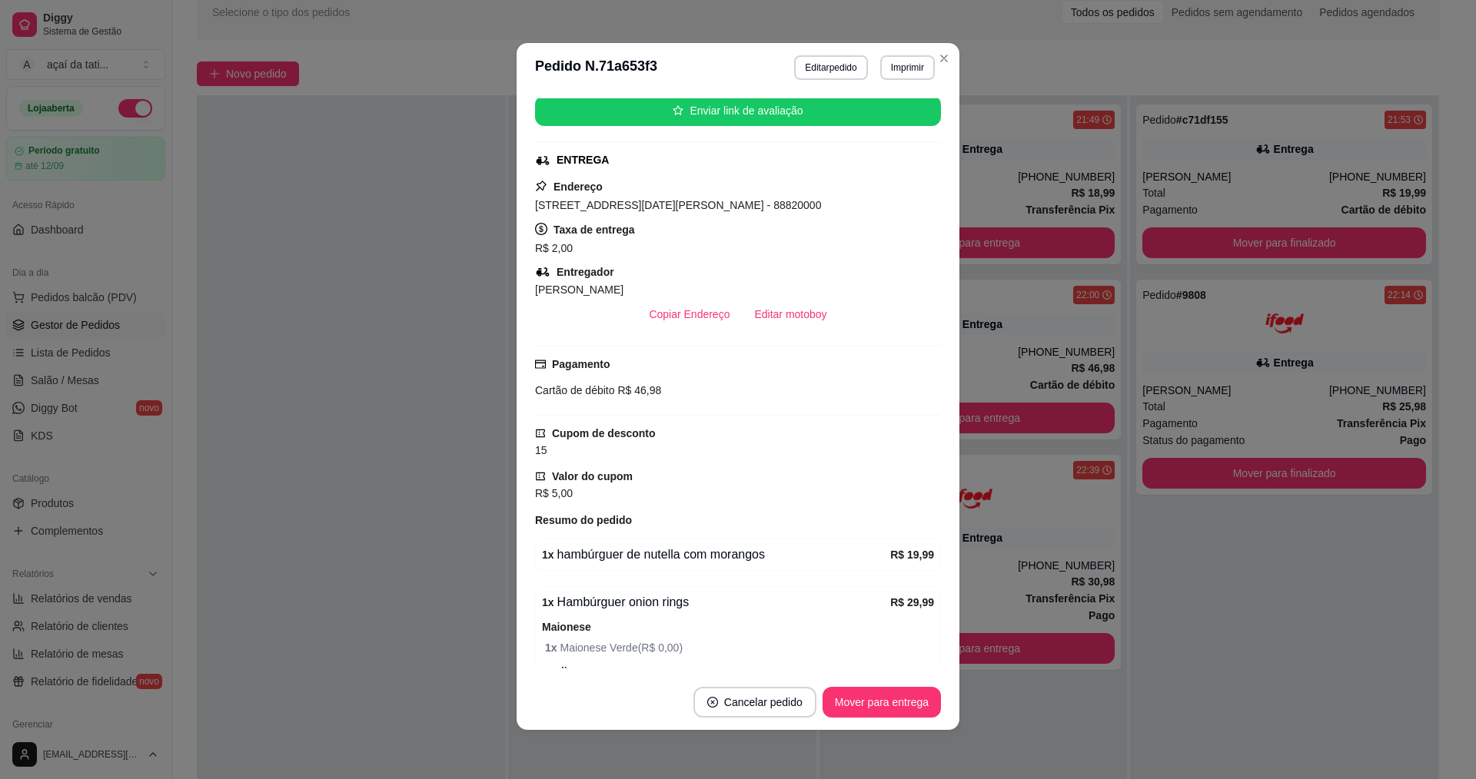
scroll to position [154, 0]
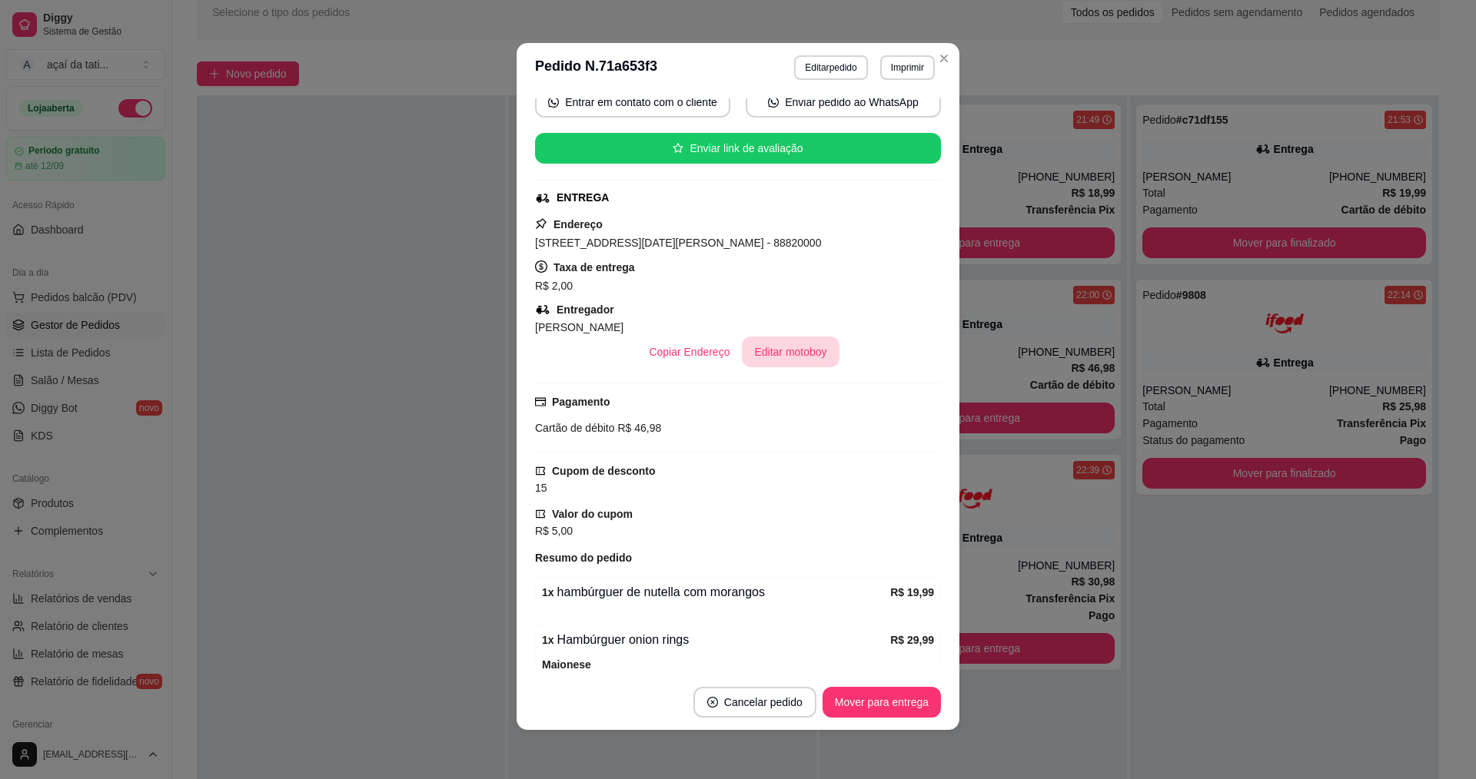
click at [792, 346] on button "Editar motoboy" at bounding box center [790, 352] width 97 height 31
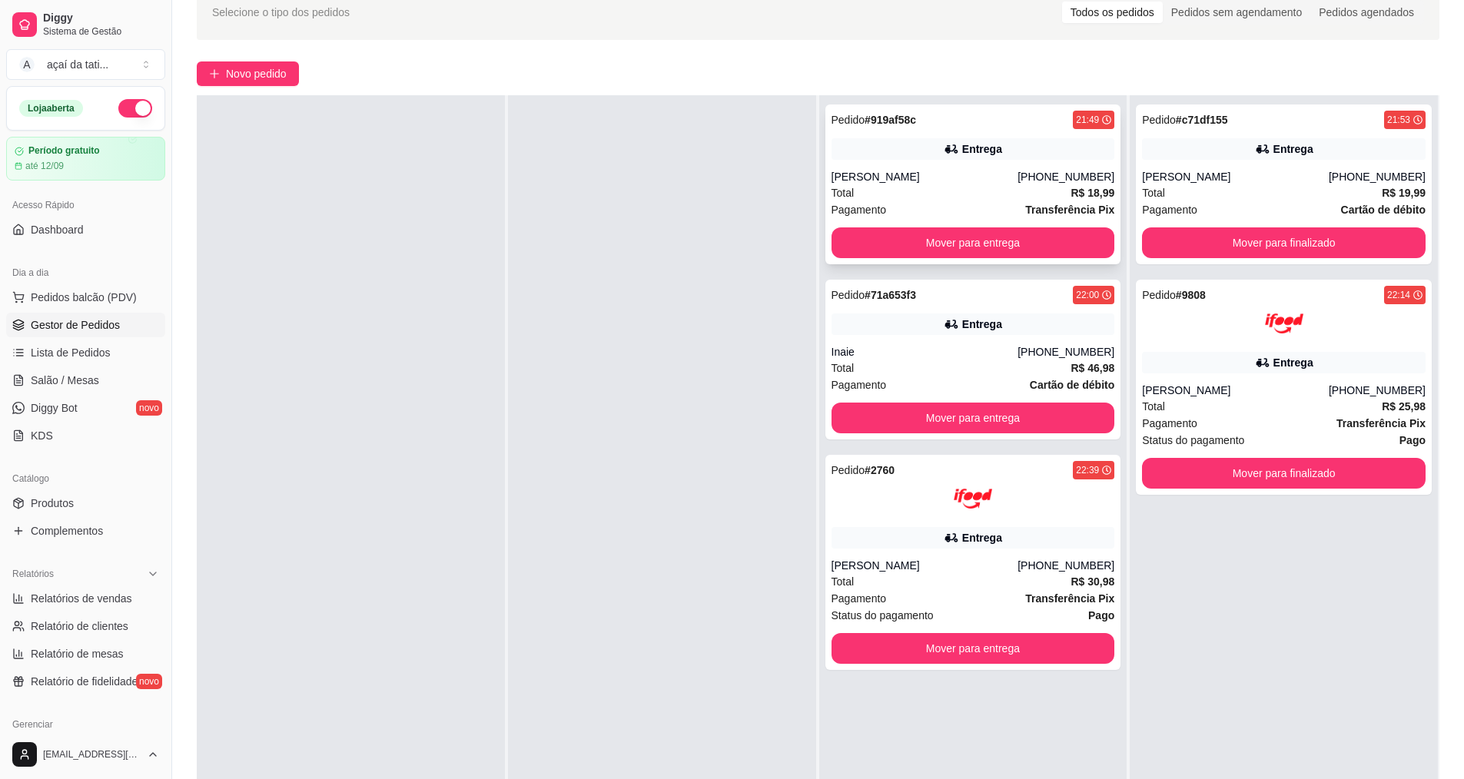
click at [922, 154] on div "Entrega" at bounding box center [974, 149] width 284 height 22
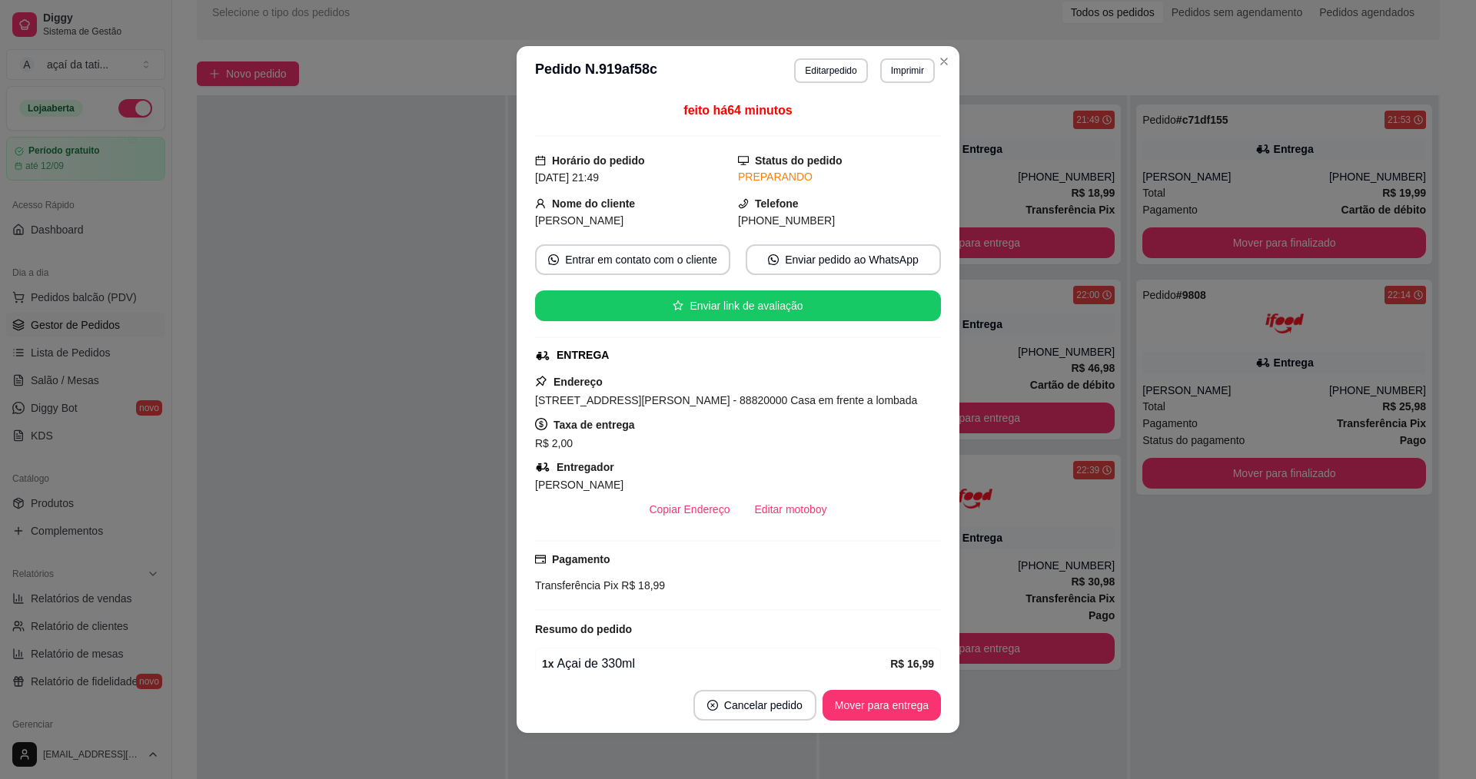
click at [789, 491] on div "[PERSON_NAME]" at bounding box center [738, 485] width 406 height 18
click at [788, 507] on button "Editar motoboy" at bounding box center [790, 510] width 94 height 30
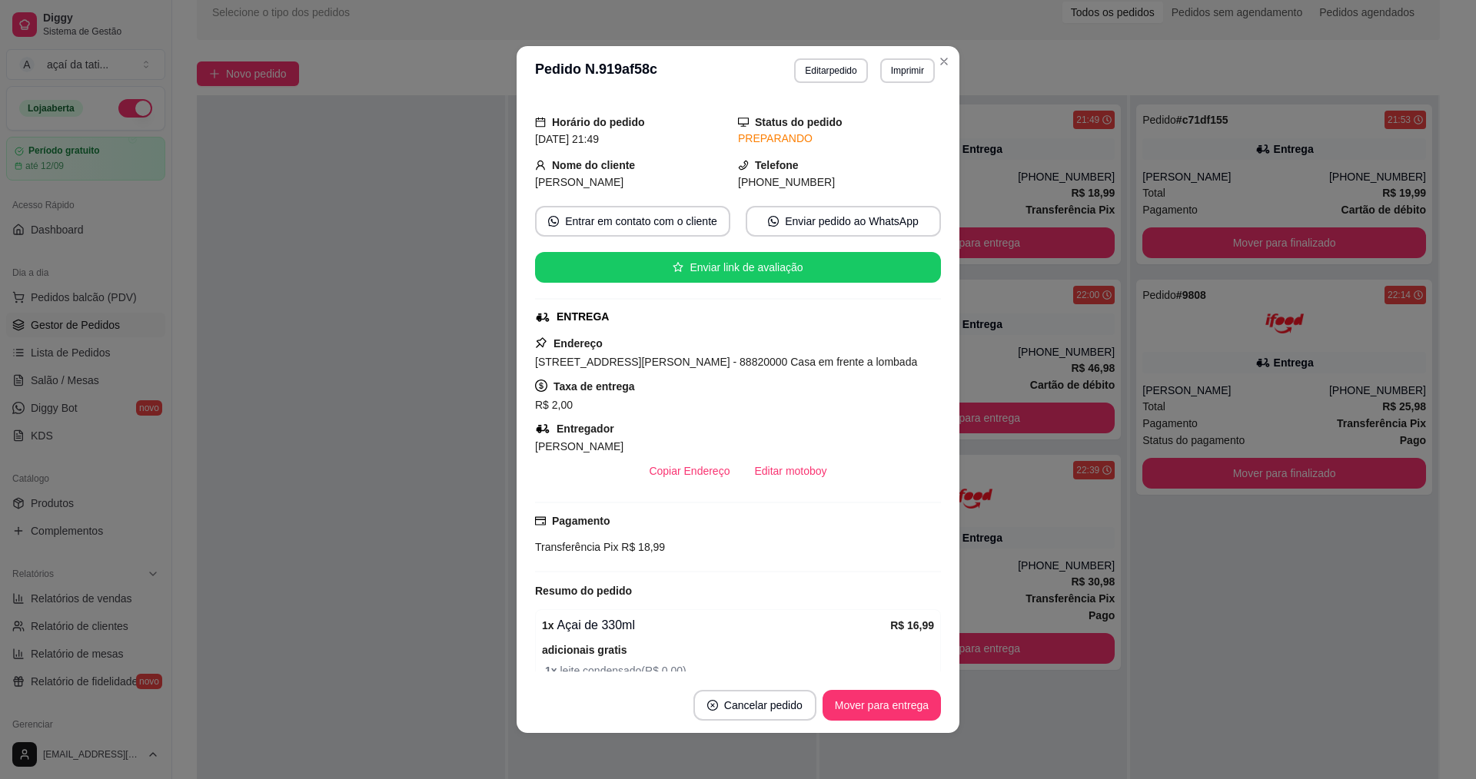
scroll to position [77, 0]
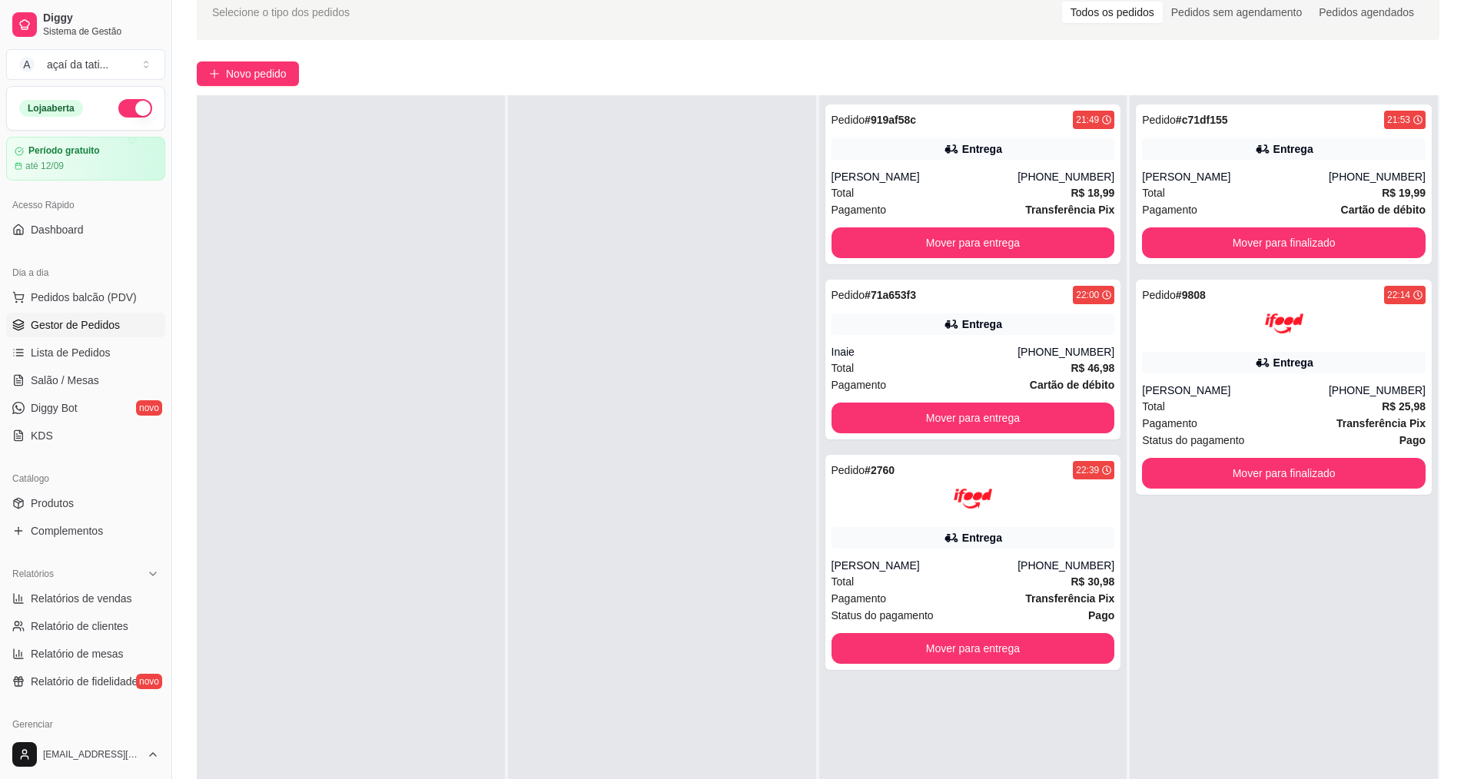
drag, startPoint x: 1413, startPoint y: 664, endPoint x: 1426, endPoint y: 666, distance: 13.2
click at [1426, 666] on div "Em entrega 2 Pedido # c71df155 21:53 Entrega [PERSON_NAME] [PHONE_NUMBER] Total…" at bounding box center [1285, 463] width 310 height 822
click at [971, 564] on div "[PERSON_NAME]" at bounding box center [925, 565] width 187 height 15
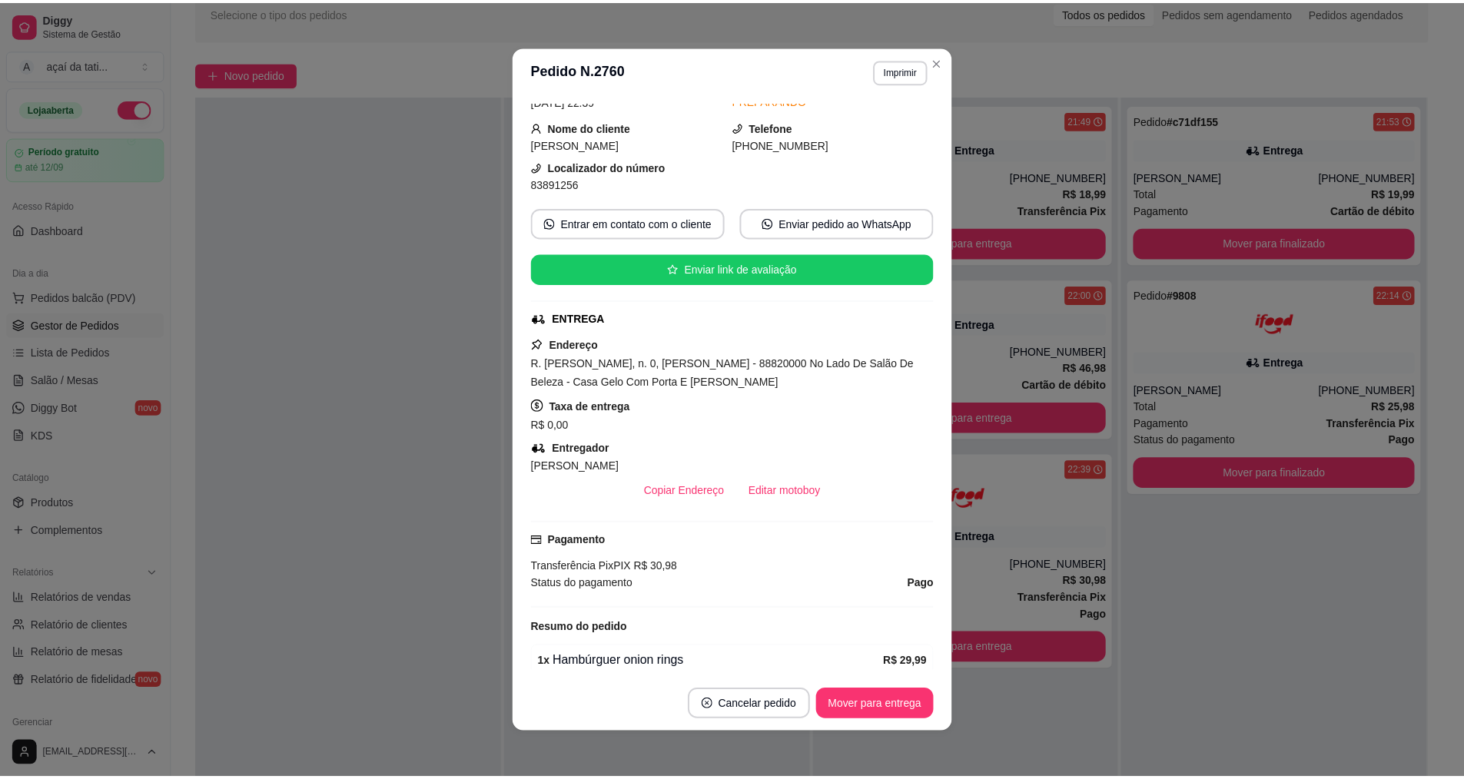
scroll to position [154, 0]
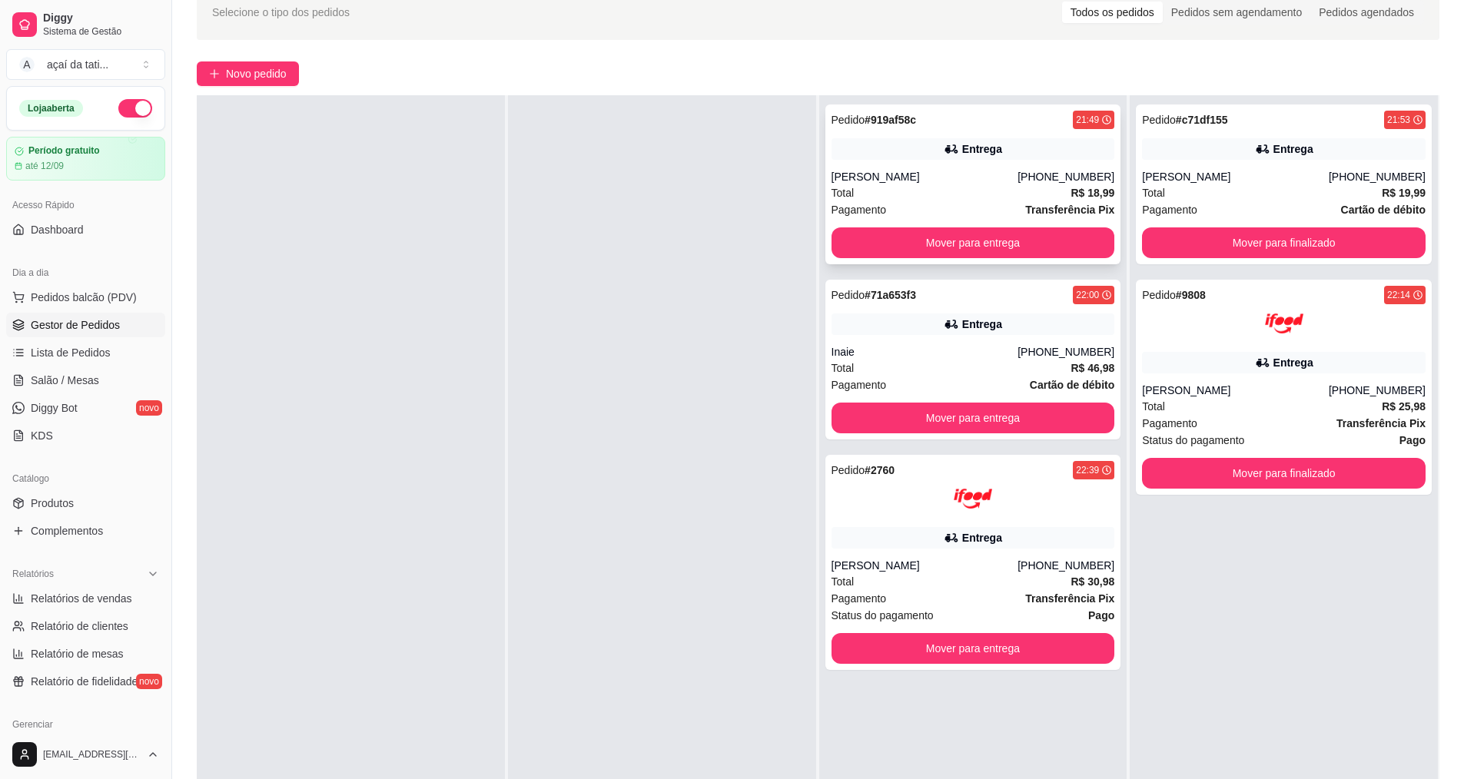
click at [958, 180] on div "[PERSON_NAME]" at bounding box center [925, 176] width 187 height 15
click at [1014, 255] on button "Mover para entrega" at bounding box center [972, 243] width 275 height 30
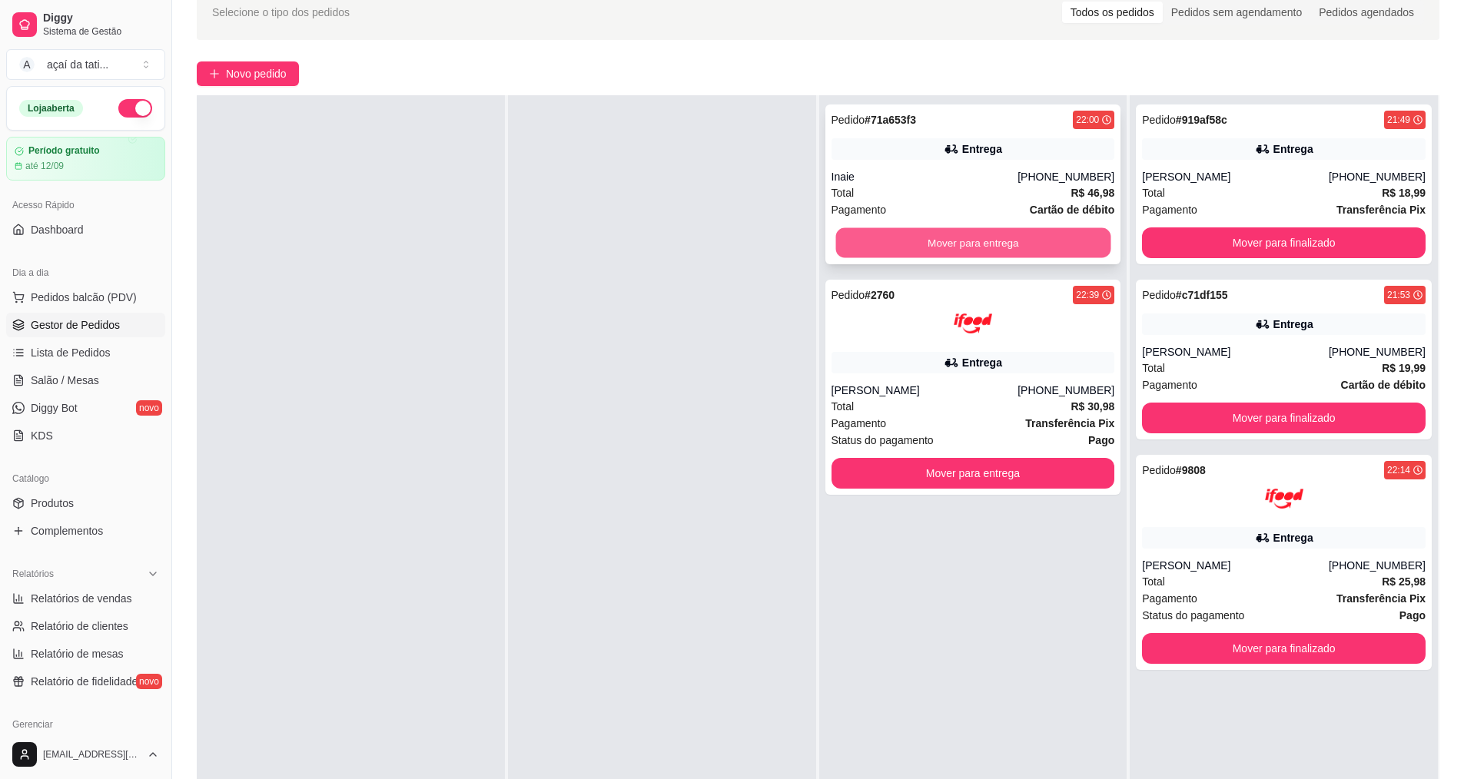
click at [994, 237] on button "Mover para entrega" at bounding box center [972, 243] width 275 height 30
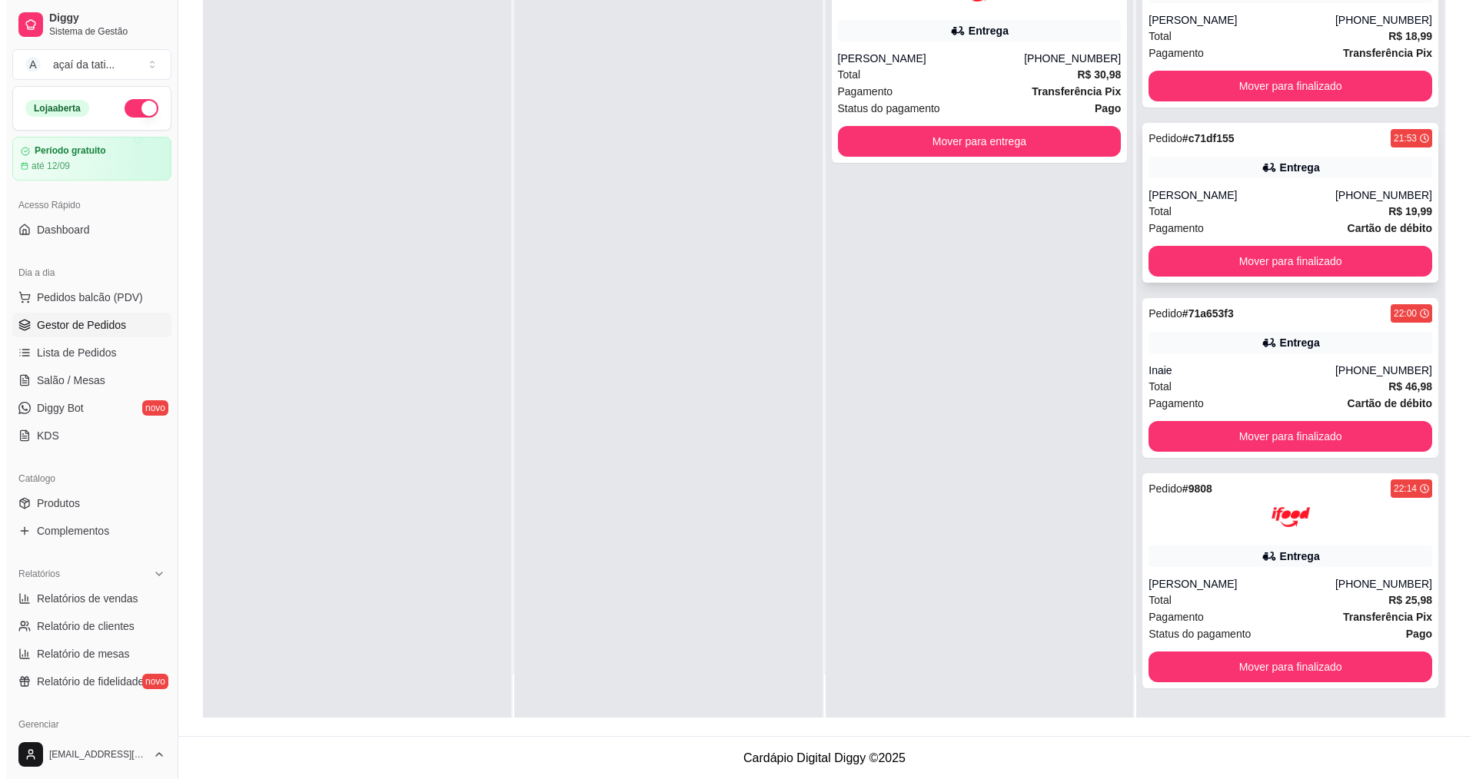
scroll to position [234, 0]
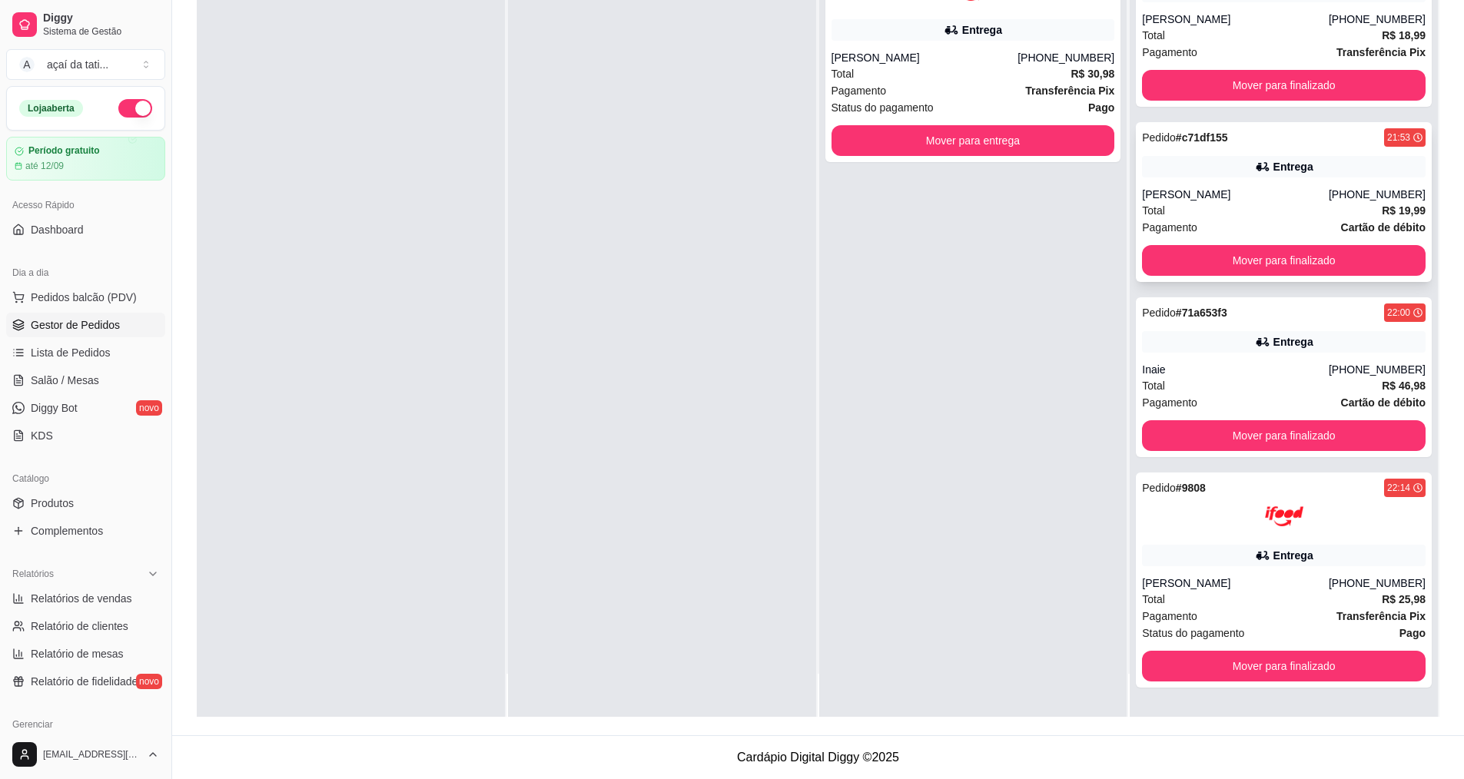
click at [1247, 194] on div "[PERSON_NAME]" at bounding box center [1235, 194] width 187 height 15
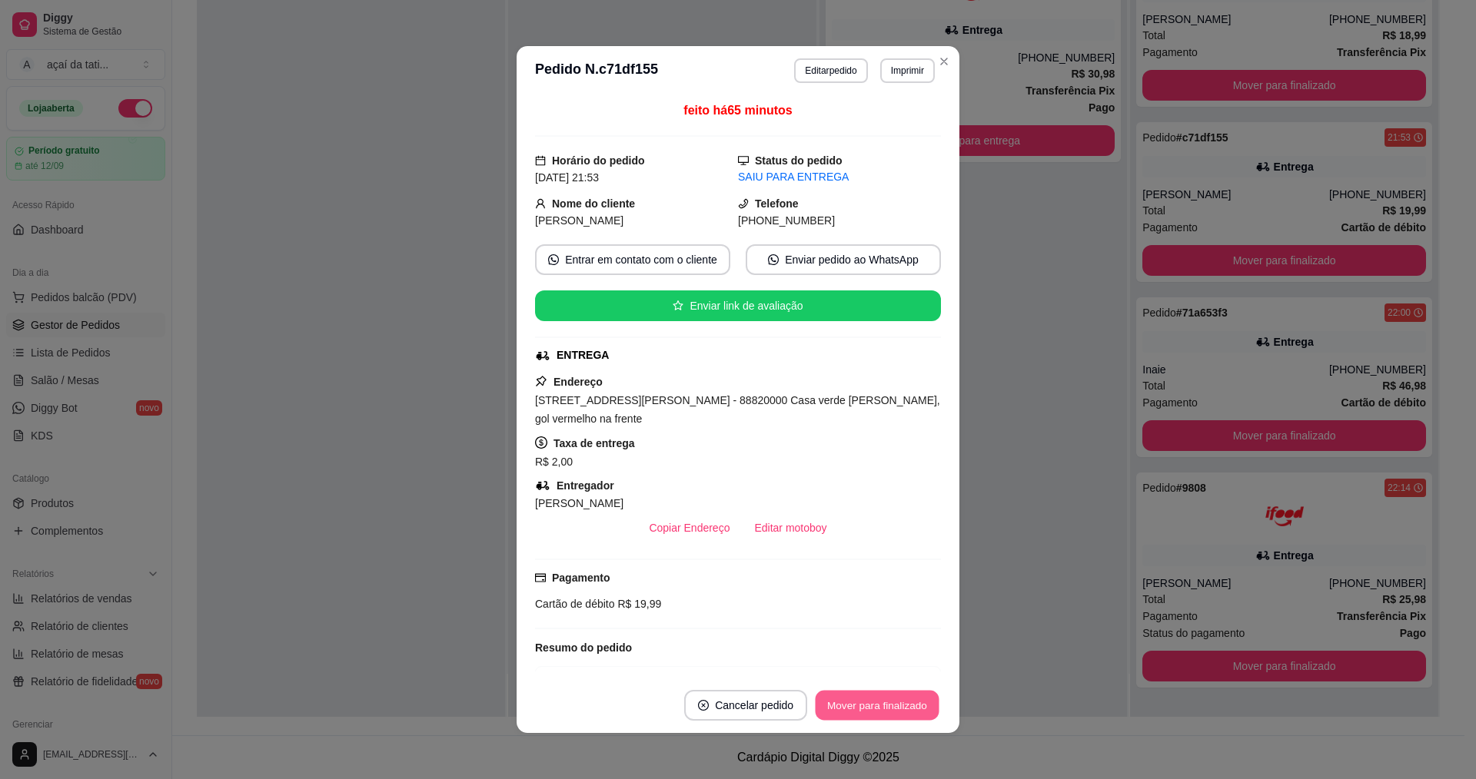
click at [895, 705] on button "Mover para finalizado" at bounding box center [877, 706] width 124 height 30
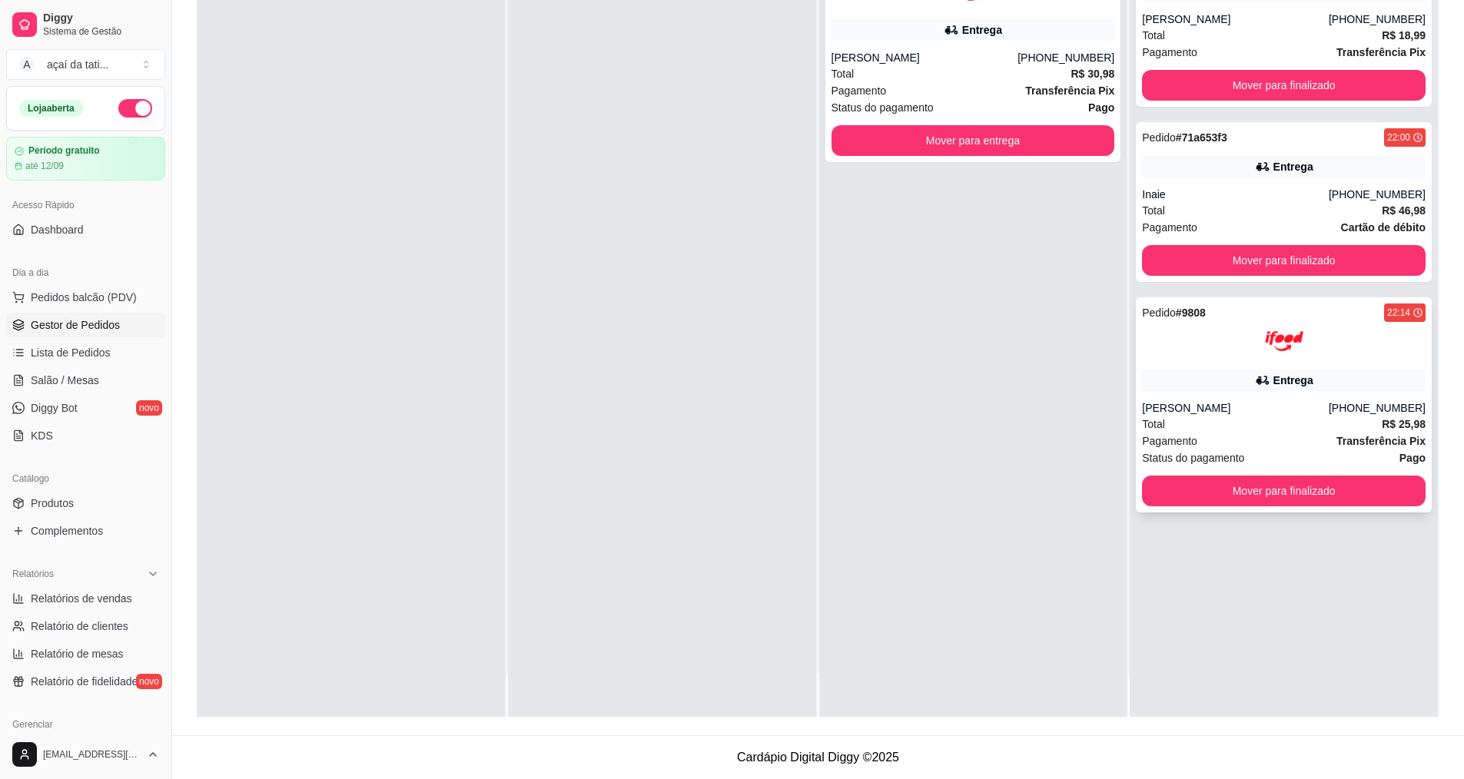
click at [1240, 359] on div at bounding box center [1284, 341] width 284 height 38
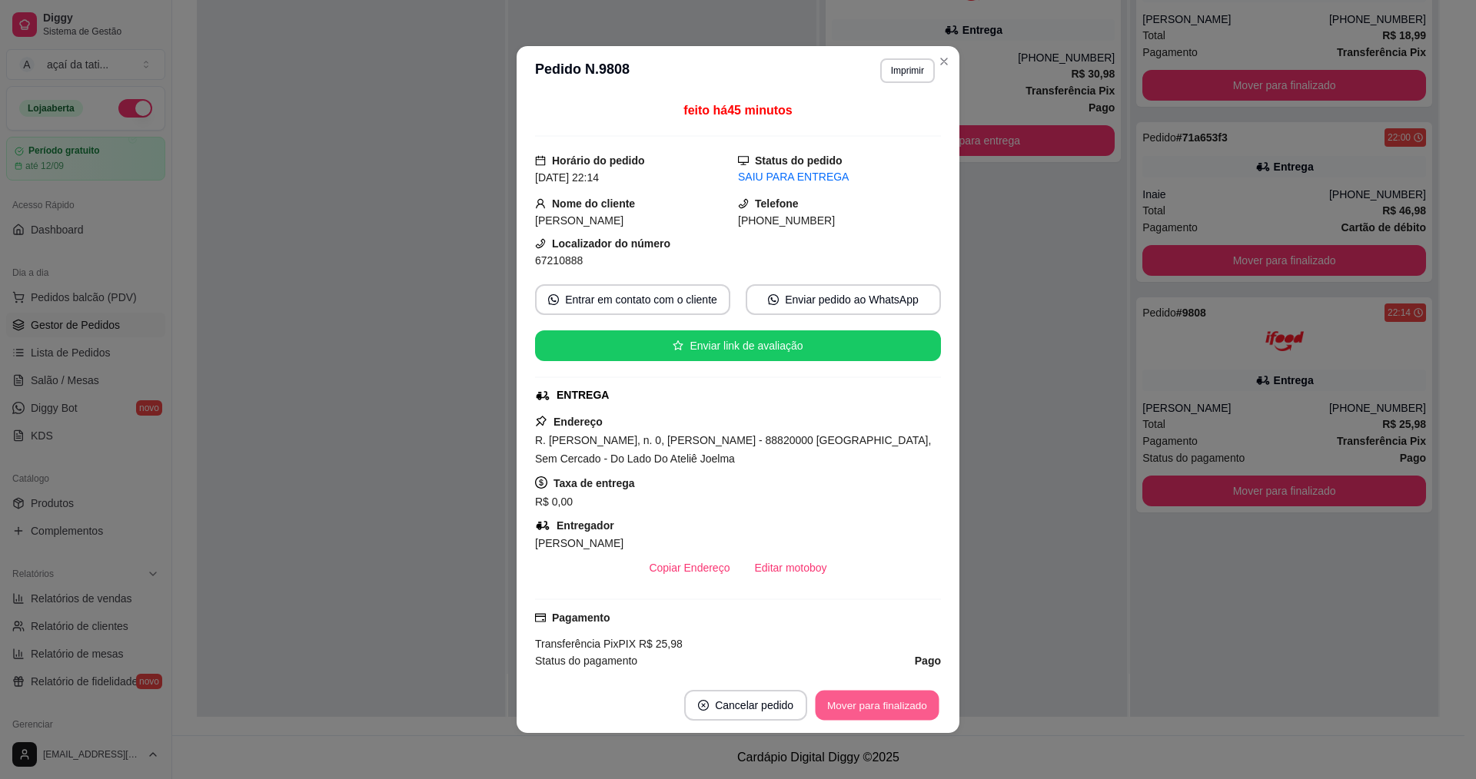
click at [917, 712] on button "Mover para finalizado" at bounding box center [877, 706] width 124 height 30
click at [918, 709] on div "Mover para finalizado" at bounding box center [877, 705] width 128 height 31
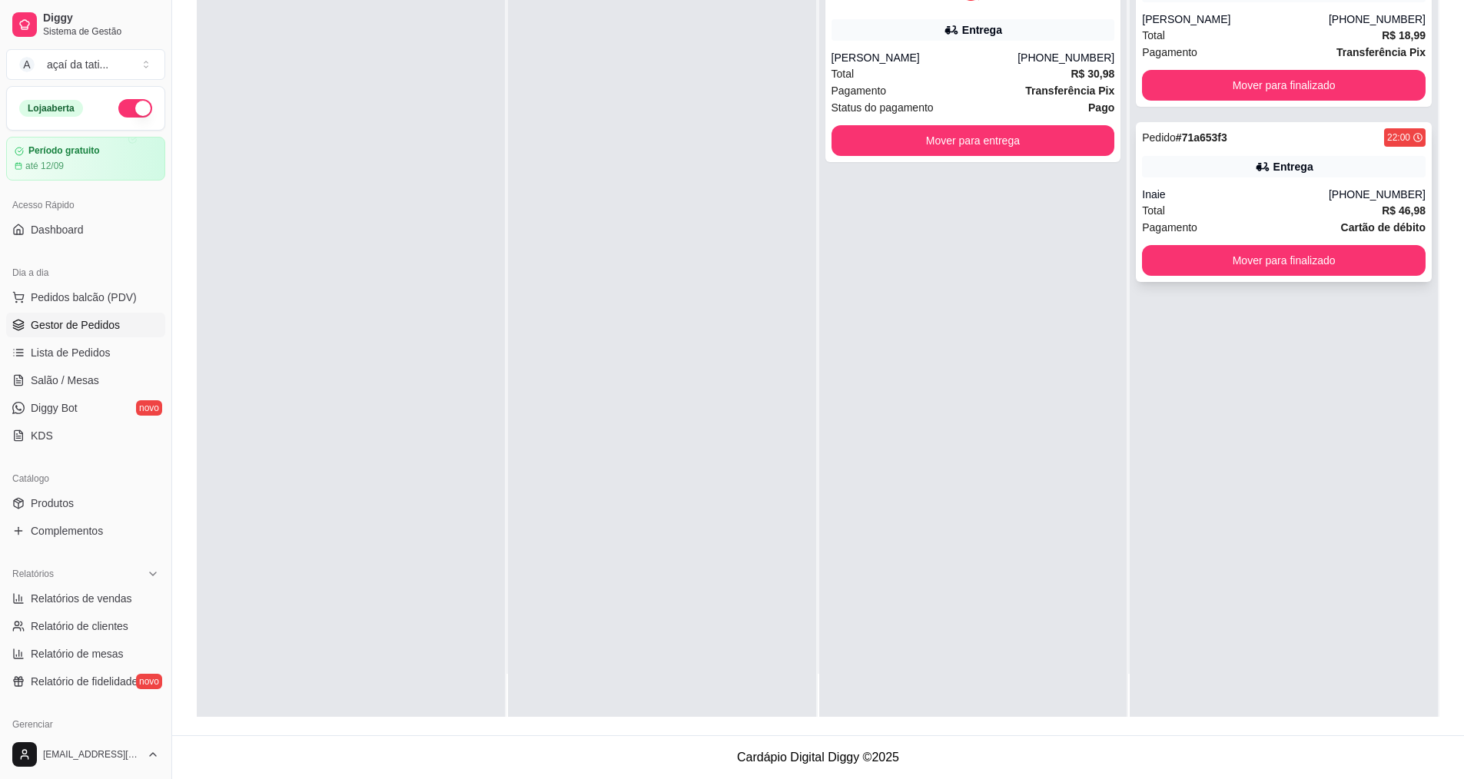
click at [1237, 166] on div "Entrega" at bounding box center [1284, 167] width 284 height 22
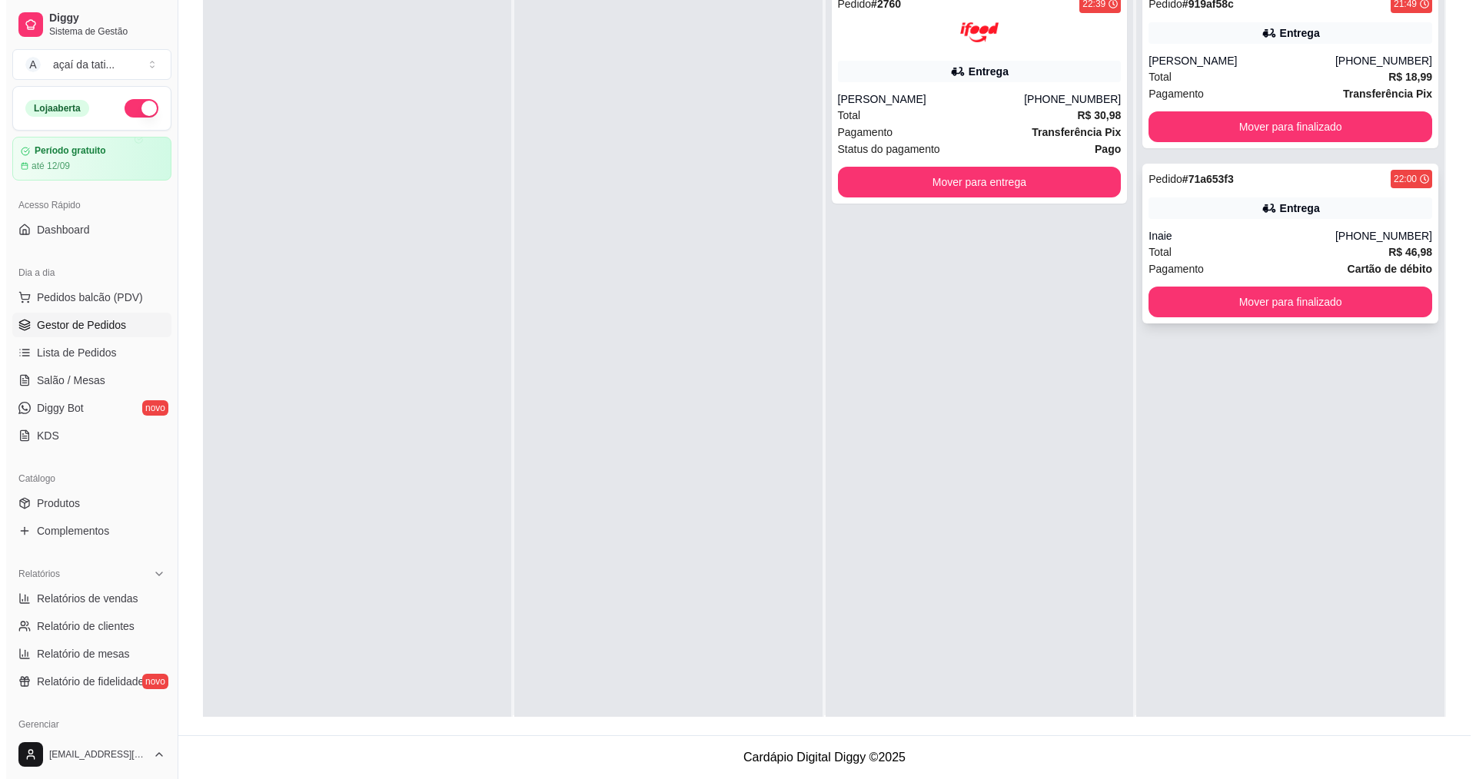
scroll to position [0, 0]
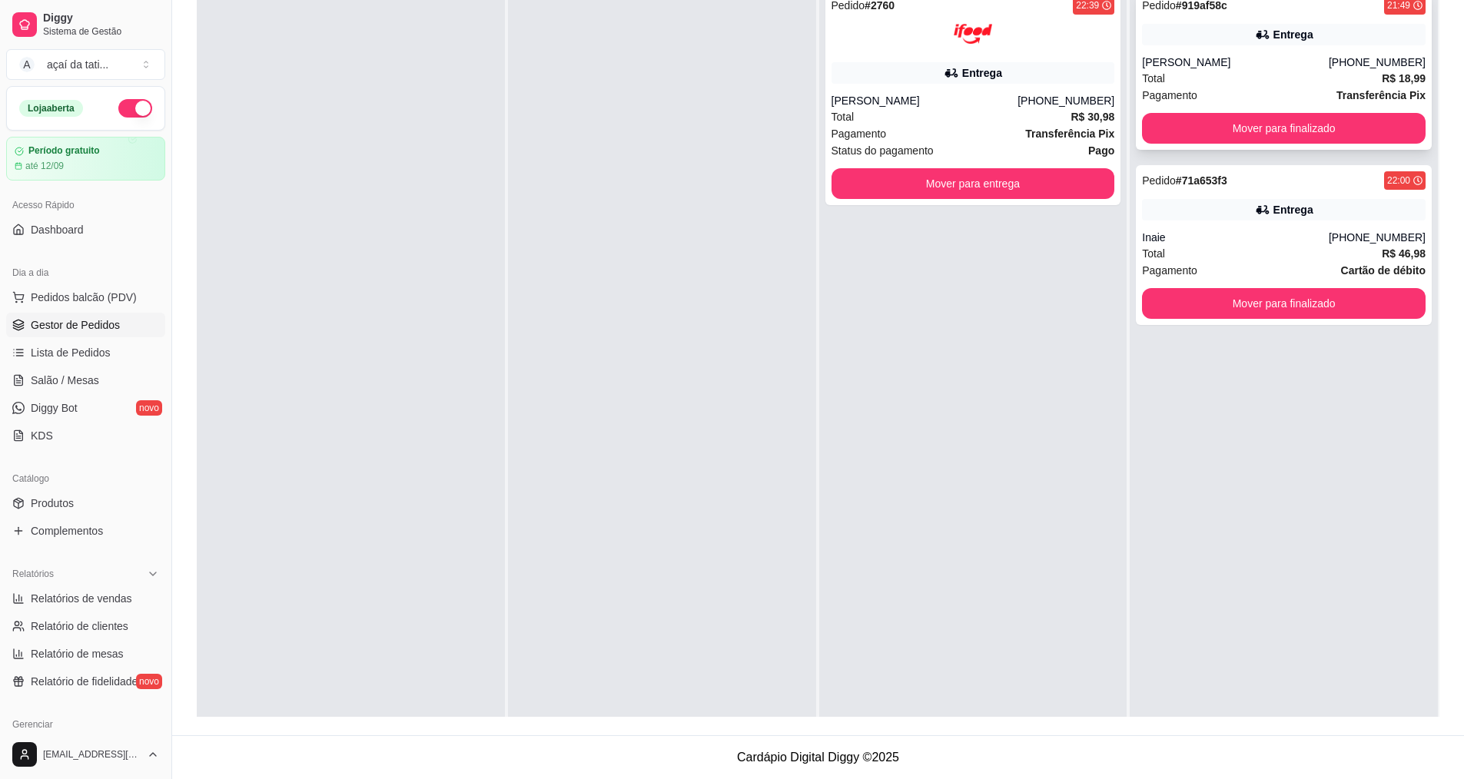
click at [1223, 50] on div "Pedido # 919af58c 21:49 Entrega [PERSON_NAME] [PHONE_NUMBER] Total R$ 18,99 Pag…" at bounding box center [1284, 70] width 296 height 160
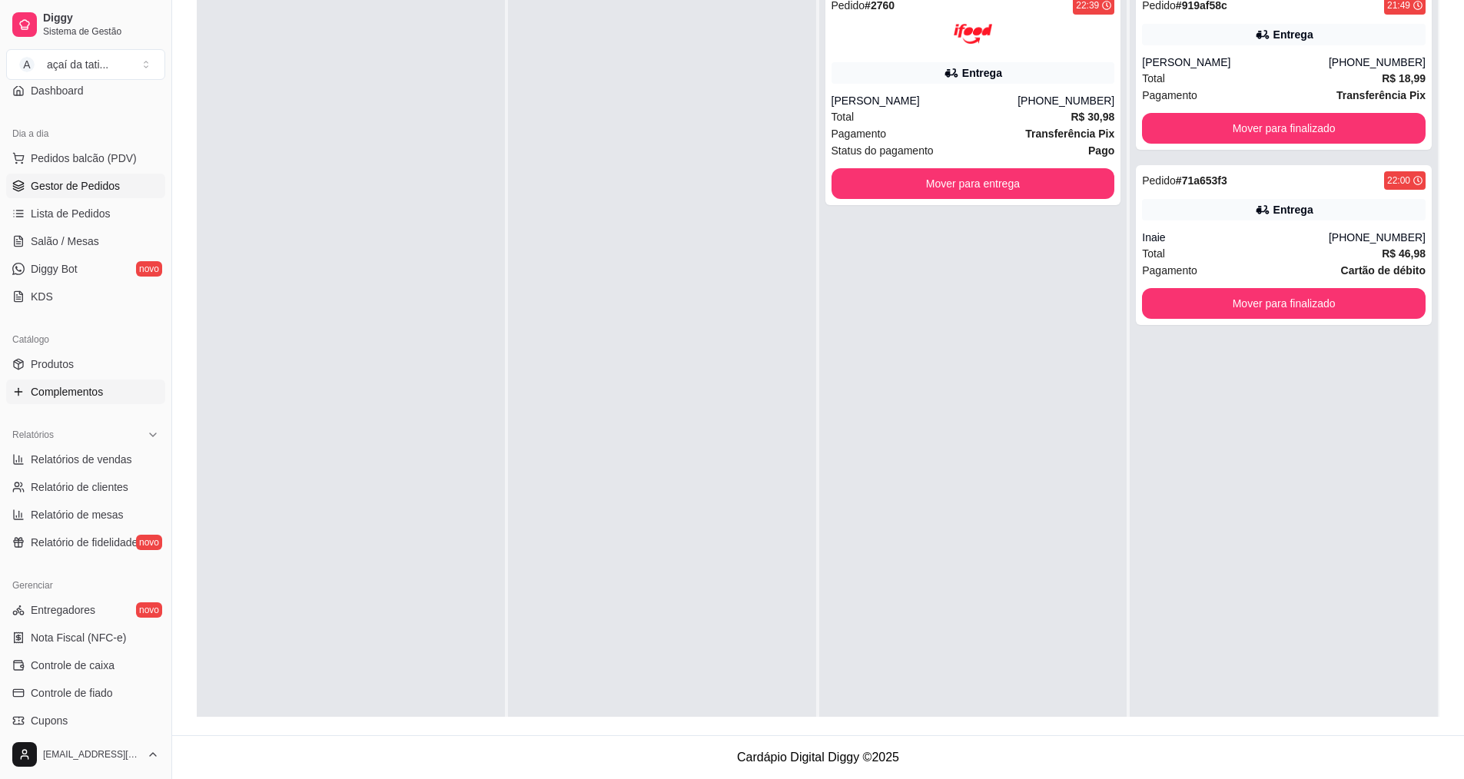
scroll to position [154, 0]
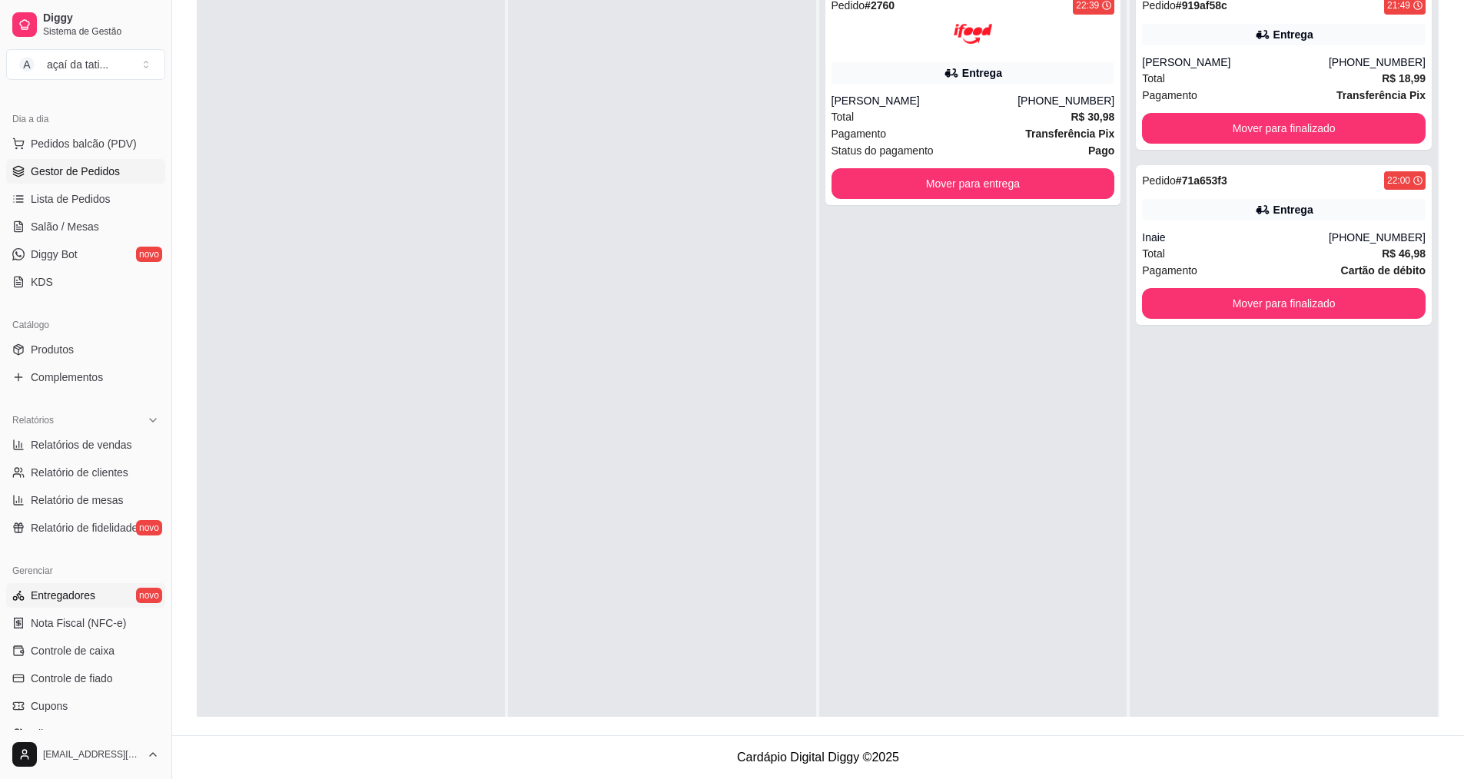
click at [103, 599] on link "Entregadores novo" at bounding box center [85, 595] width 159 height 25
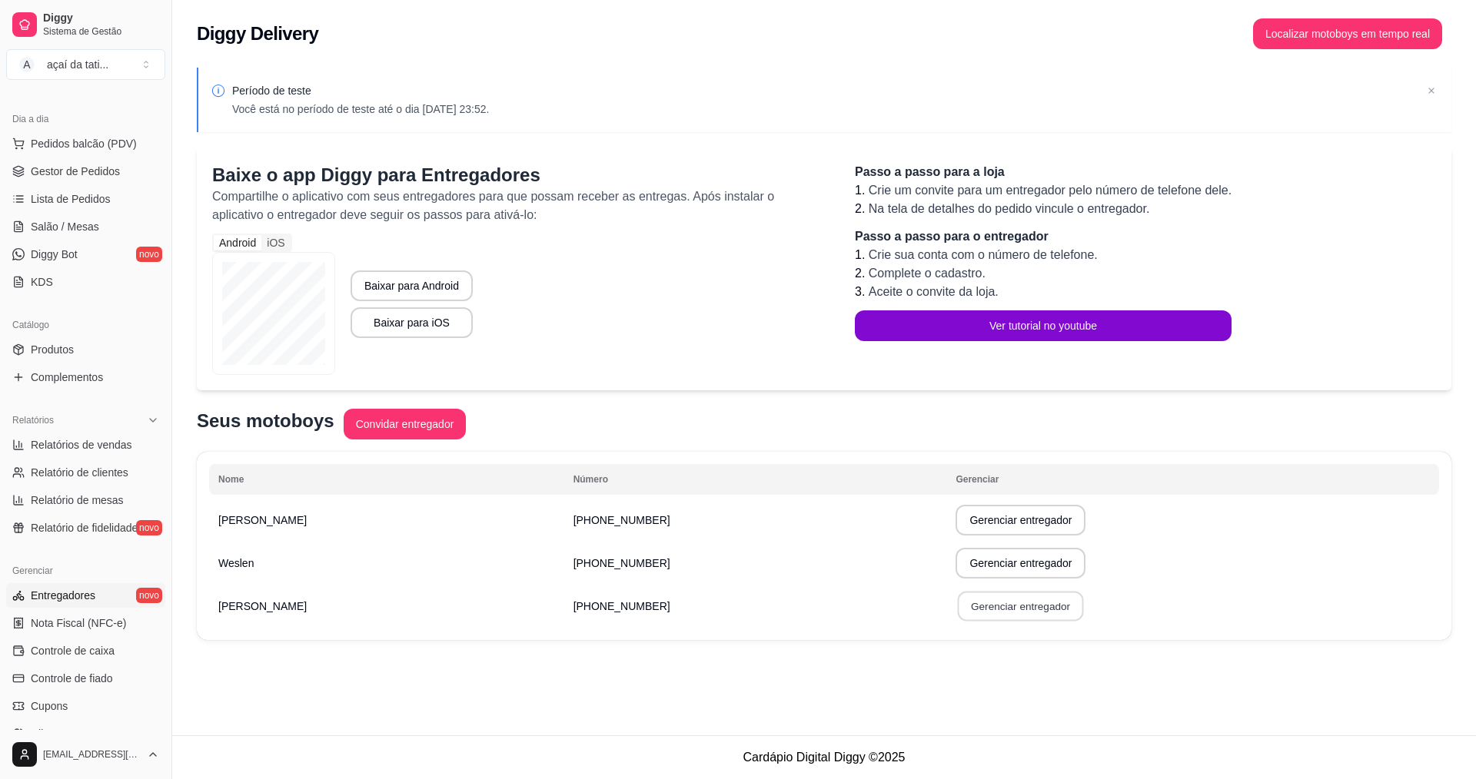
click at [958, 603] on button "Gerenciar entregador" at bounding box center [1021, 607] width 126 height 30
select select "30"
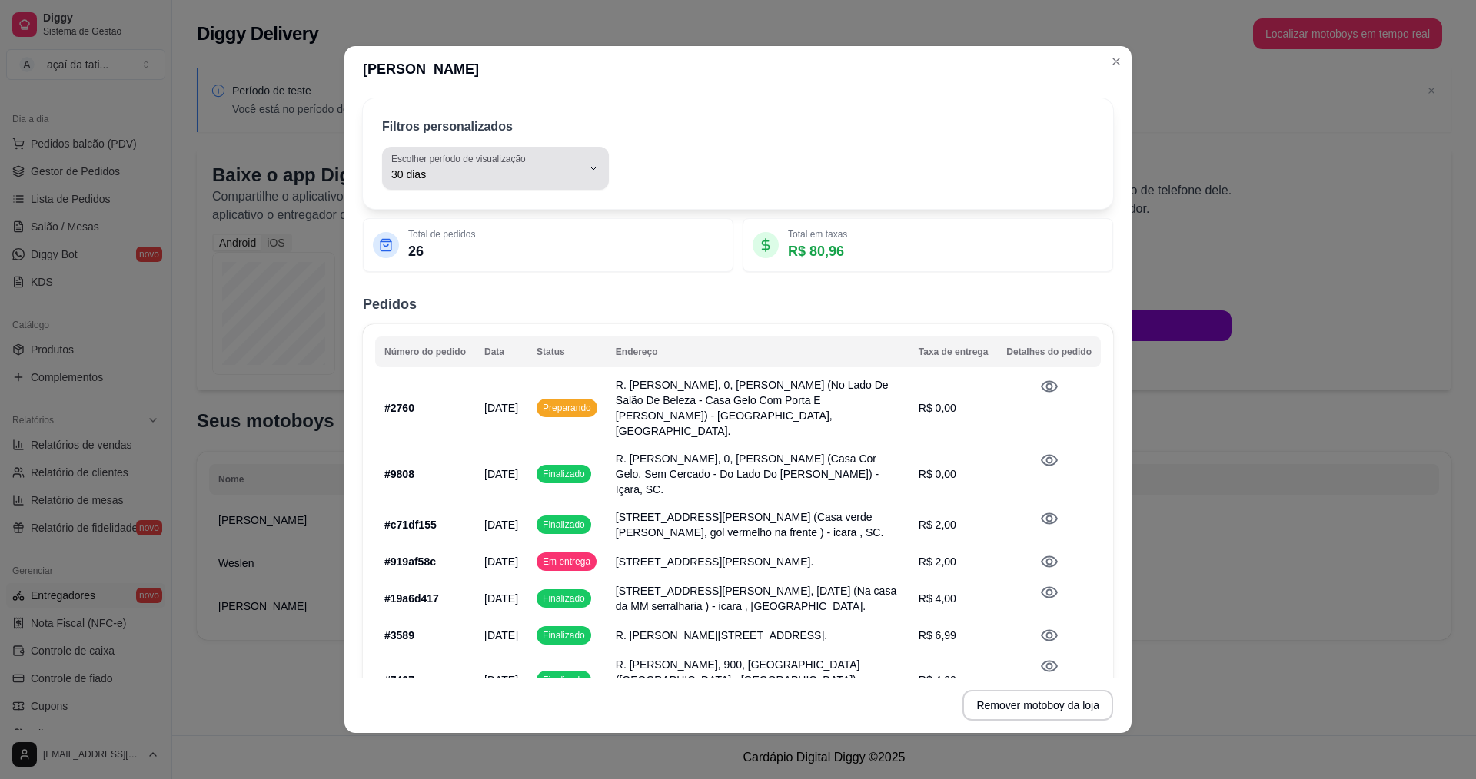
click at [558, 177] on span "30 dias" at bounding box center [486, 174] width 190 height 15
click at [545, 201] on li "Hoje" at bounding box center [488, 212] width 202 height 24
type input "0"
select select "0"
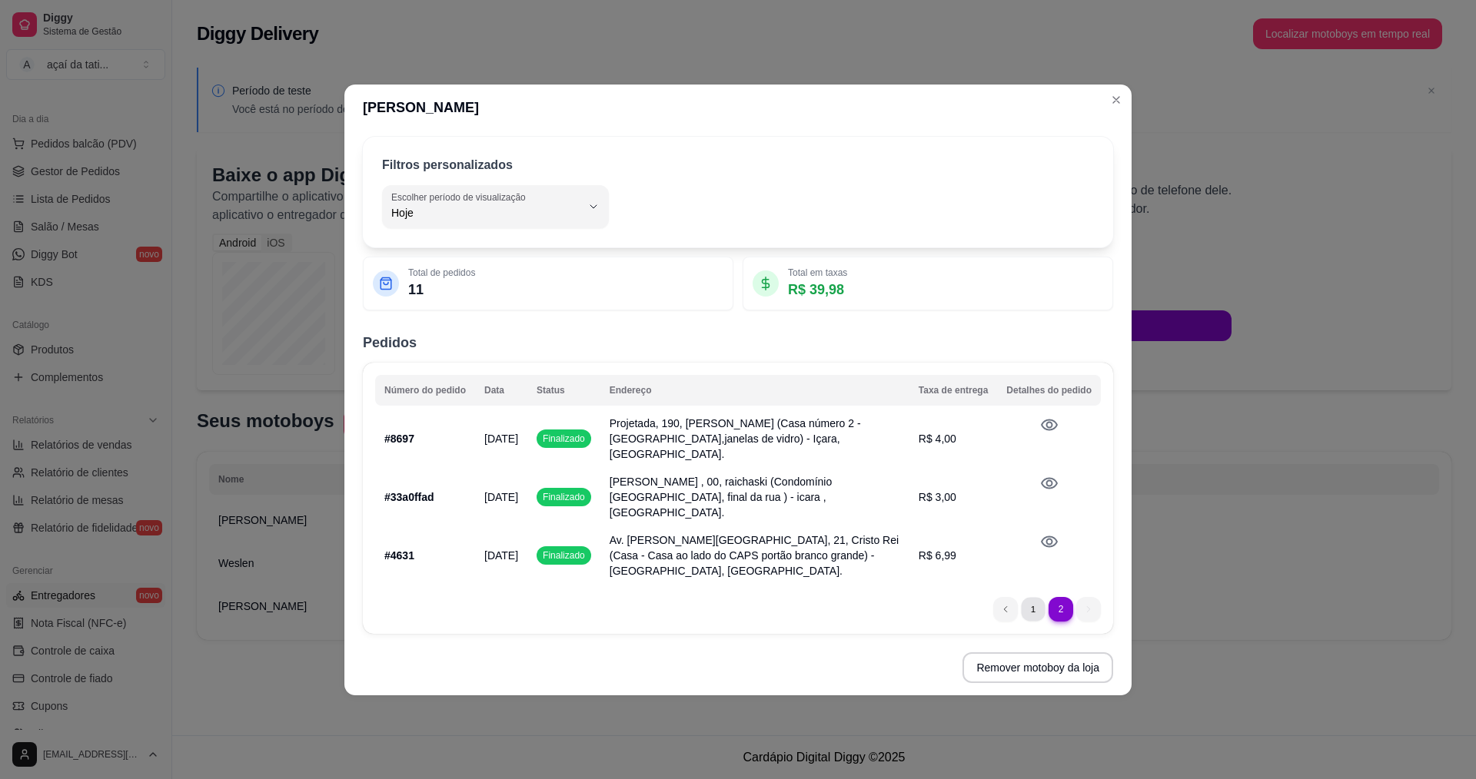
click at [1029, 597] on li "1" at bounding box center [1033, 609] width 24 height 24
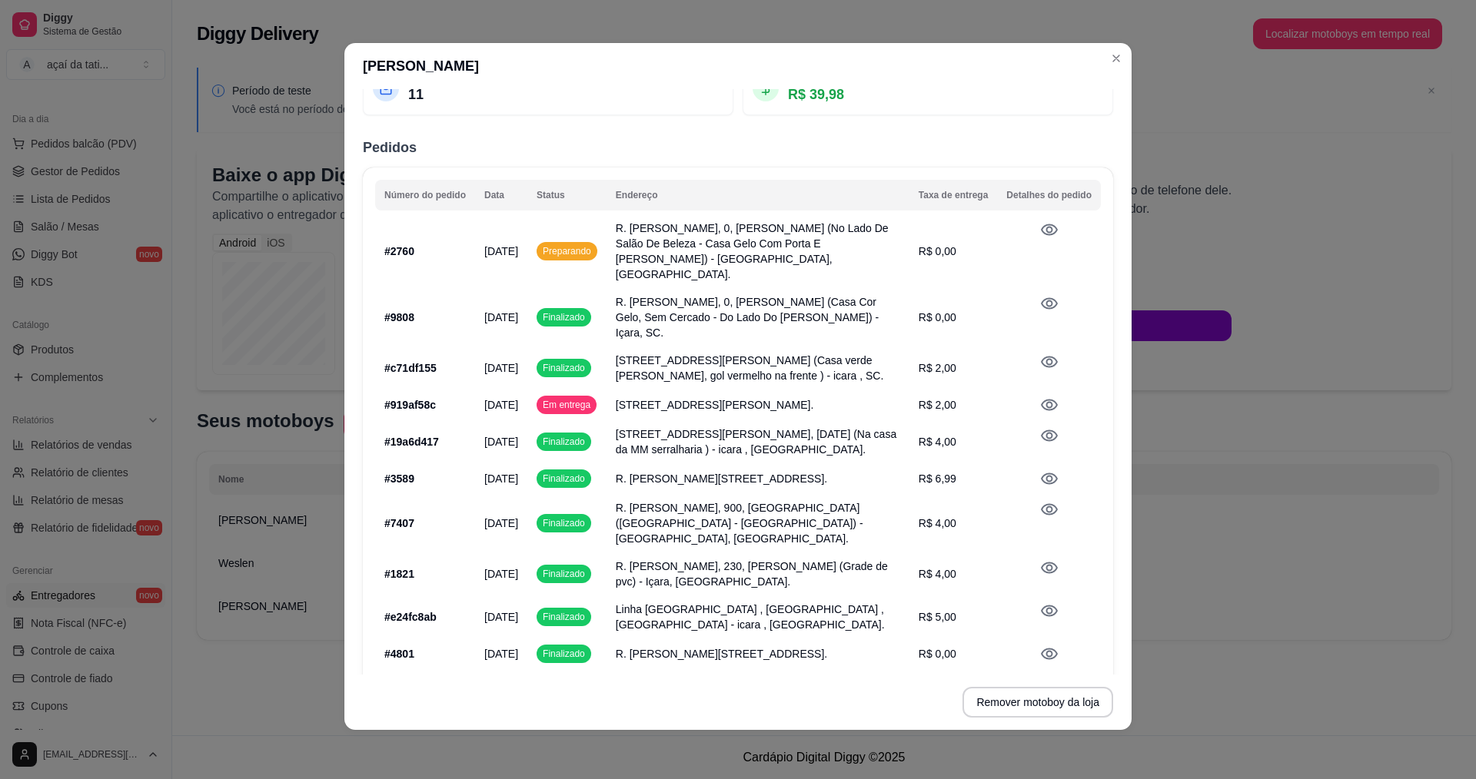
scroll to position [188, 0]
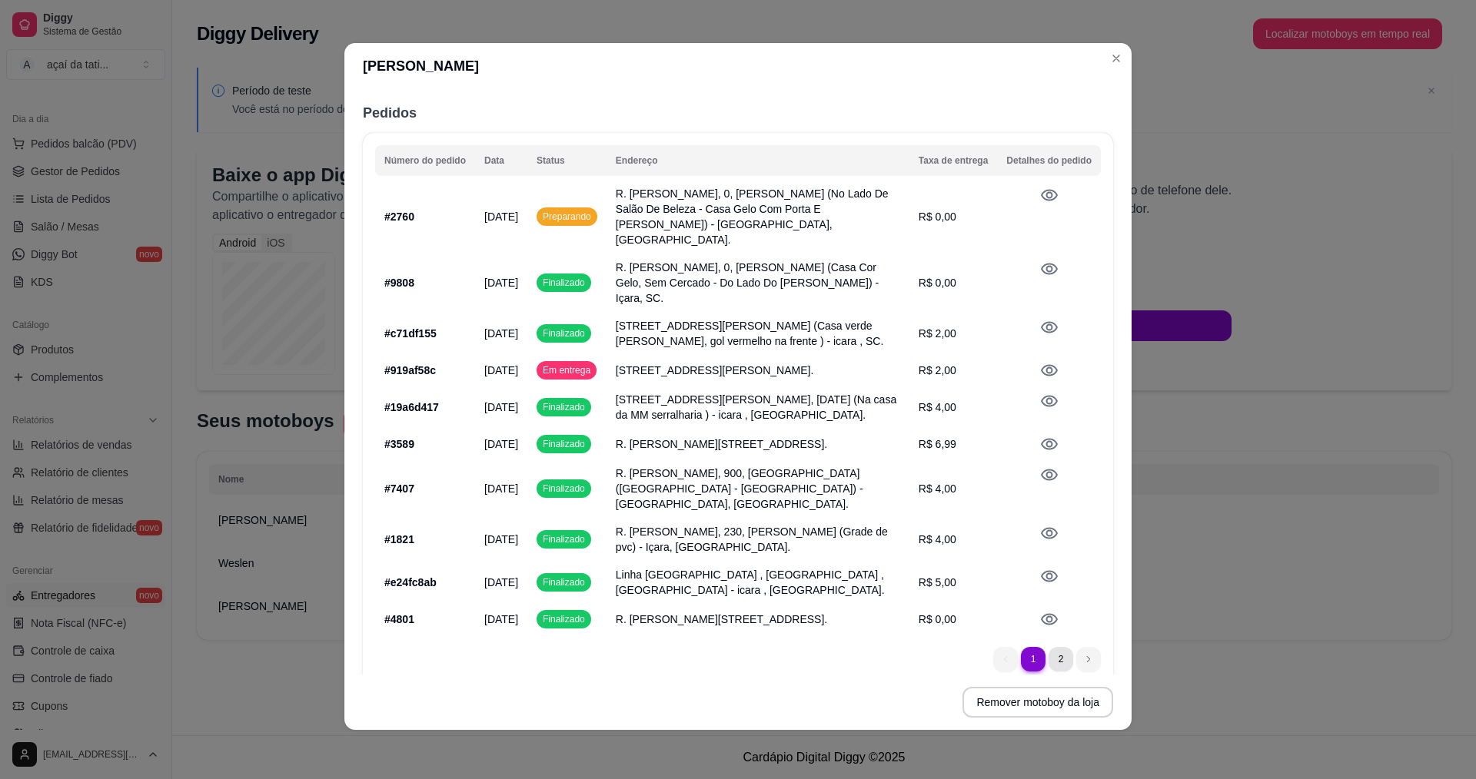
click at [1048, 647] on li "2" at bounding box center [1060, 659] width 25 height 25
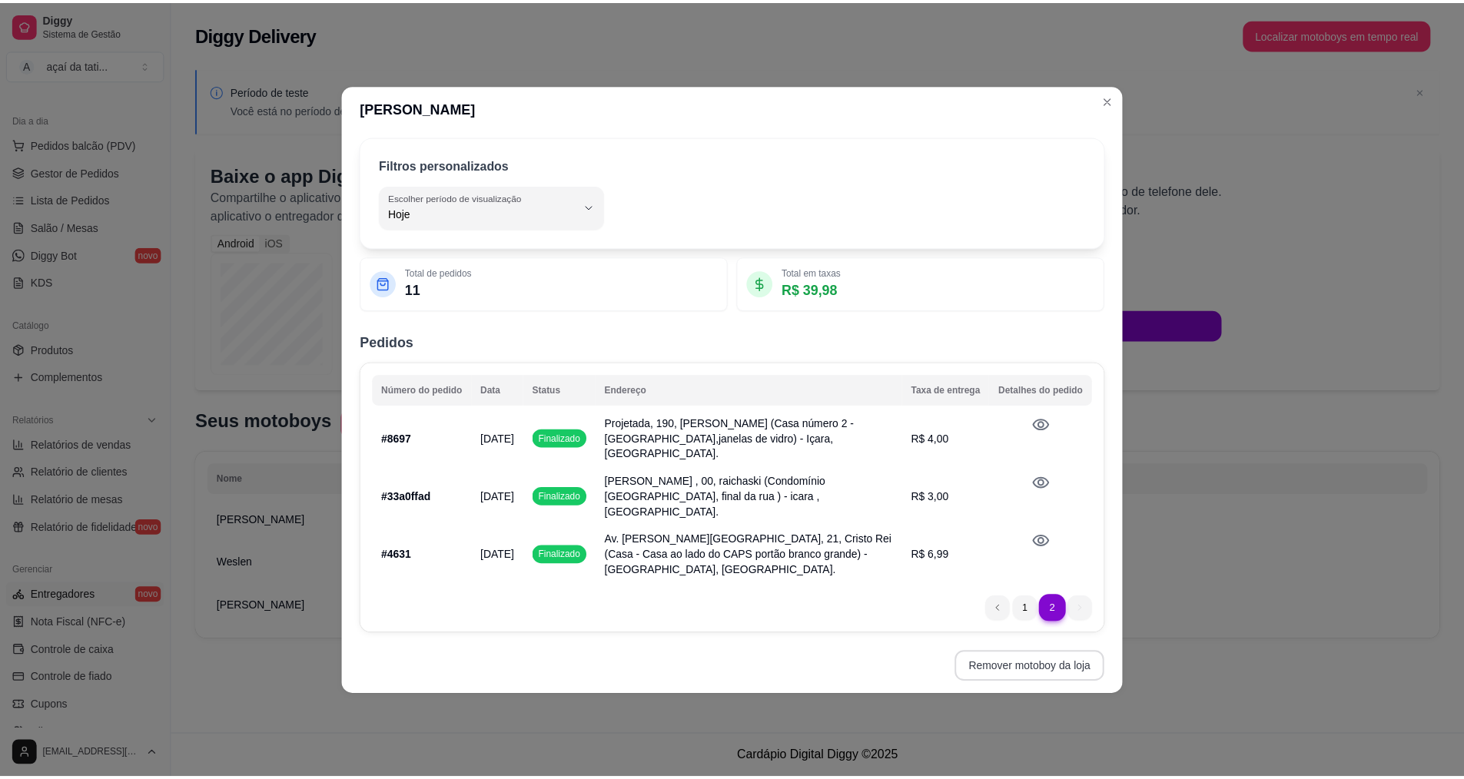
scroll to position [0, 0]
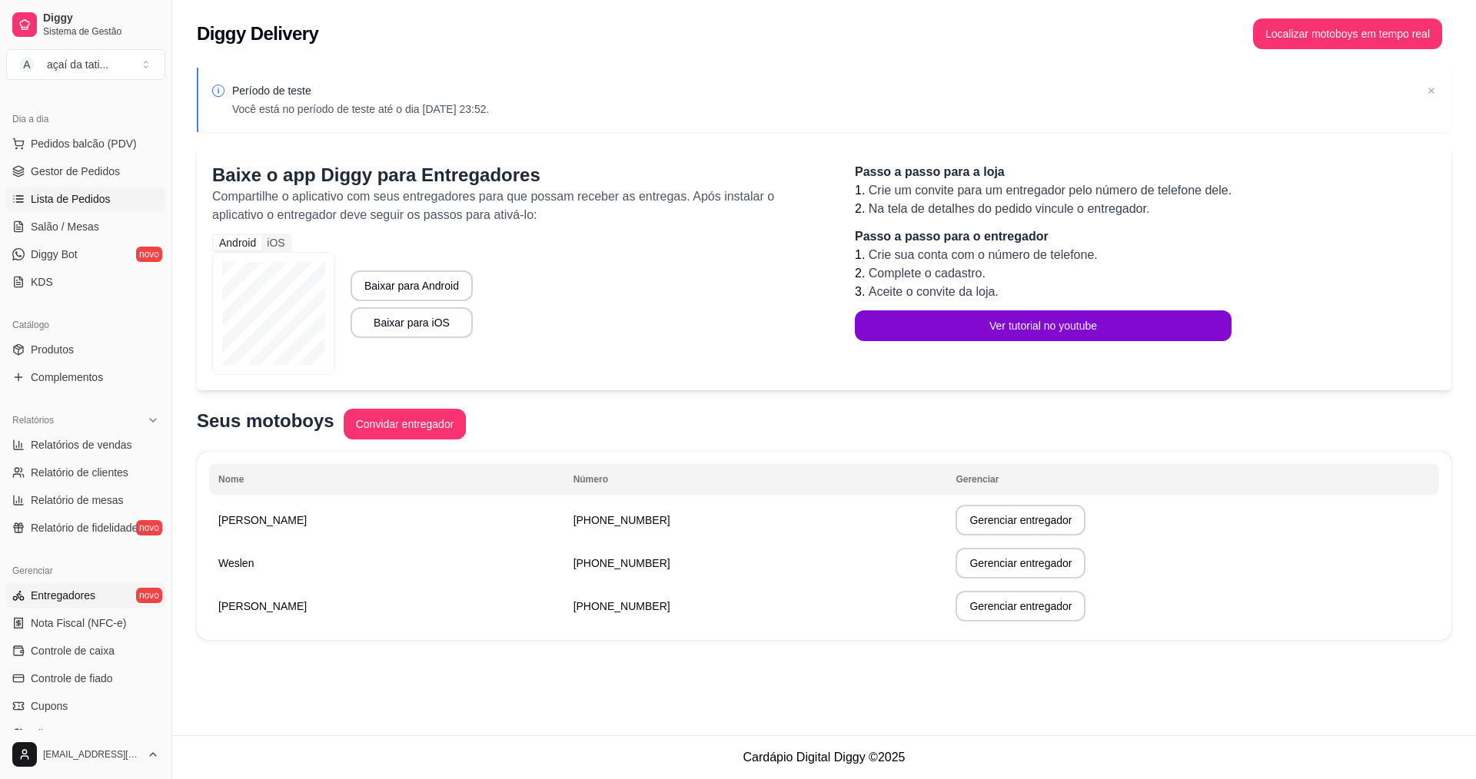
click at [105, 200] on span "Lista de Pedidos" at bounding box center [71, 198] width 80 height 15
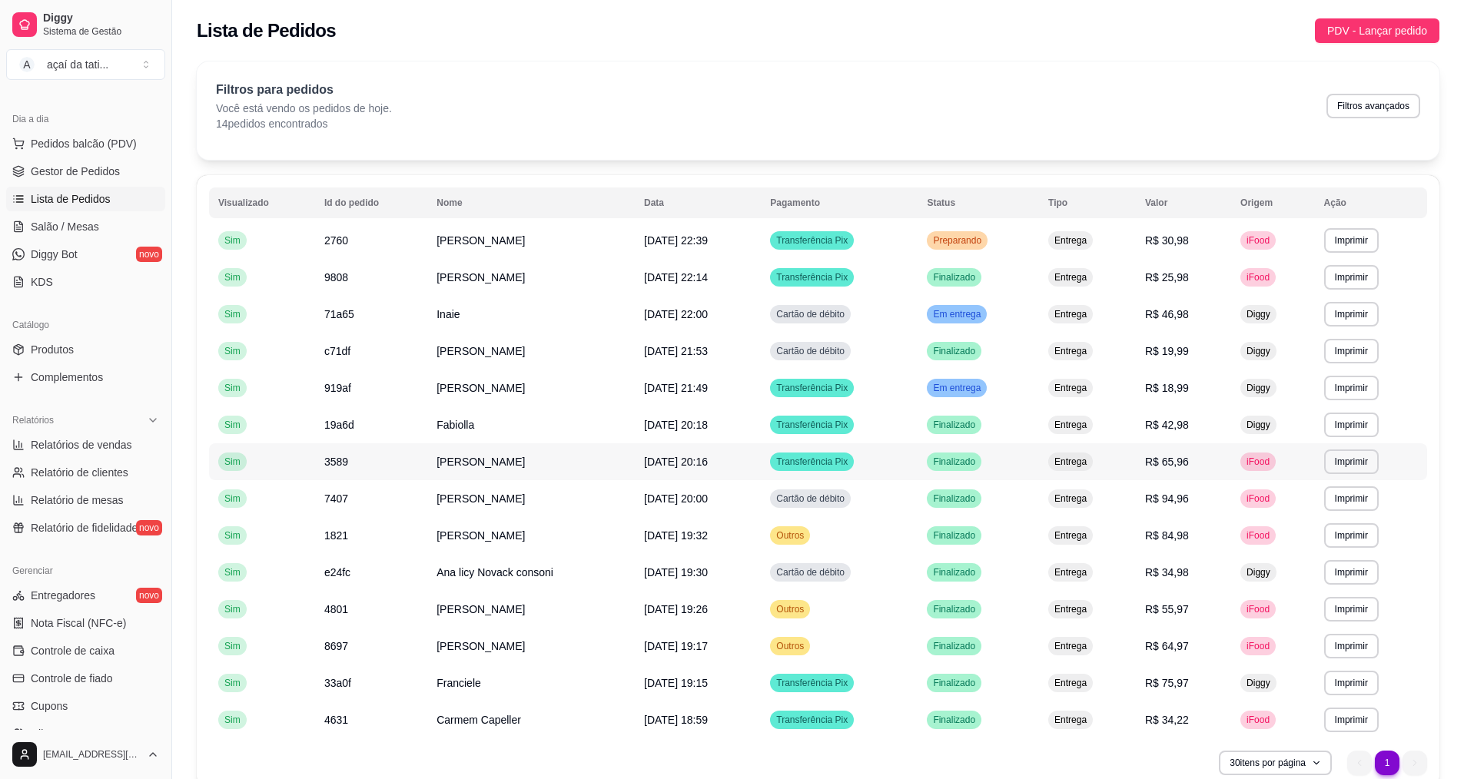
scroll to position [71, 0]
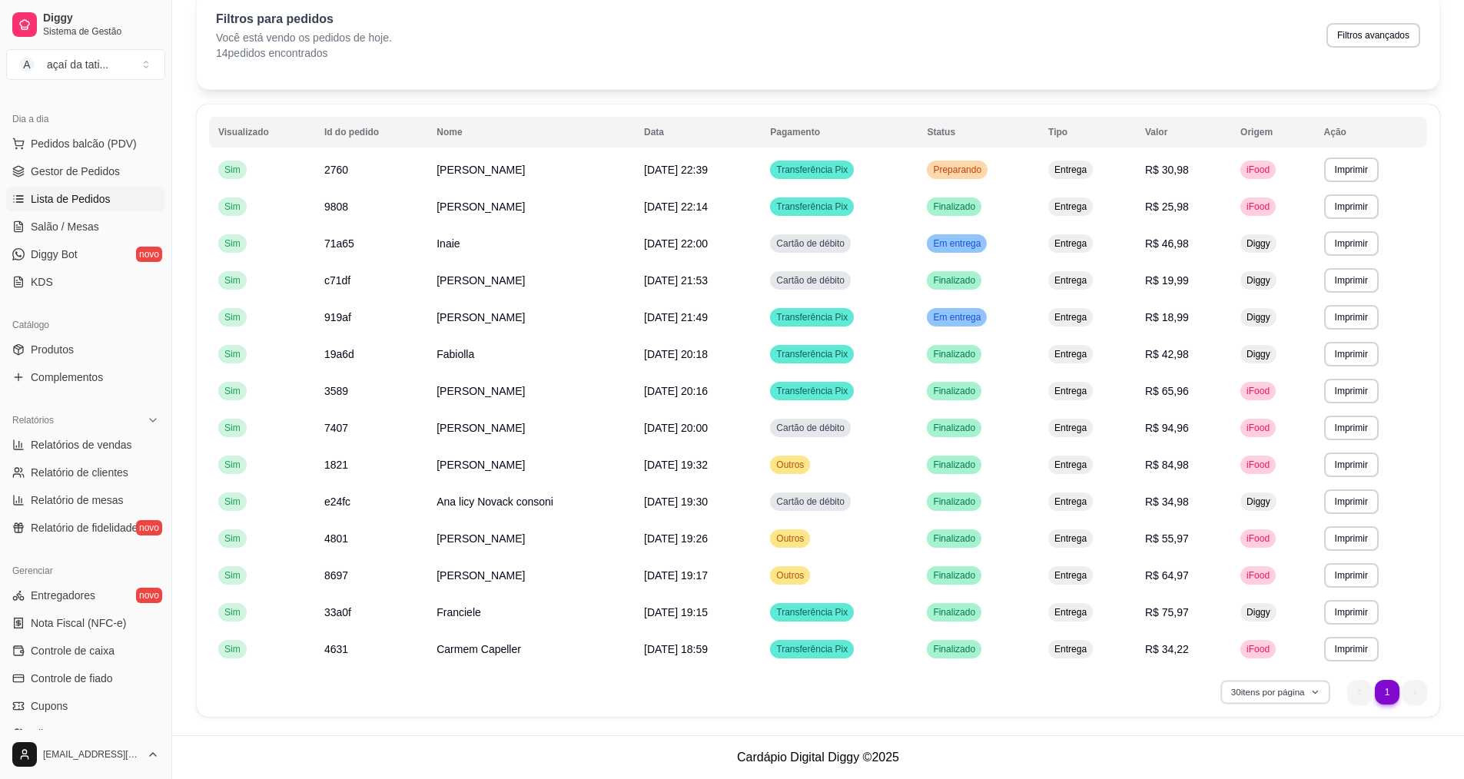
click at [1317, 689] on icon "button" at bounding box center [1315, 692] width 9 height 9
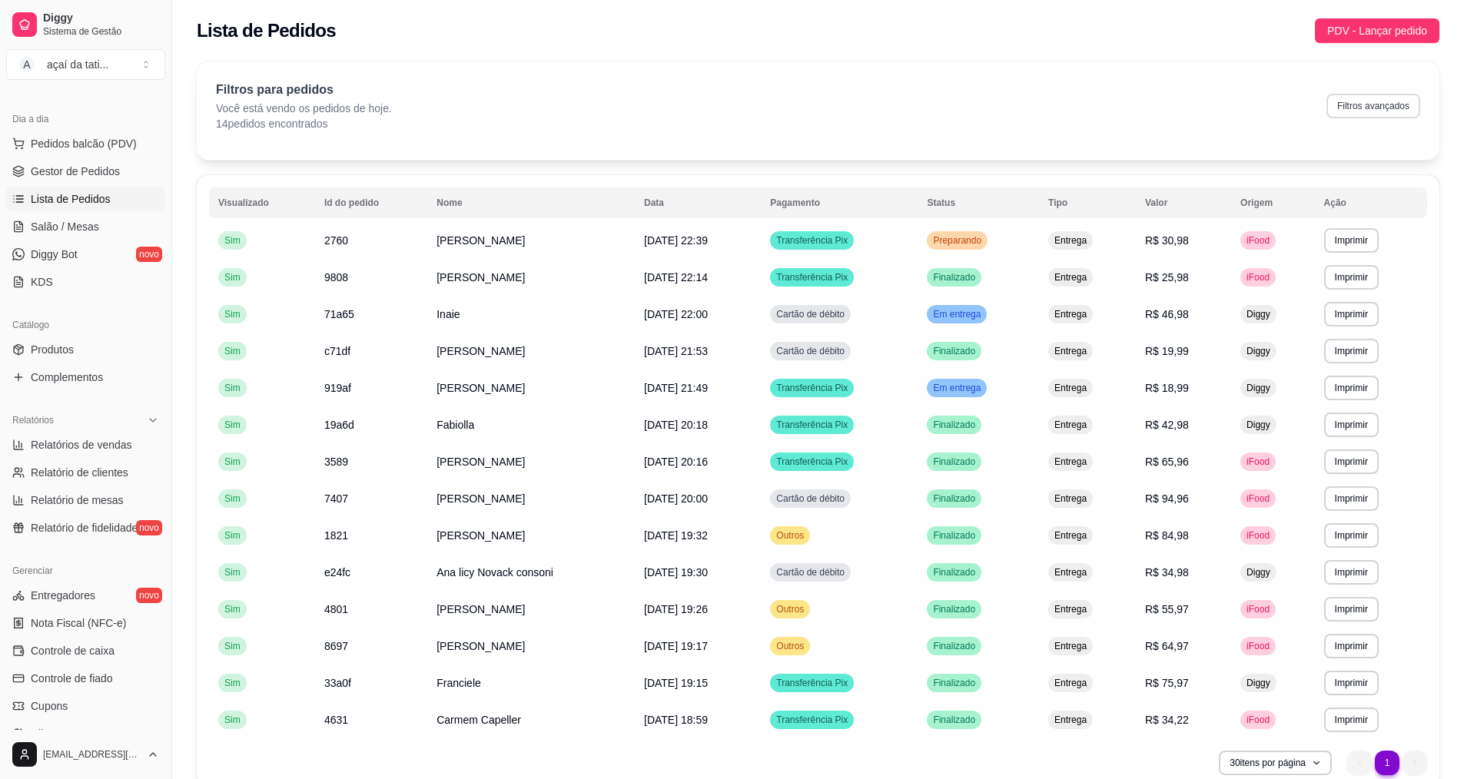
click at [1342, 100] on button "Filtros avançados" at bounding box center [1374, 106] width 94 height 25
select select "0"
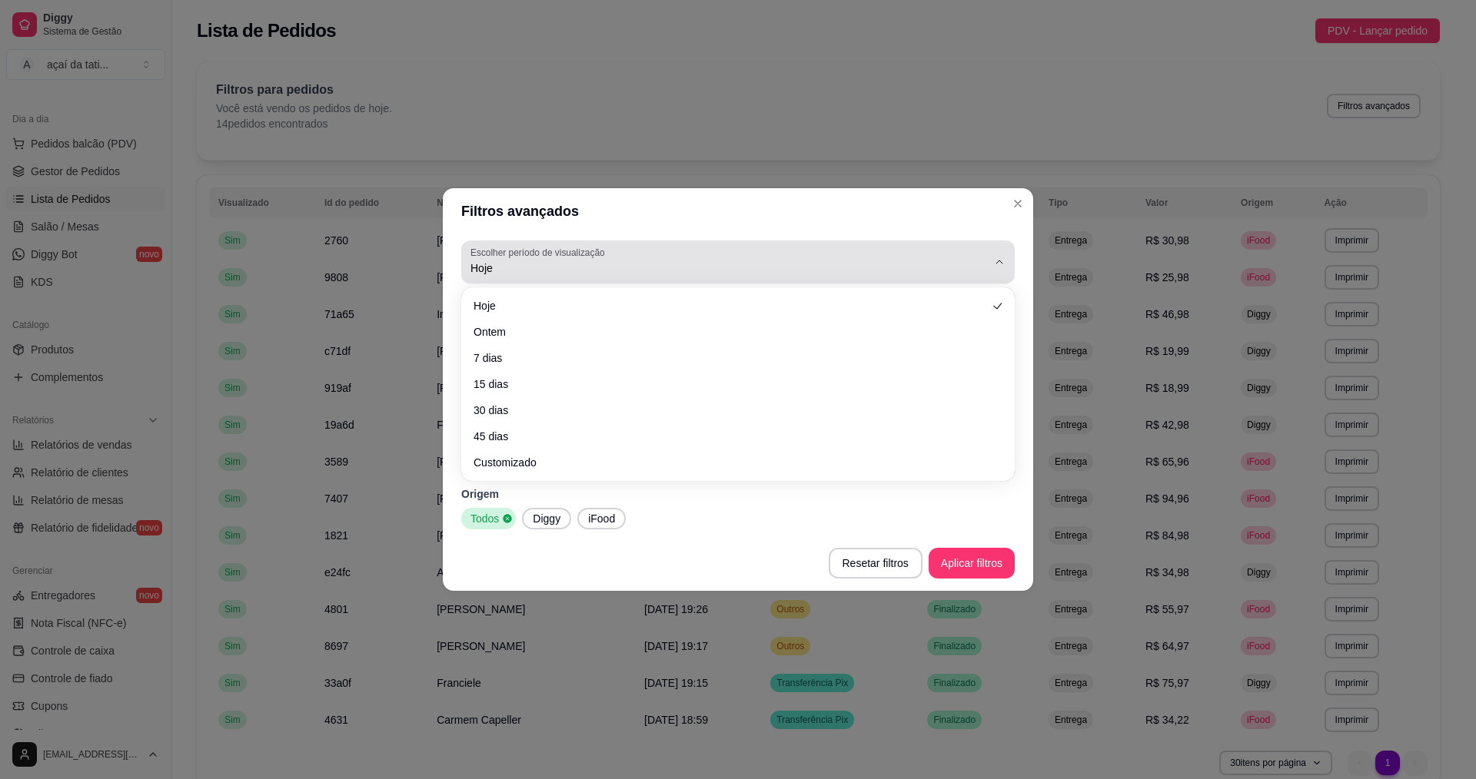
click at [825, 271] on span "Hoje" at bounding box center [728, 268] width 516 height 15
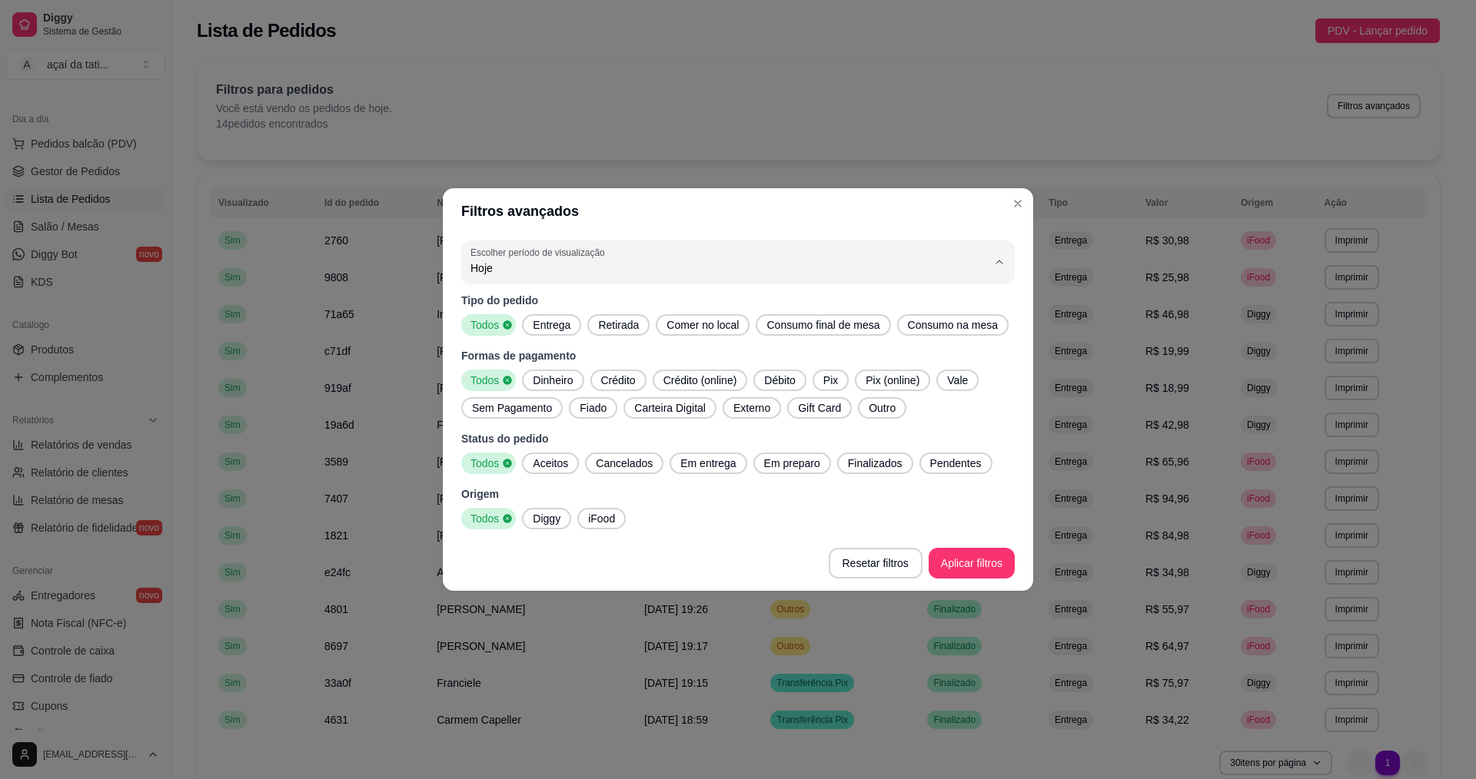
click at [981, 214] on header "Filtros avançados" at bounding box center [738, 211] width 590 height 46
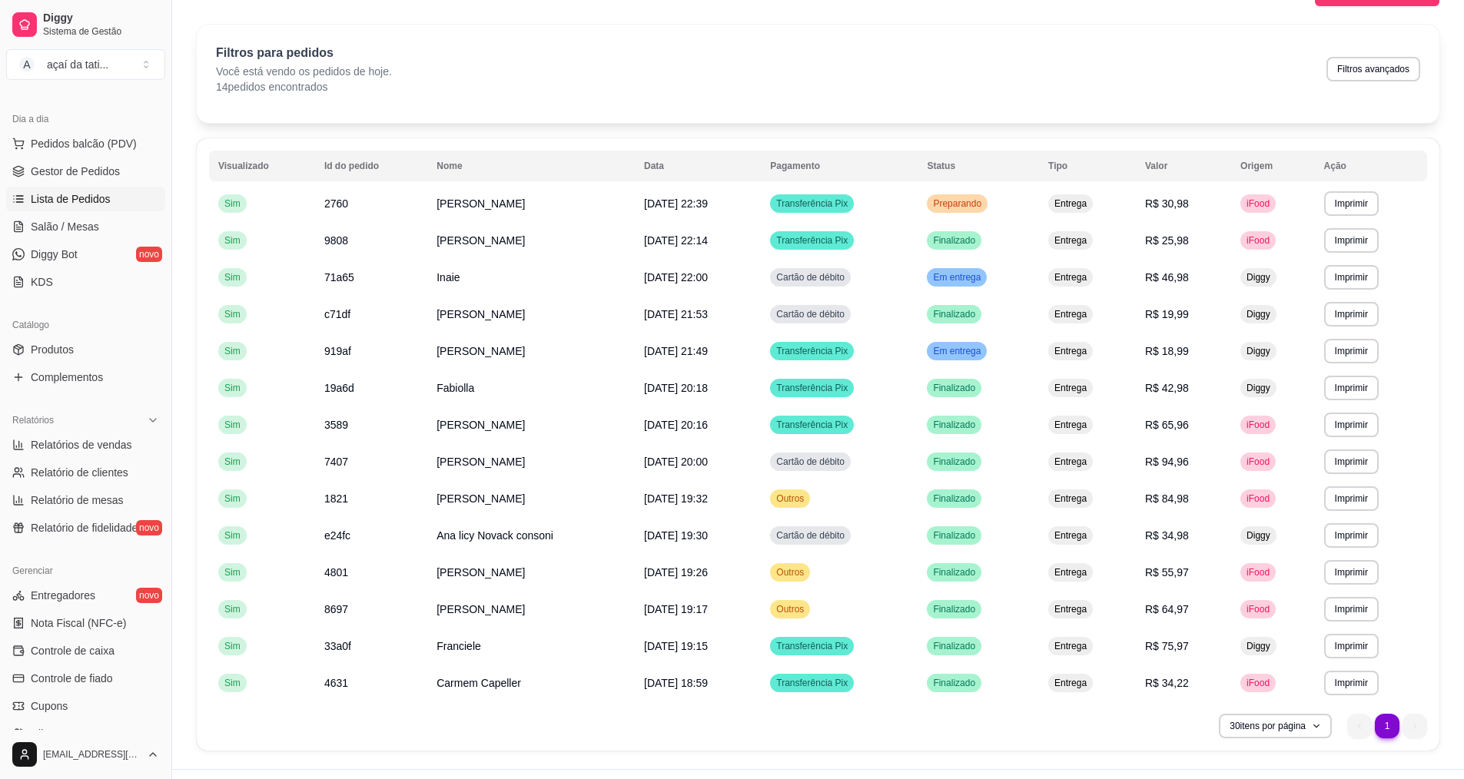
scroll to position [71, 0]
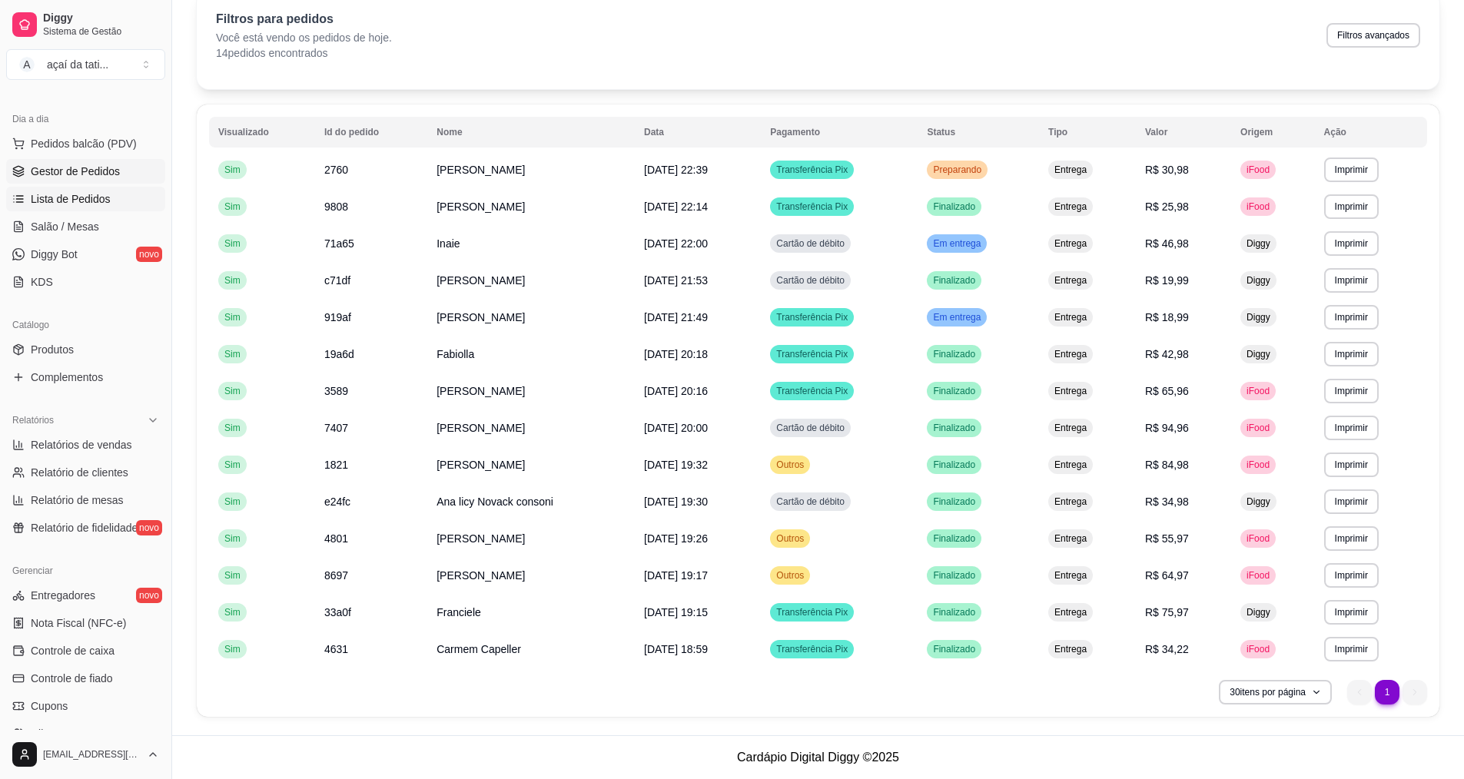
click at [111, 172] on span "Gestor de Pedidos" at bounding box center [75, 171] width 89 height 15
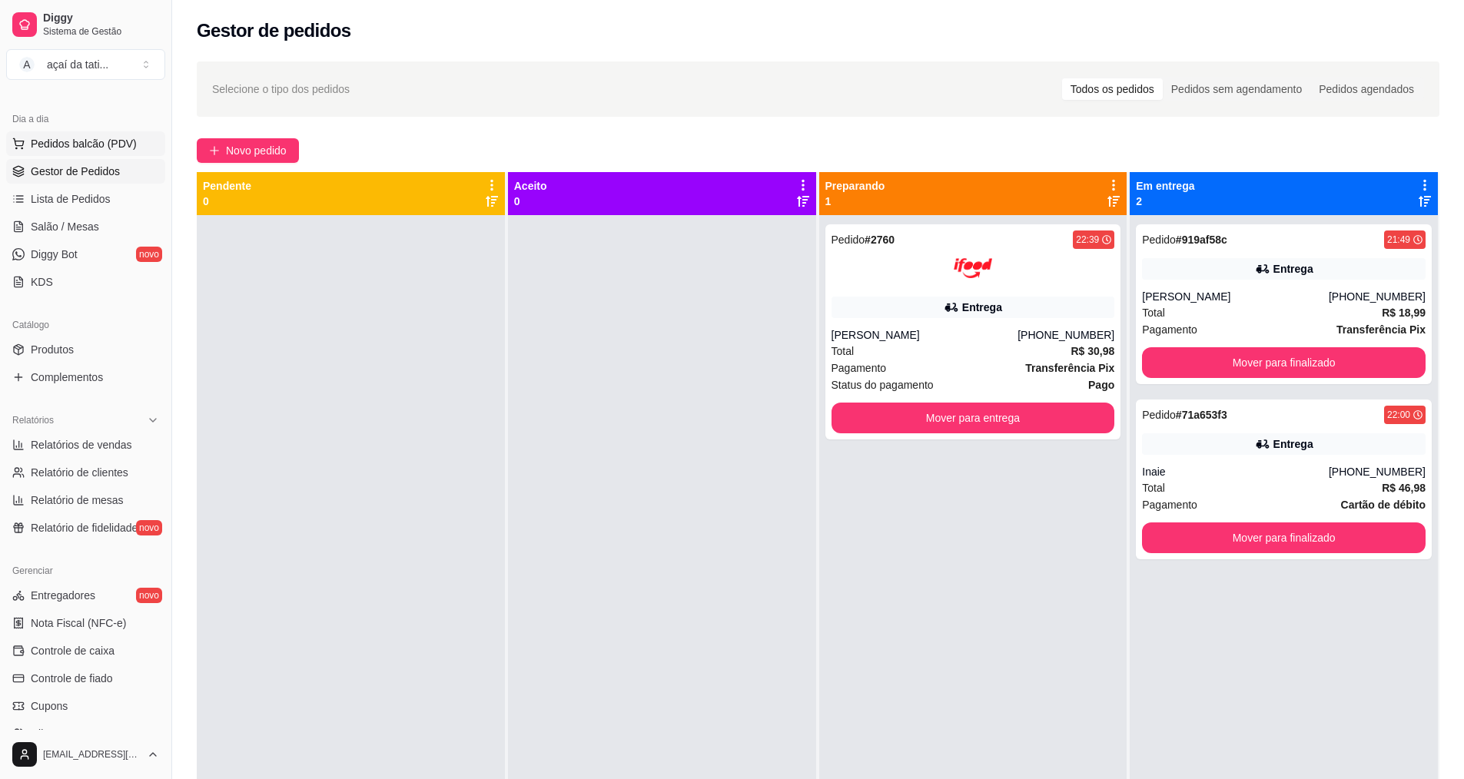
click at [81, 138] on span "Pedidos balcão (PDV)" at bounding box center [84, 143] width 106 height 15
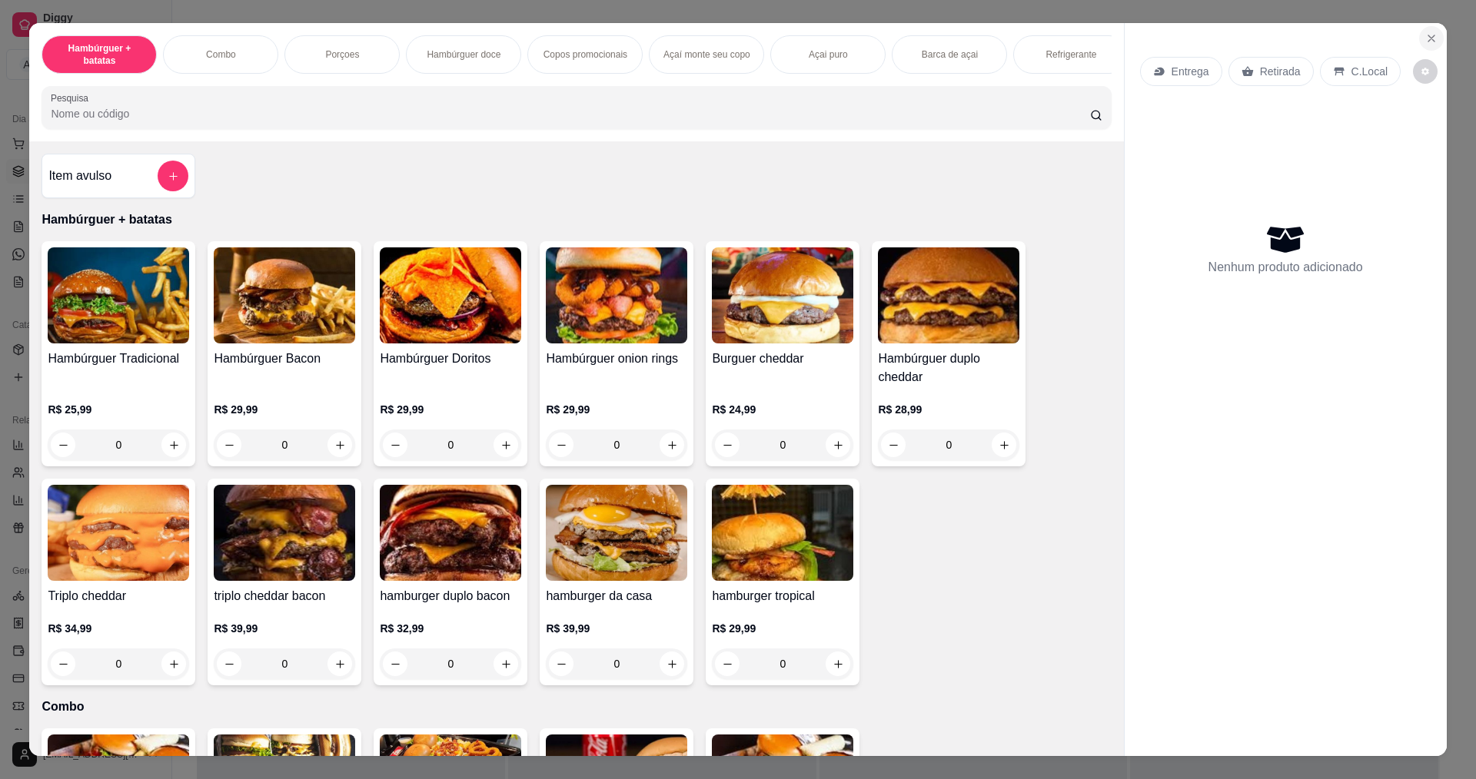
click at [1419, 39] on button "Close" at bounding box center [1431, 38] width 25 height 25
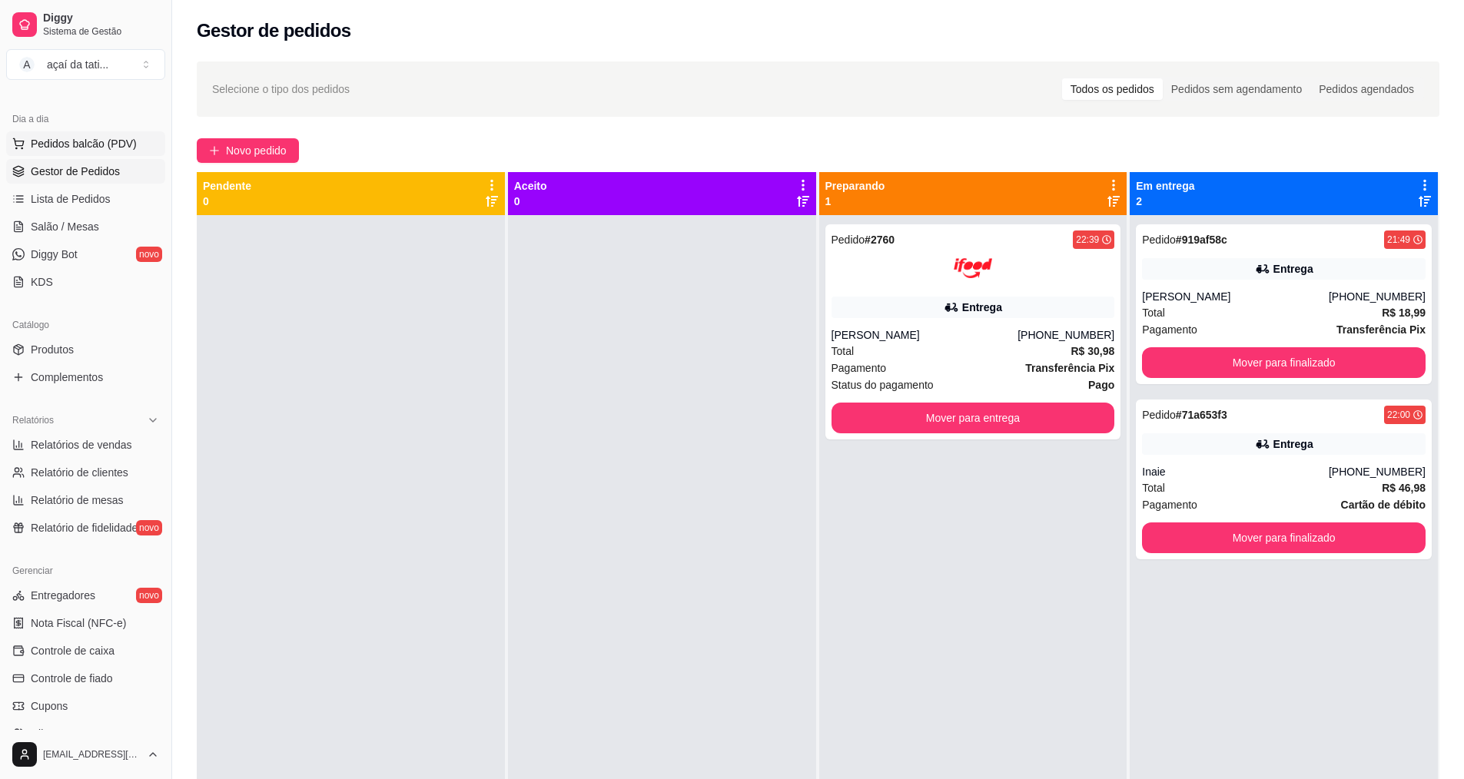
click at [128, 152] on button "Pedidos balcão (PDV)" at bounding box center [85, 143] width 159 height 25
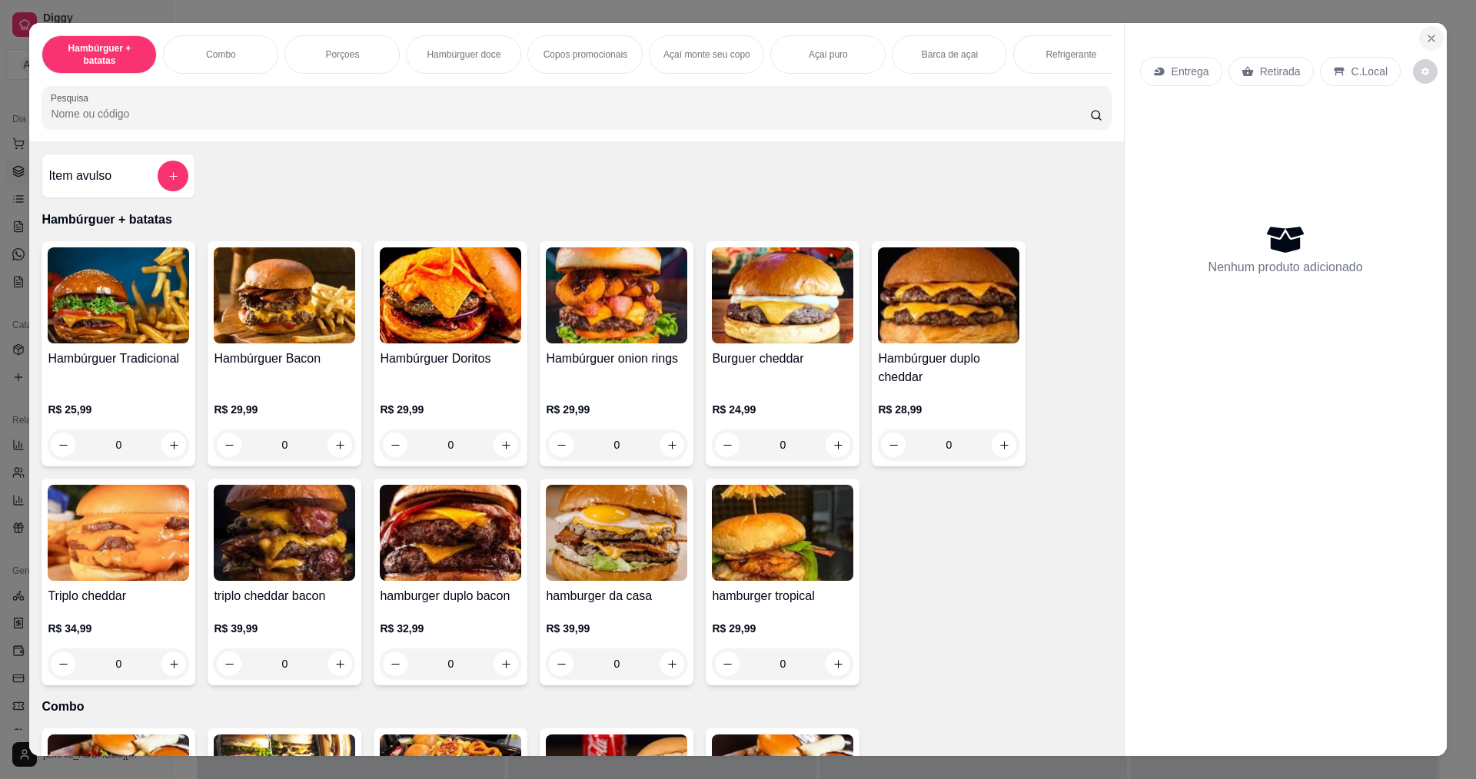
click at [1425, 38] on icon "Close" at bounding box center [1431, 38] width 12 height 12
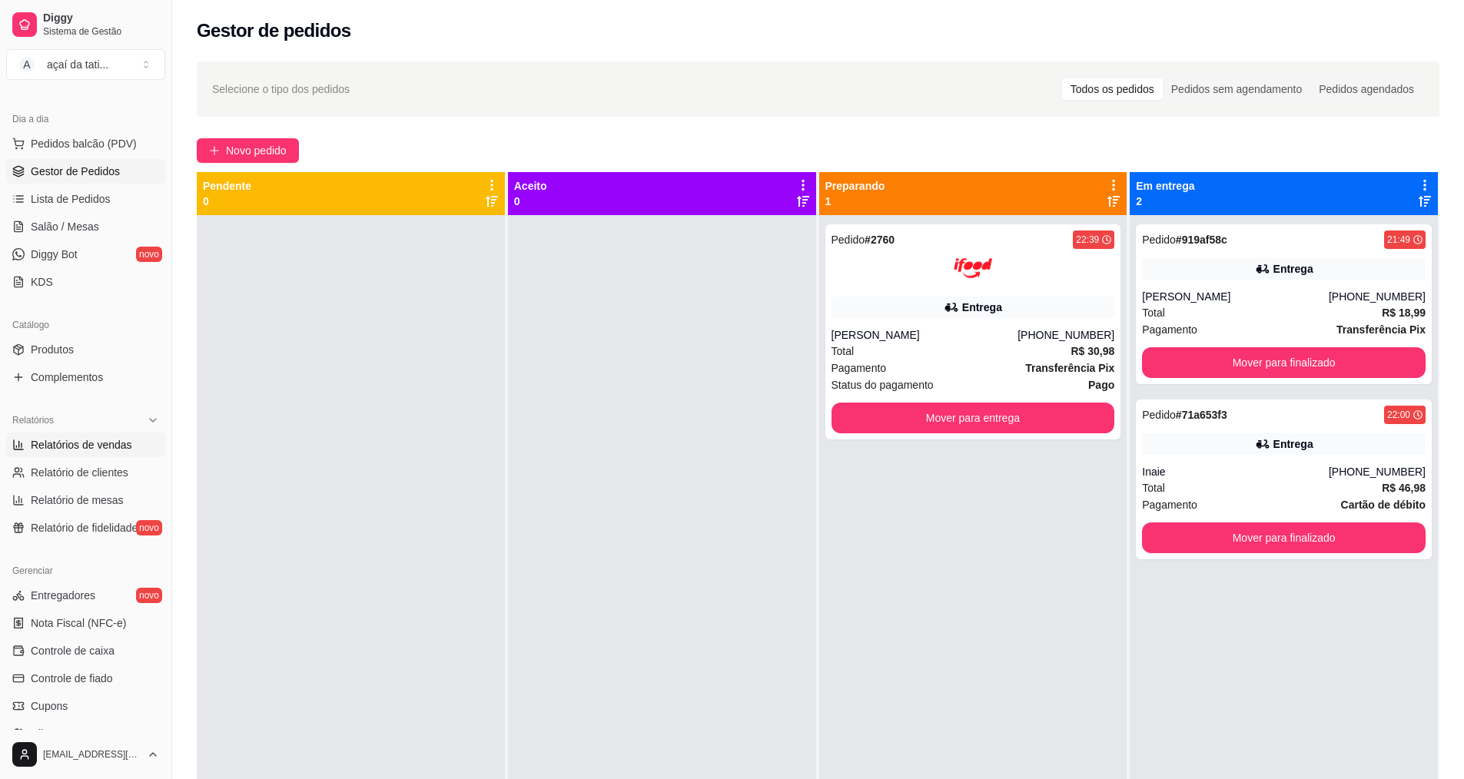
click at [121, 445] on span "Relatórios de vendas" at bounding box center [81, 444] width 101 height 15
select select "ALL"
select select "0"
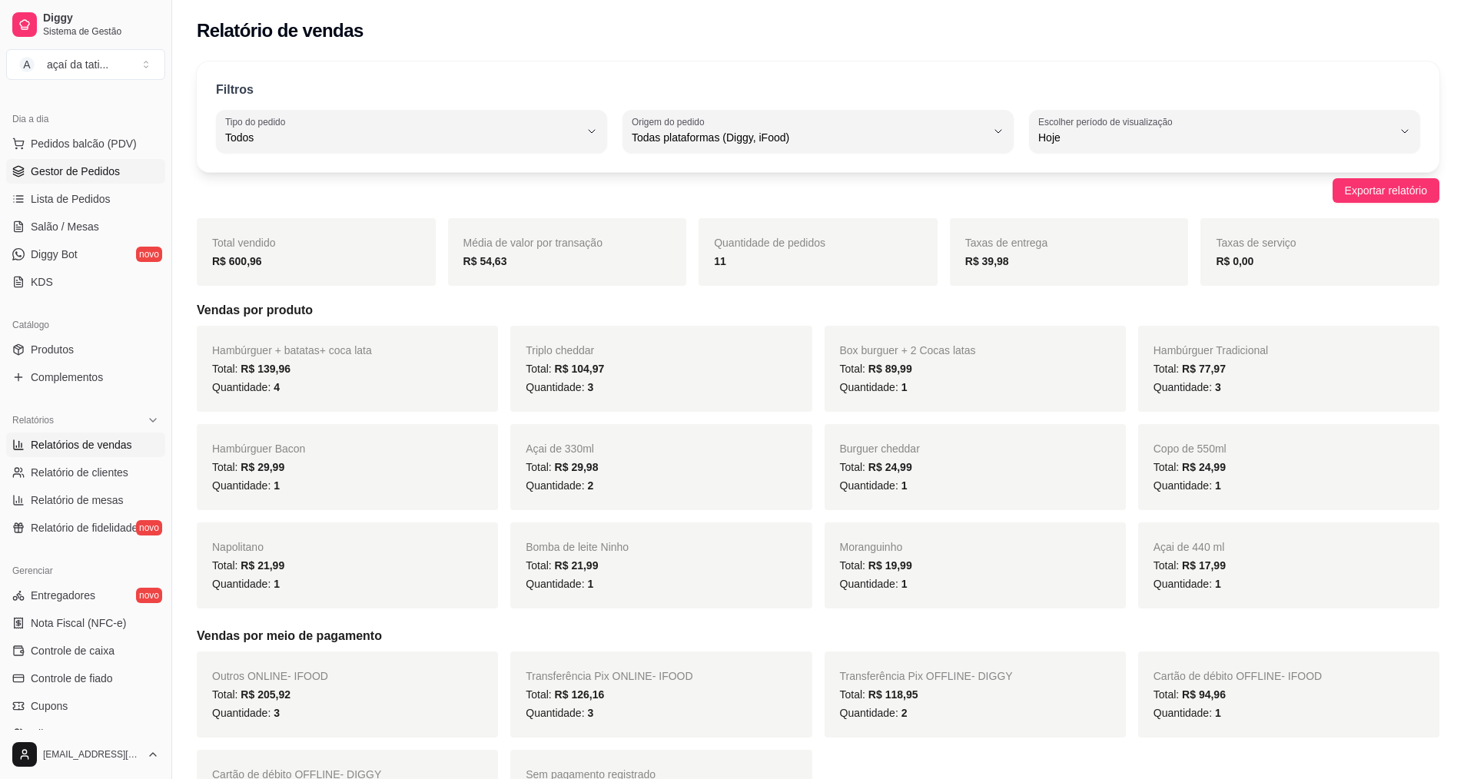
click at [86, 174] on span "Gestor de Pedidos" at bounding box center [75, 171] width 89 height 15
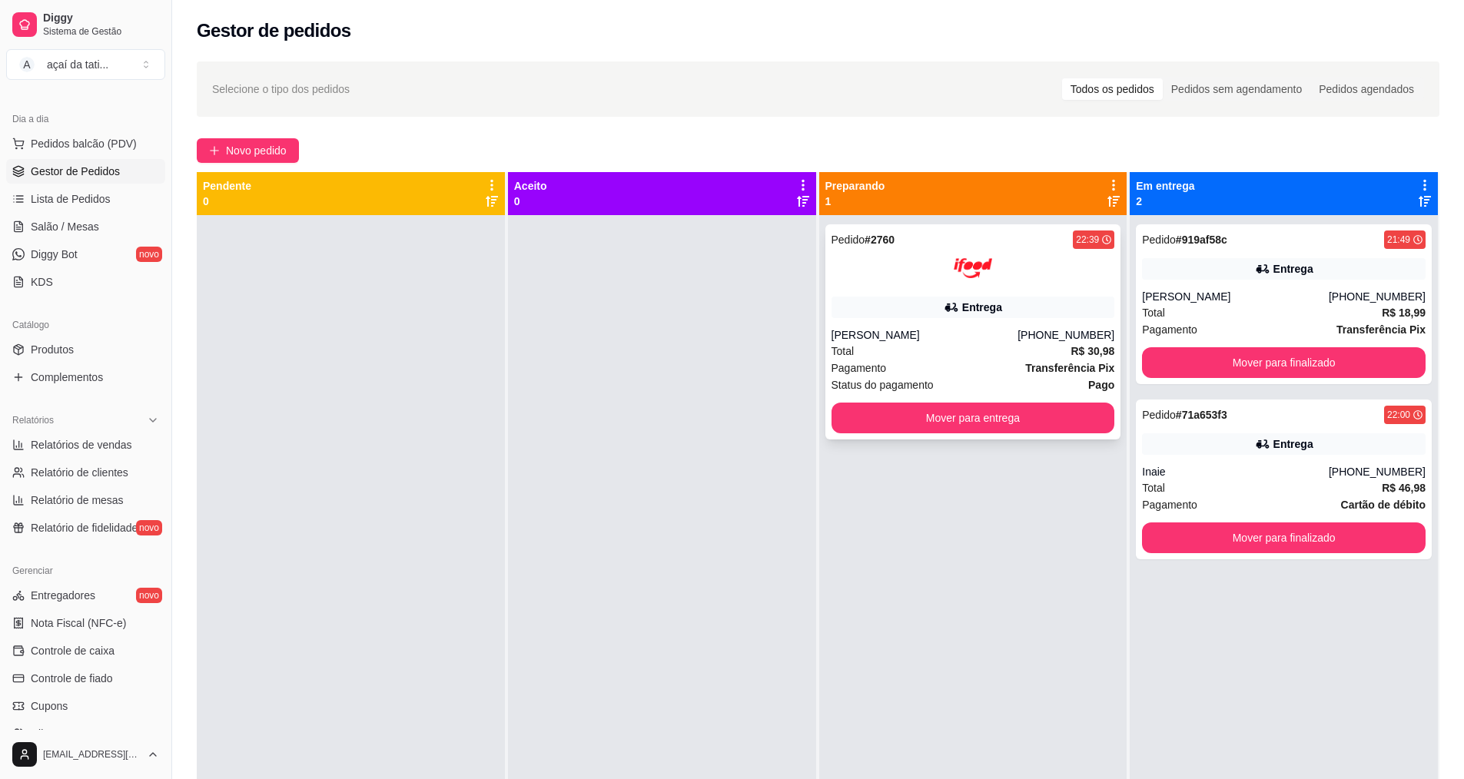
click at [924, 319] on div "Pedido # 2760 22:39 Entrega [PERSON_NAME] [PHONE_NUMBER] Total R$ 30,98 Pagamen…" at bounding box center [973, 331] width 296 height 215
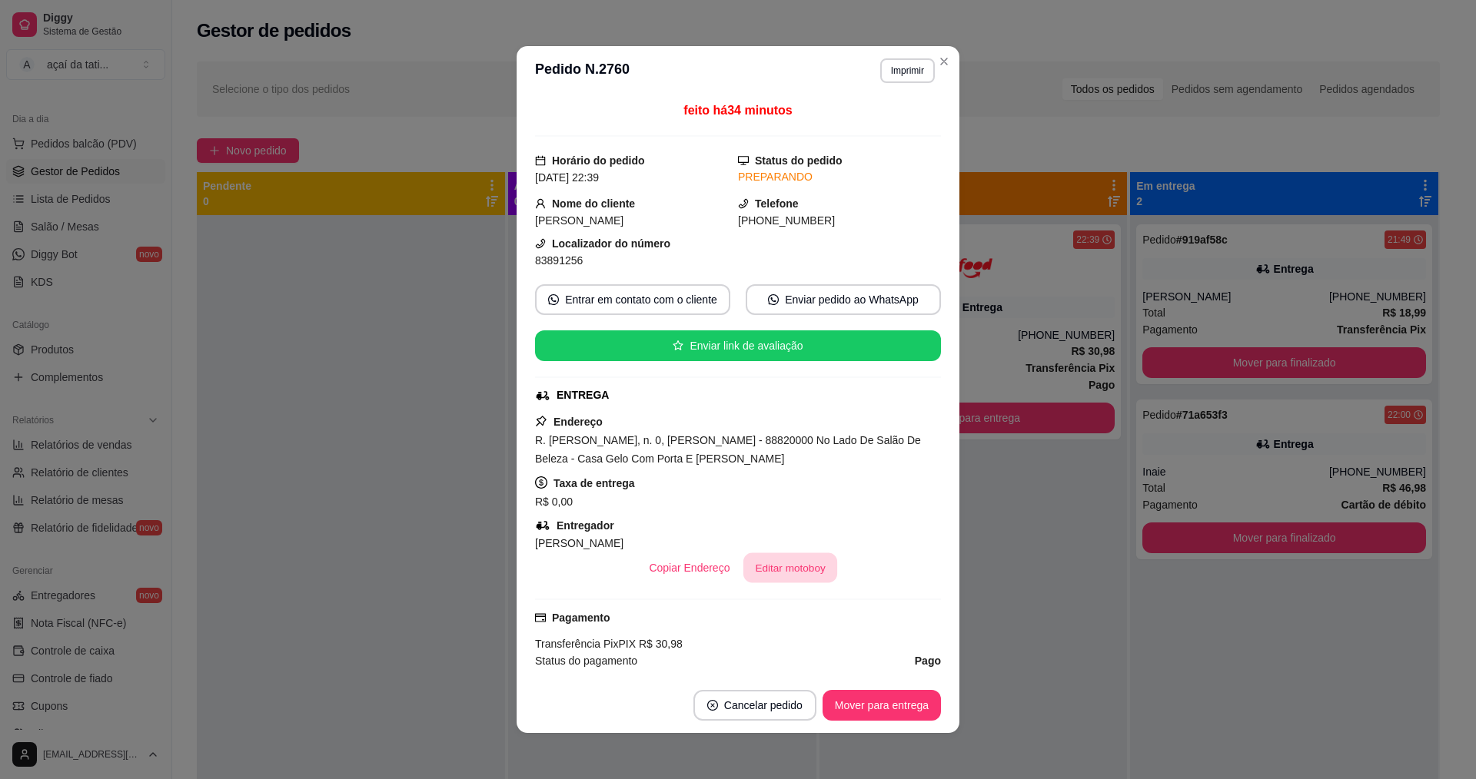
click at [807, 573] on button "Editar motoboy" at bounding box center [790, 568] width 94 height 30
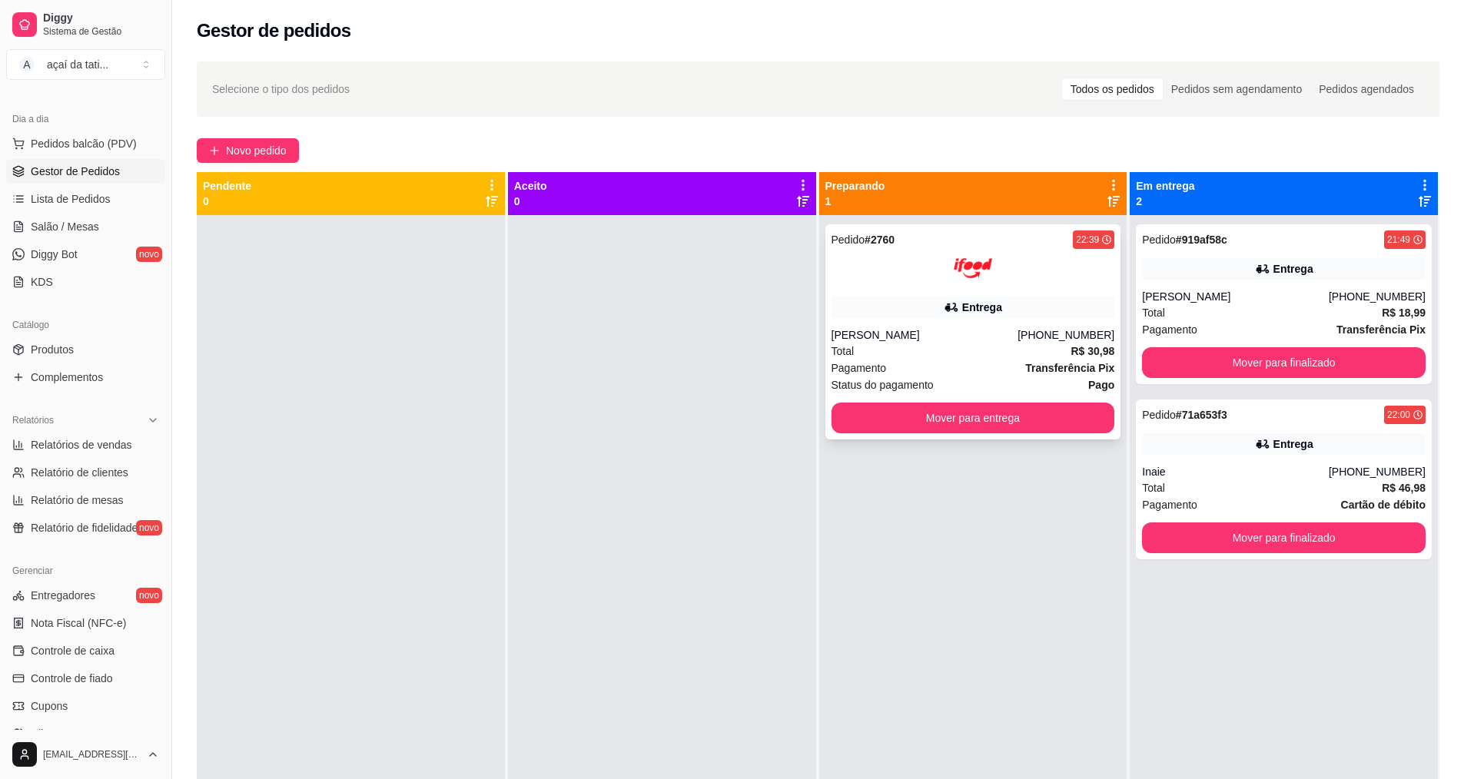
click at [888, 277] on div at bounding box center [974, 268] width 284 height 38
click at [115, 447] on span "Relatórios de vendas" at bounding box center [81, 444] width 101 height 15
select select "ALL"
select select "0"
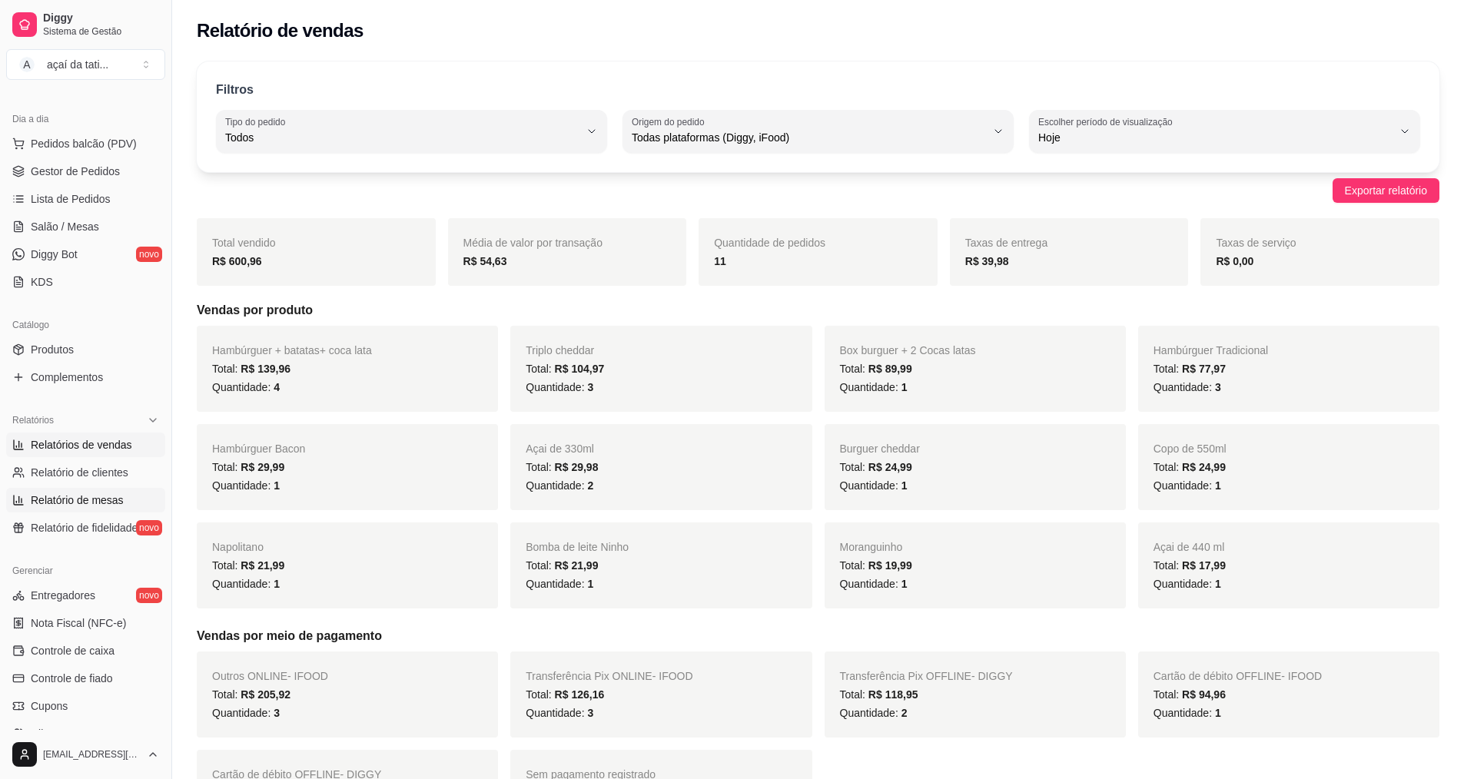
click at [102, 492] on link "Relatório de mesas" at bounding box center [85, 500] width 159 height 25
select select "TOTAL_OF_ORDERS"
select select "7"
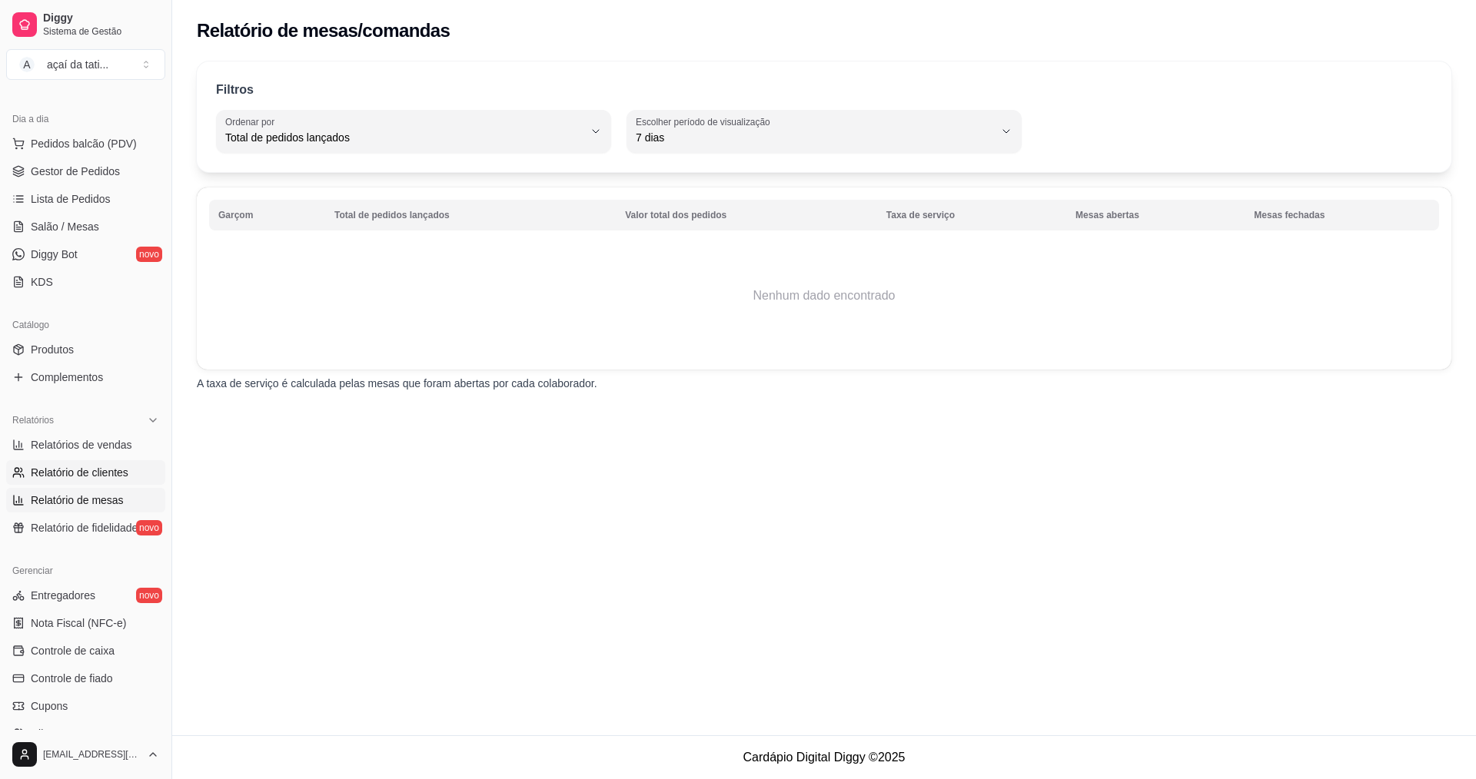
click at [113, 476] on span "Relatório de clientes" at bounding box center [80, 472] width 98 height 15
select select "30"
select select "HIGHEST_TOTAL_SPENT_WITH_ORDERS"
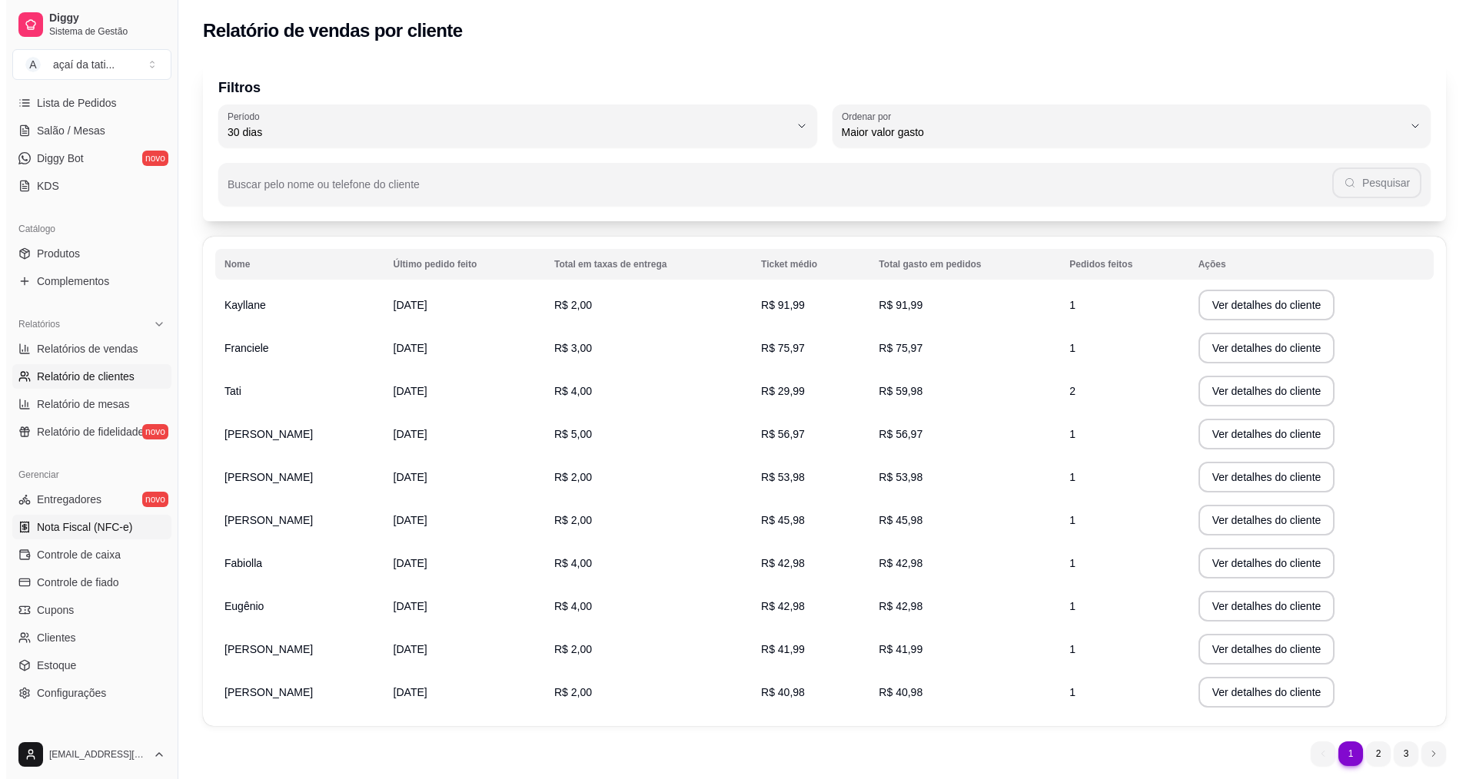
scroll to position [307, 0]
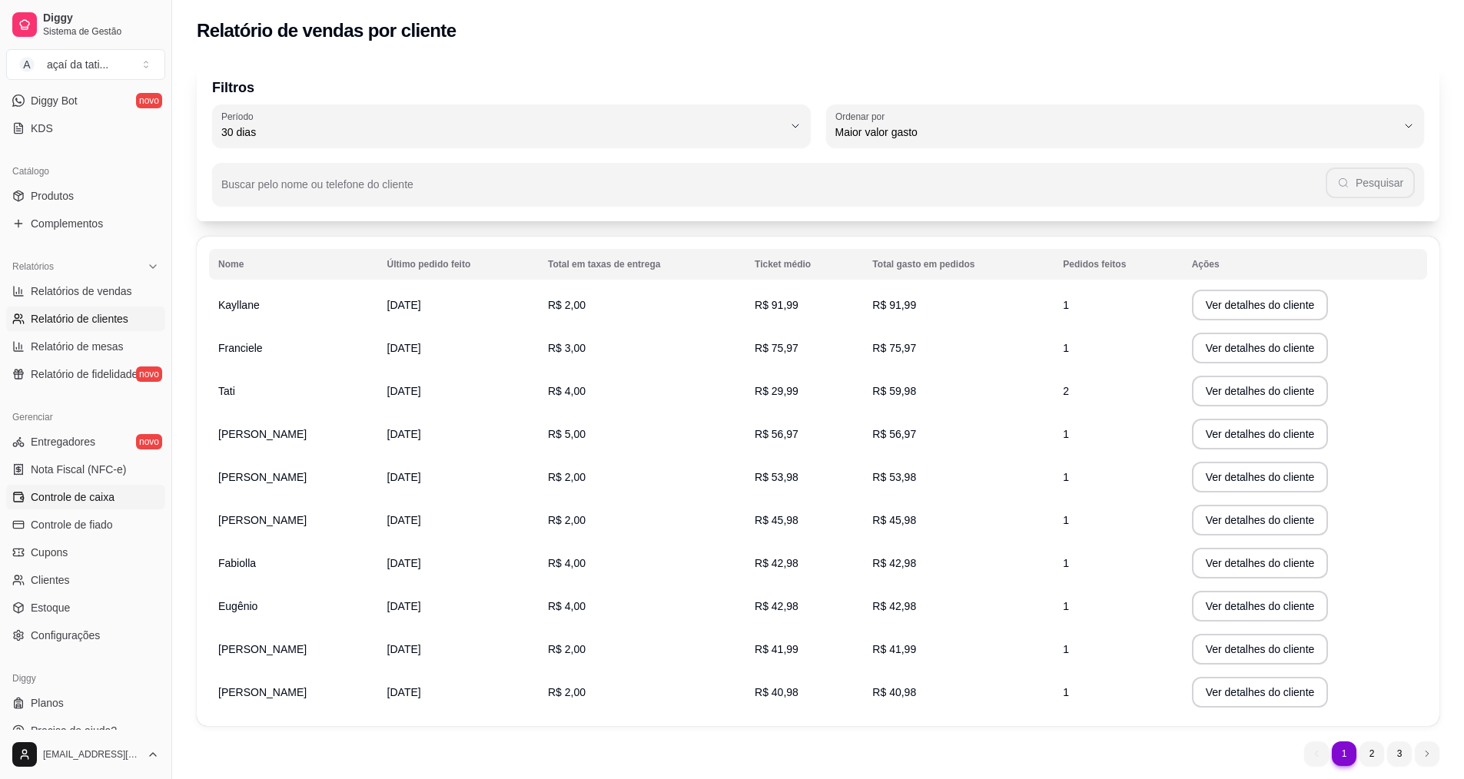
click at [98, 504] on span "Controle de caixa" at bounding box center [73, 497] width 84 height 15
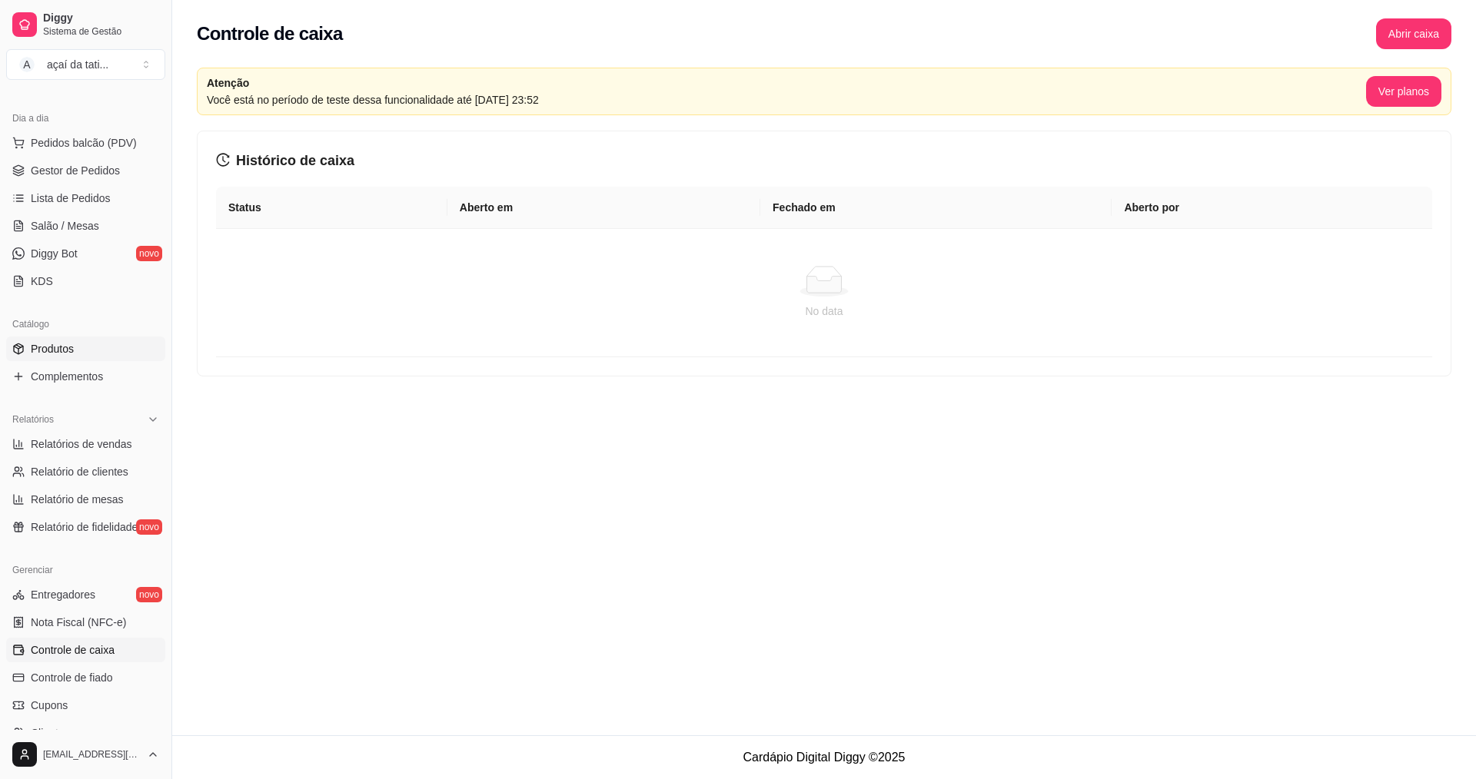
scroll to position [154, 0]
click at [78, 200] on span "Lista de Pedidos" at bounding box center [71, 198] width 80 height 15
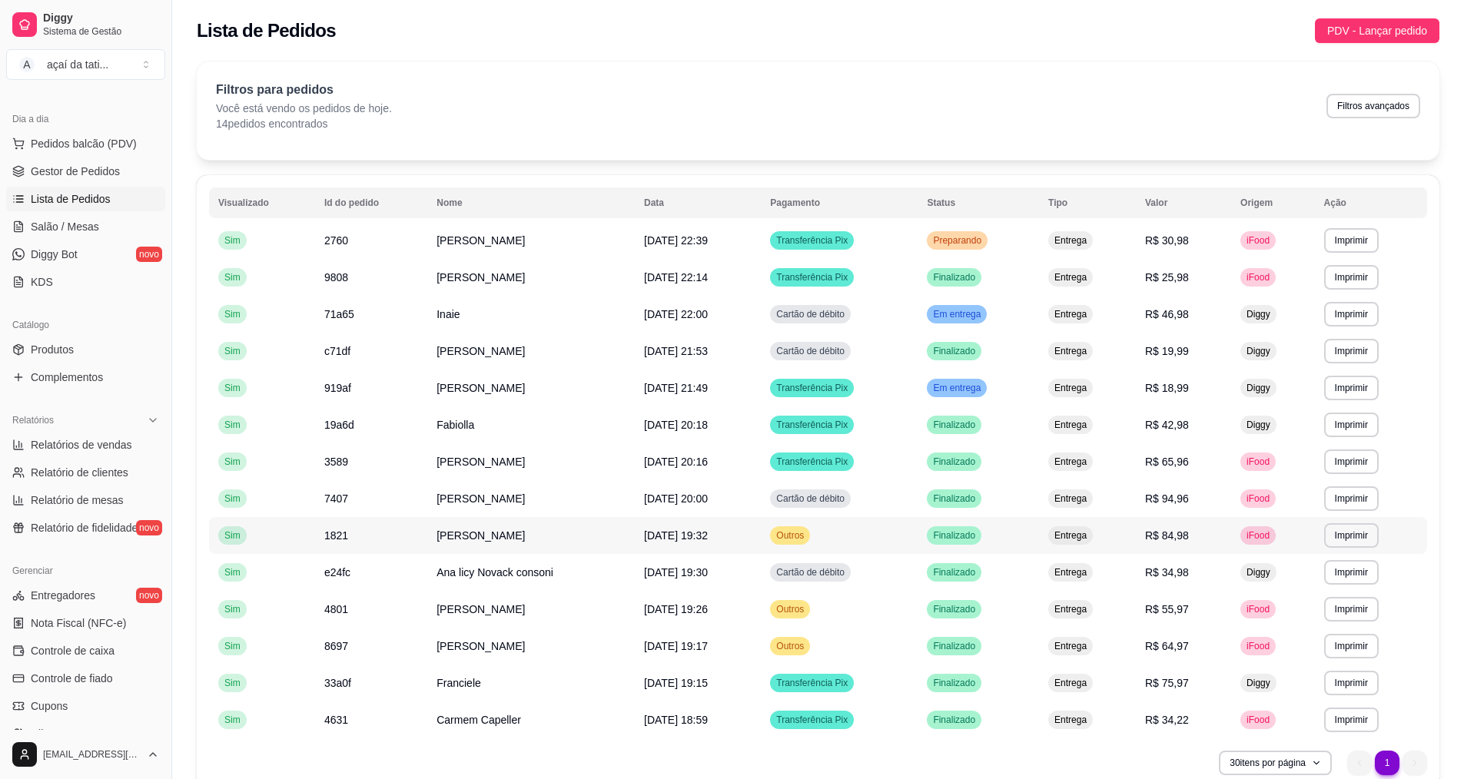
click at [807, 534] on span "Outros" at bounding box center [790, 536] width 34 height 12
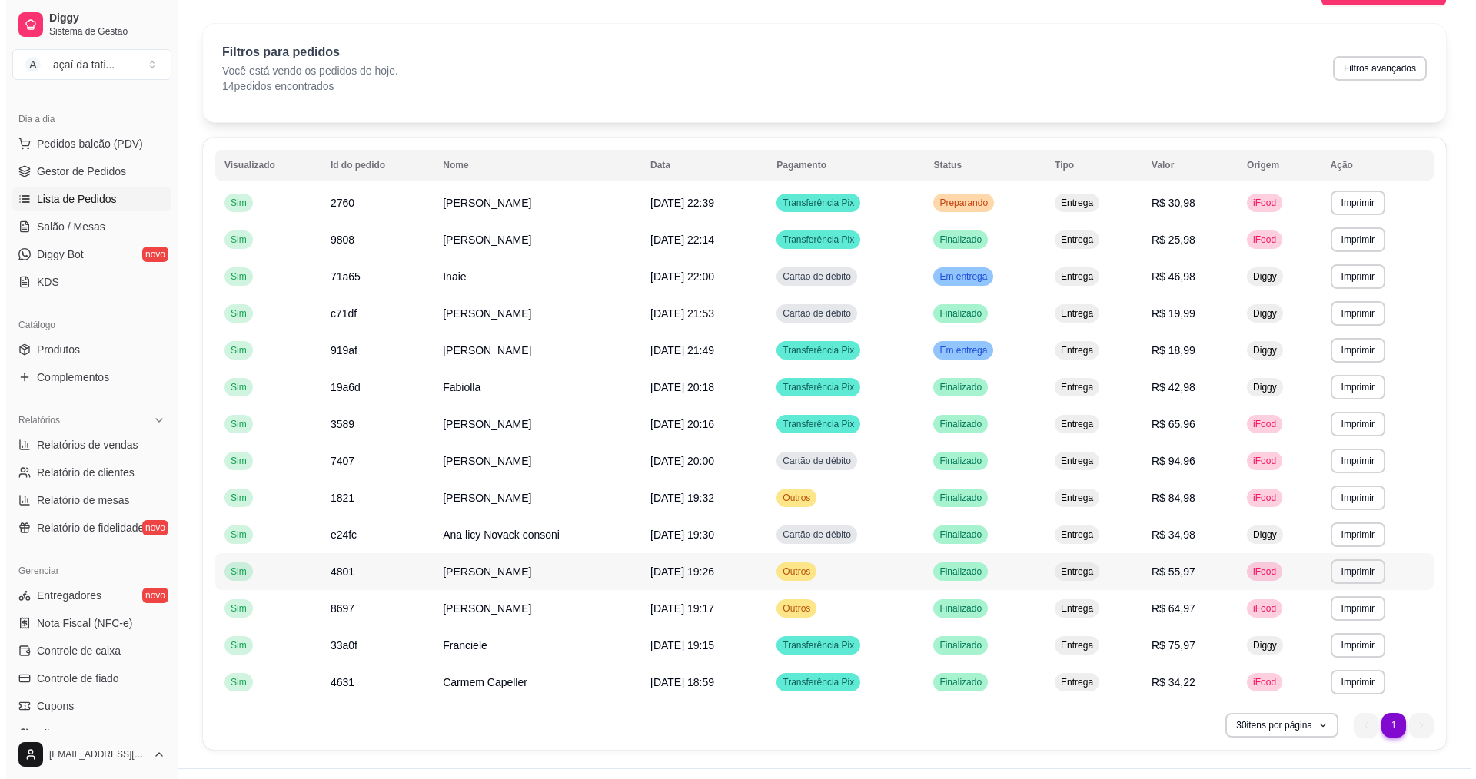
scroll to position [71, 0]
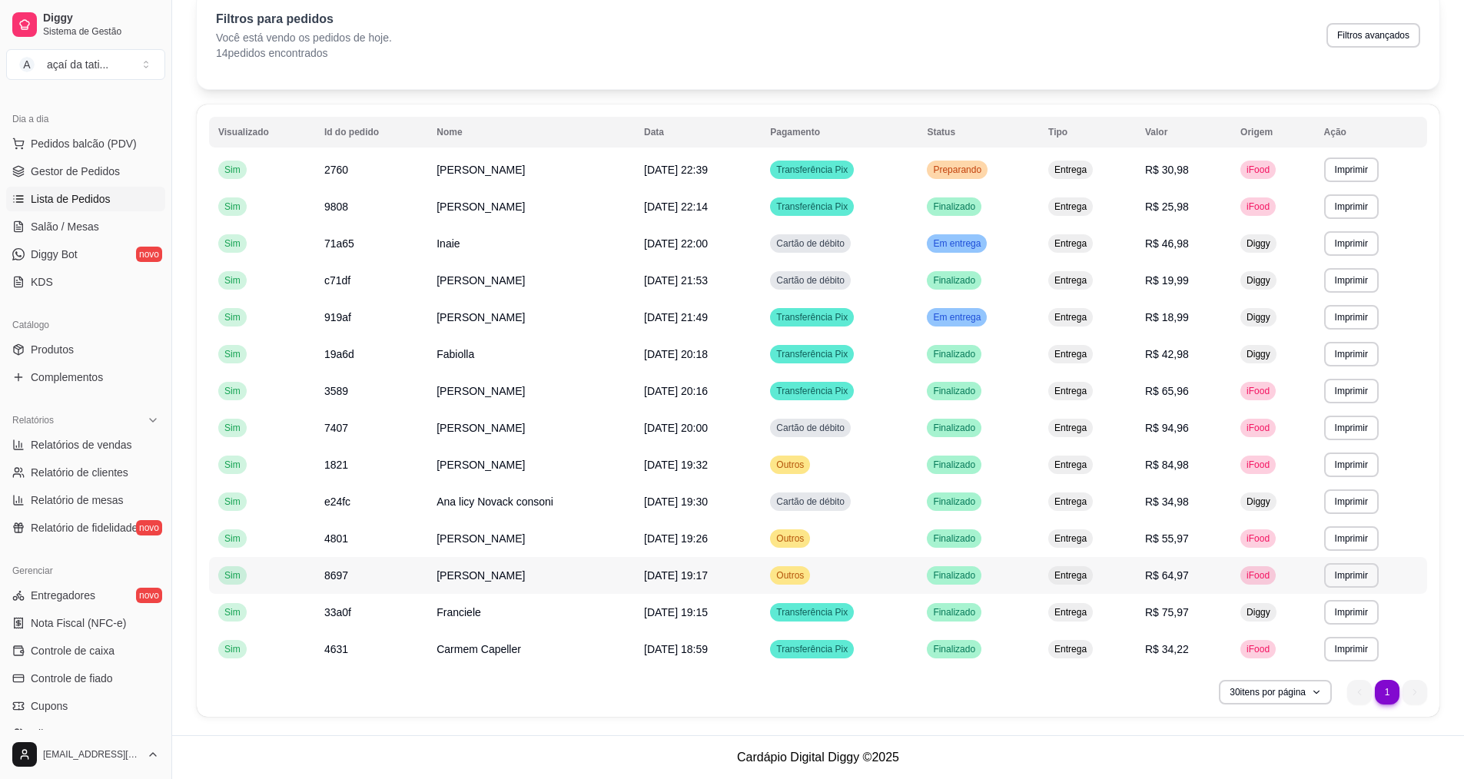
click at [807, 578] on span "Outros" at bounding box center [790, 575] width 34 height 12
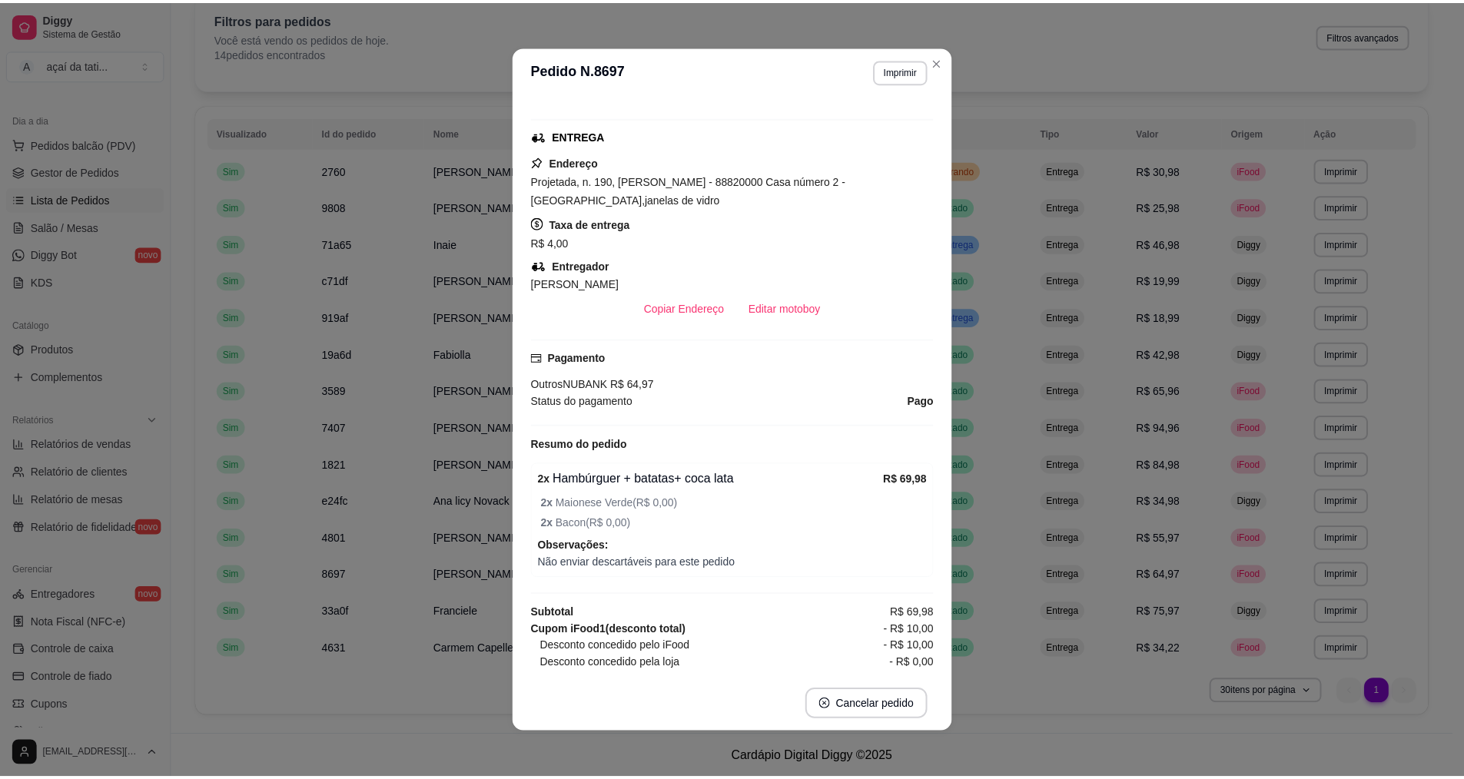
scroll to position [231, 0]
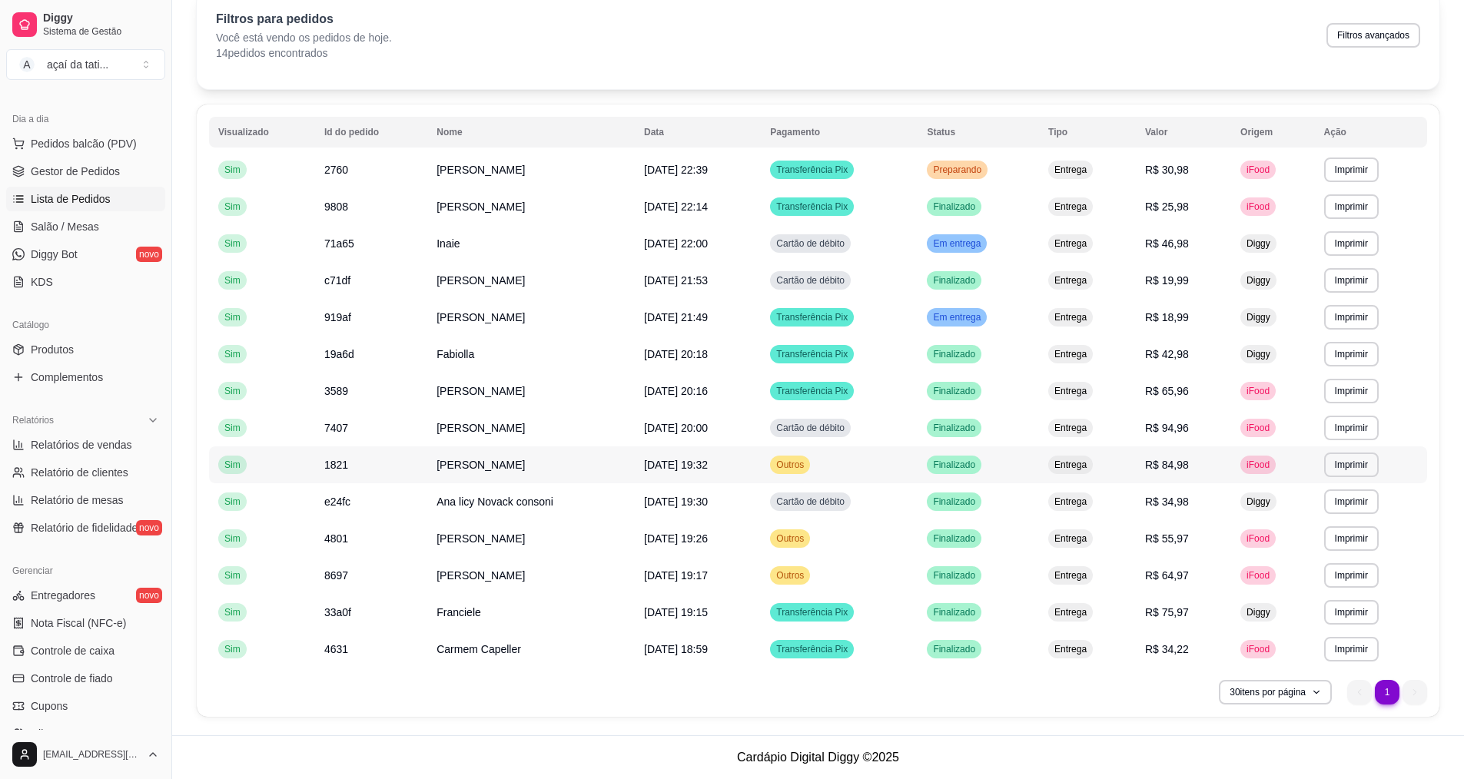
click at [805, 462] on span "Outros" at bounding box center [790, 465] width 34 height 12
click at [807, 579] on span "Outros" at bounding box center [790, 575] width 34 height 12
